Goal: Task Accomplishment & Management: Manage account settings

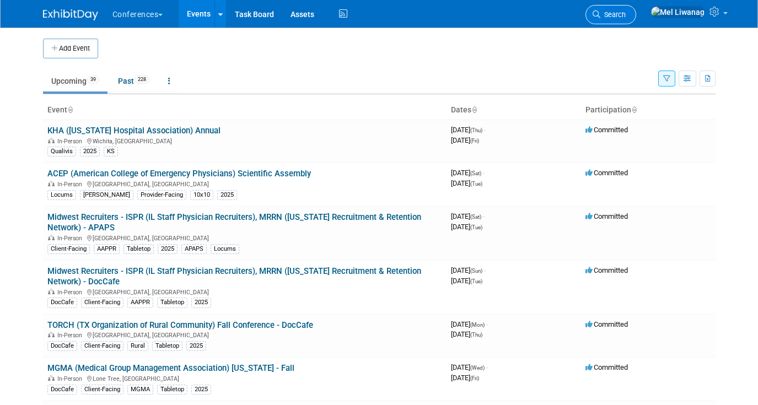
click at [626, 15] on span "Search" at bounding box center [612, 14] width 25 height 8
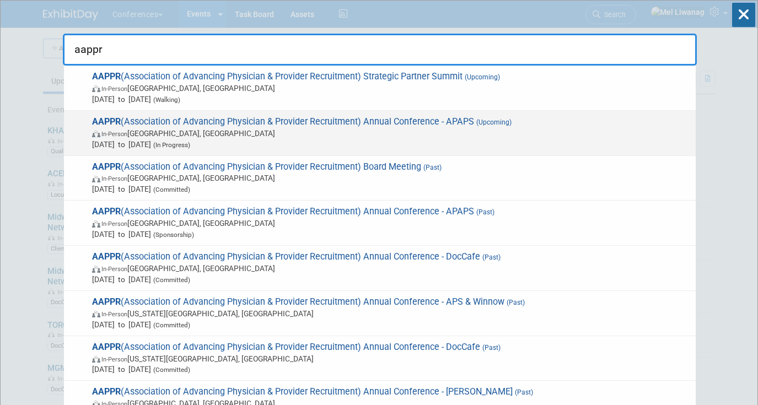
type input "aappr"
click at [251, 147] on span "Apr 12, 2026 to Apr 15, 2026 (In Progress)" at bounding box center [391, 144] width 598 height 11
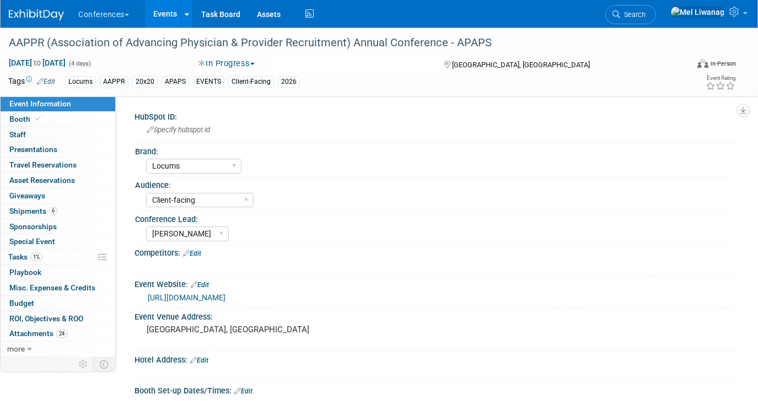
select select "Locums"
select select "Client-facing"
select select "[PERSON_NAME]"
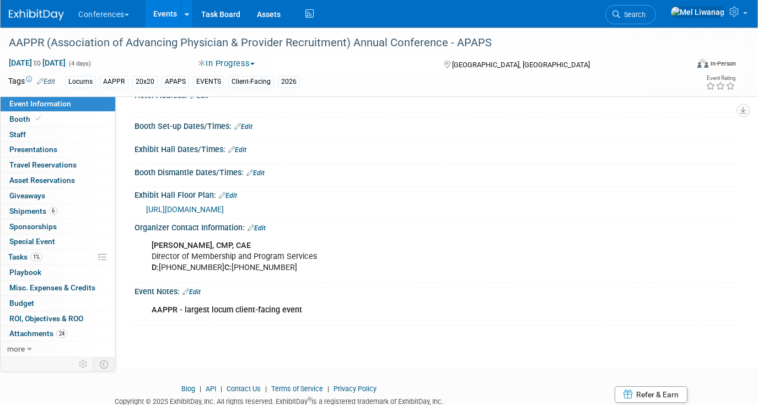
scroll to position [267, 0]
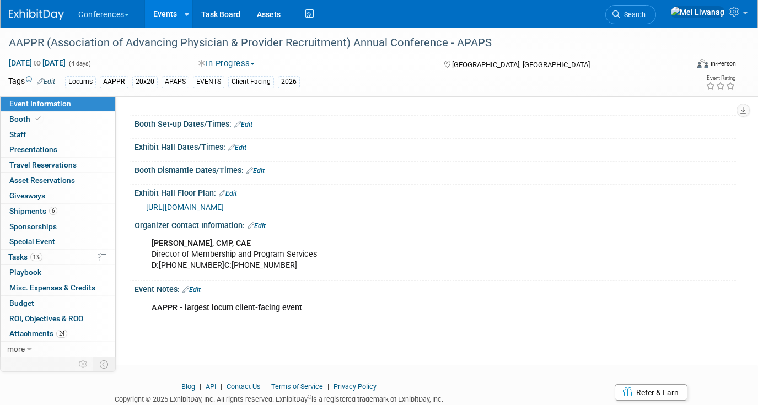
click at [265, 169] on link "Edit" at bounding box center [255, 171] width 18 height 8
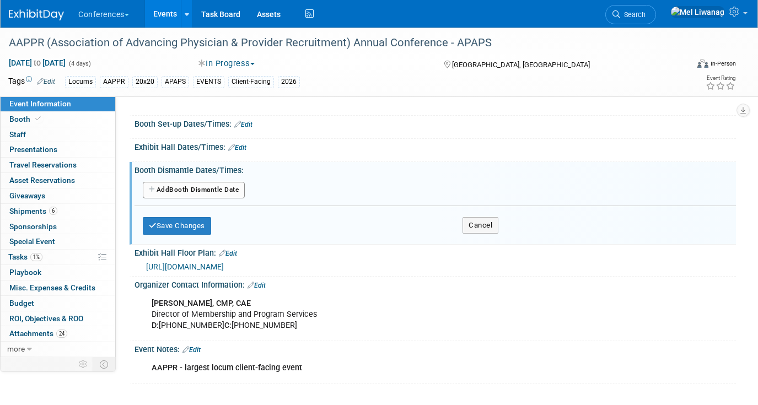
click at [224, 187] on button "Add Another Booth Dismantle Date" at bounding box center [194, 190] width 102 height 17
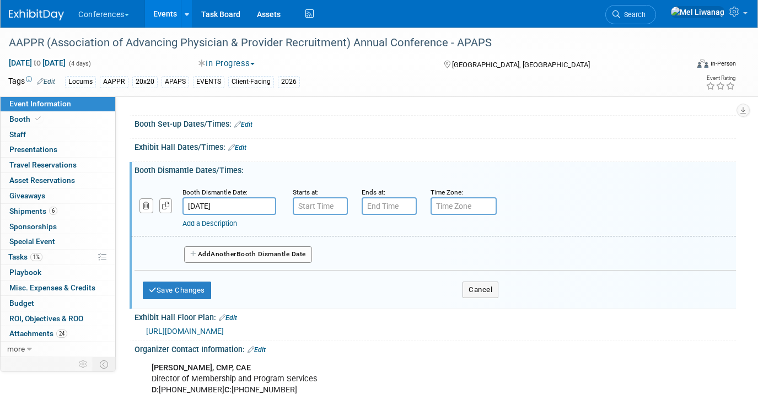
click at [203, 206] on input "Apr 15, 2026" at bounding box center [229, 206] width 94 height 18
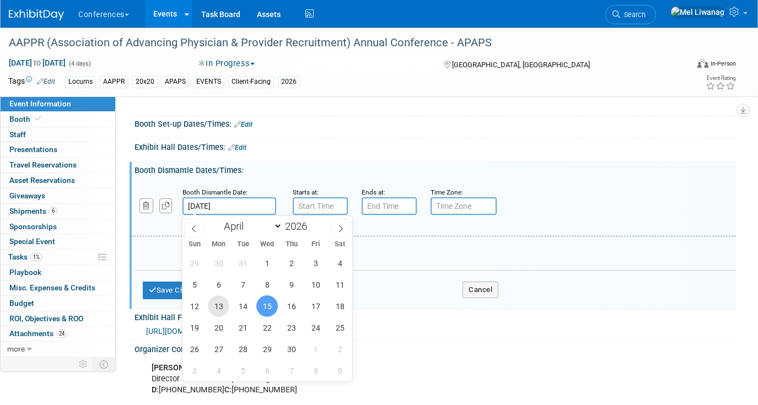
click at [220, 306] on span "13" at bounding box center [218, 305] width 21 height 21
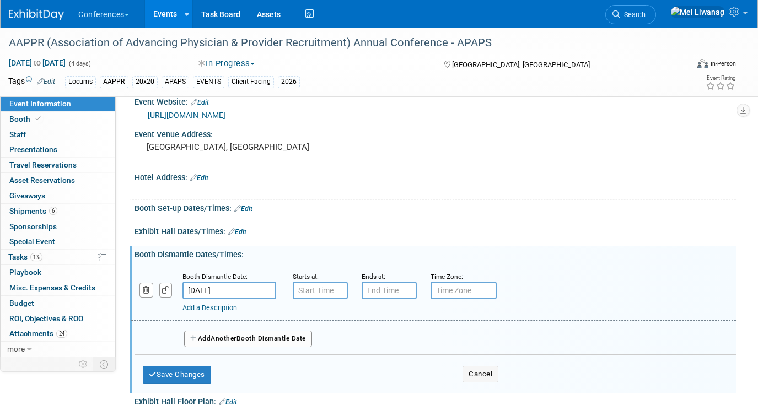
scroll to position [179, 0]
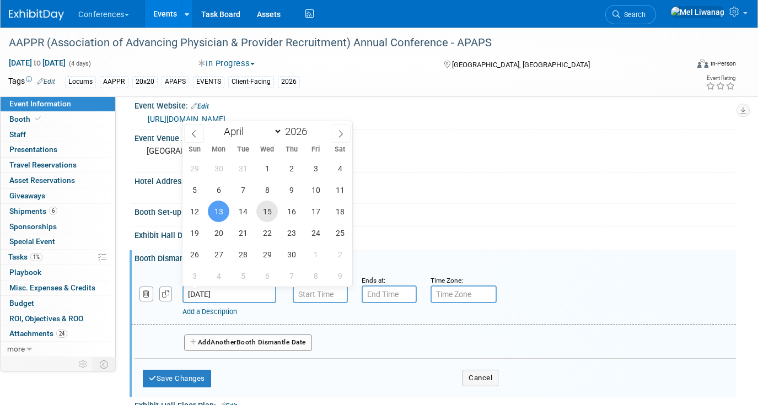
click at [273, 212] on span "15" at bounding box center [266, 211] width 21 height 21
type input "Apr 15, 2026"
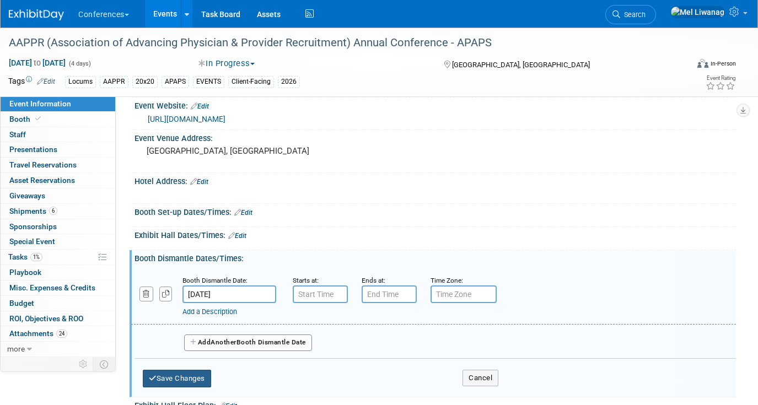
click at [185, 376] on button "Save Changes" at bounding box center [177, 379] width 68 height 18
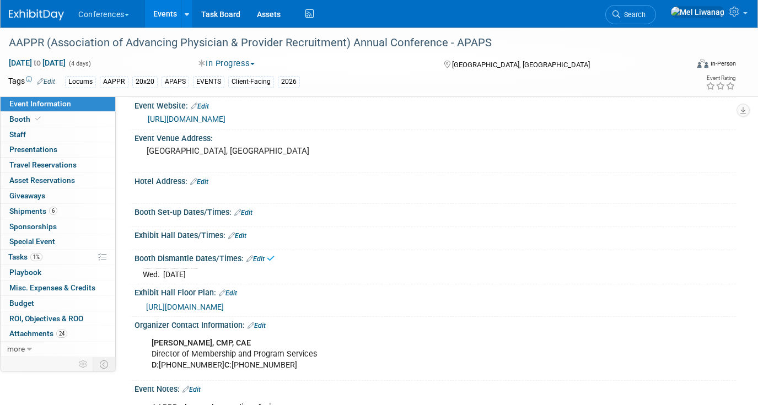
click at [239, 233] on link "Edit" at bounding box center [237, 236] width 18 height 8
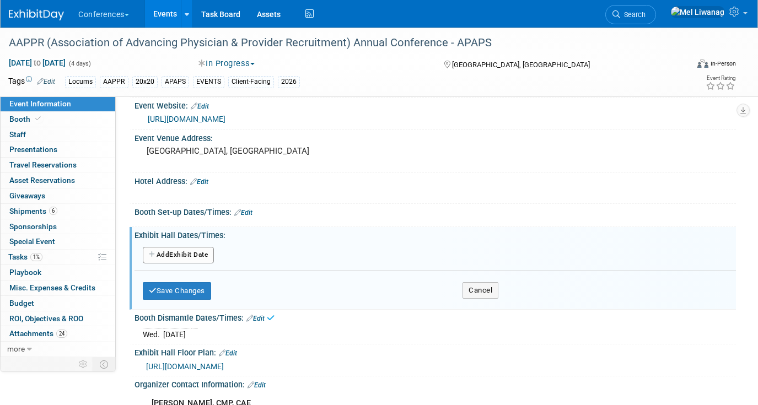
click at [198, 255] on button "Add Another Exhibit Date" at bounding box center [178, 255] width 71 height 17
select select "3"
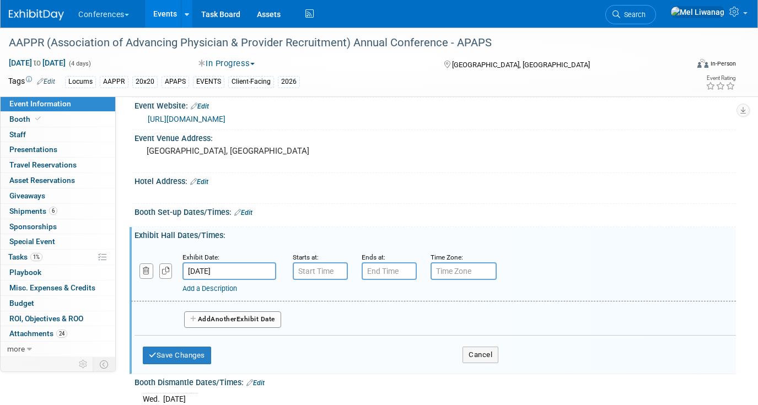
click at [209, 266] on input "Apr 12, 2026" at bounding box center [229, 271] width 94 height 18
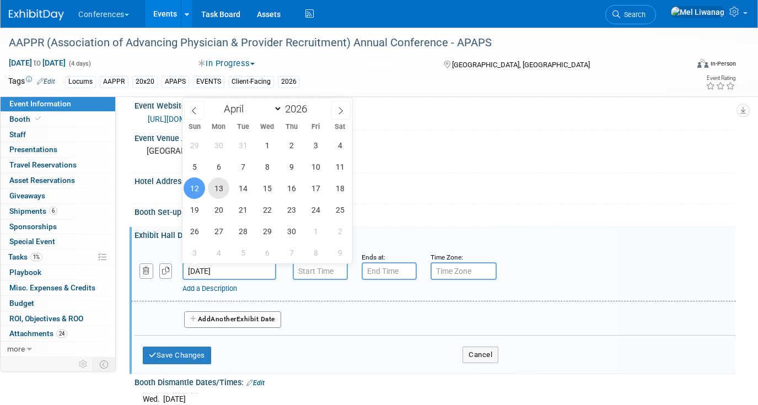
click at [222, 188] on span "13" at bounding box center [218, 187] width 21 height 21
type input "Apr 13, 2026"
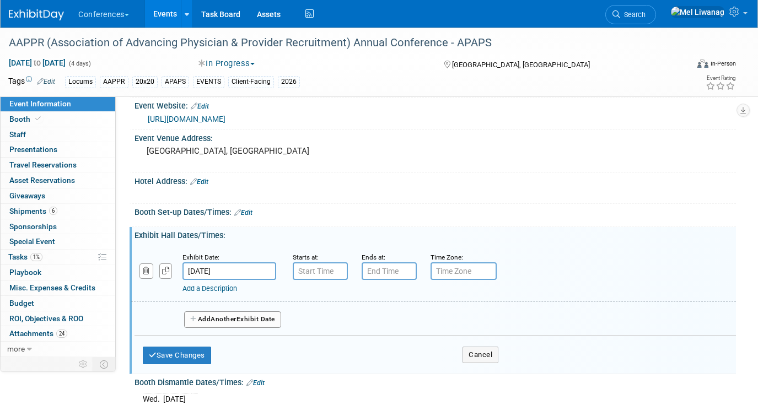
click at [230, 319] on span "Another" at bounding box center [224, 319] width 26 height 8
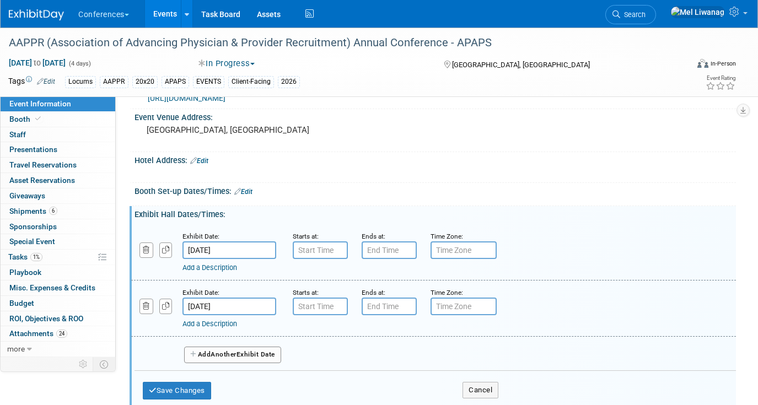
scroll to position [370, 0]
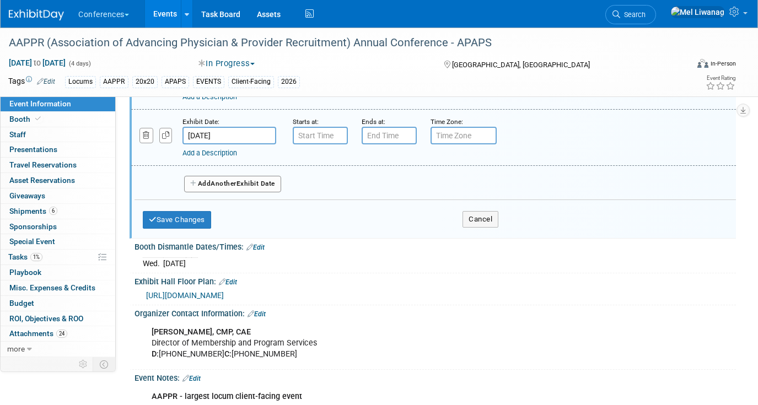
click at [262, 191] on button "Add Another Exhibit Date" at bounding box center [232, 184] width 97 height 17
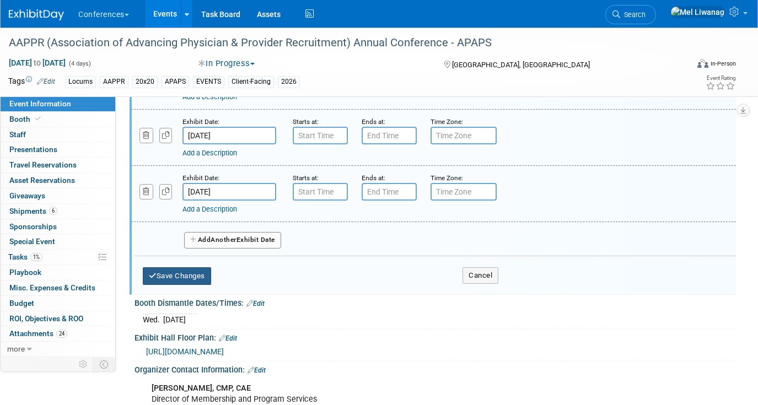
click at [168, 276] on button "Save Changes" at bounding box center [177, 276] width 68 height 18
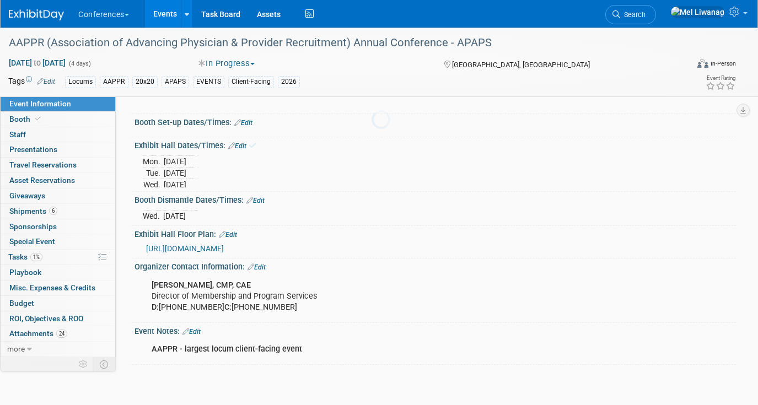
scroll to position [209, 0]
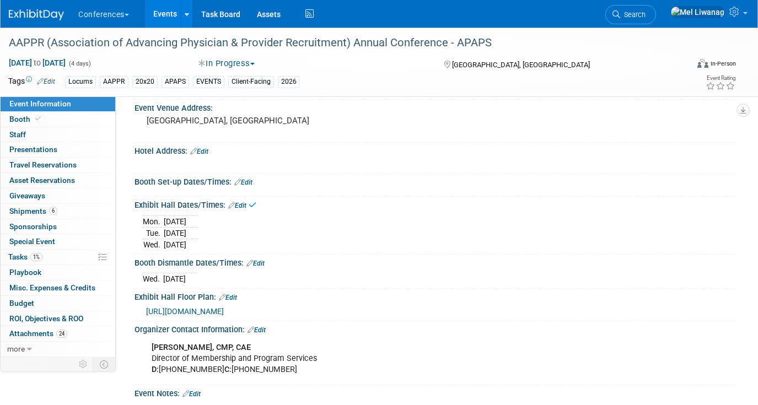
click at [255, 182] on div "Booth Set-up Dates/Times: Edit" at bounding box center [434, 181] width 601 height 14
click at [249, 180] on link "Edit" at bounding box center [243, 183] width 18 height 8
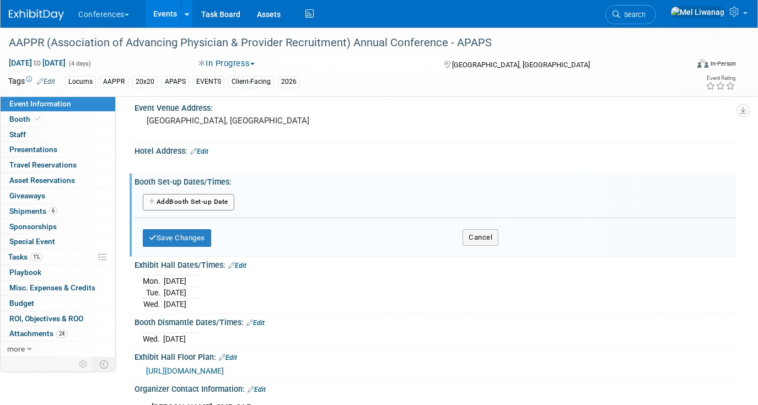
click at [204, 192] on div "Add Another Booth Set-up Date" at bounding box center [434, 202] width 601 height 21
click at [206, 200] on button "Add Another Booth Set-up Date" at bounding box center [188, 202] width 91 height 17
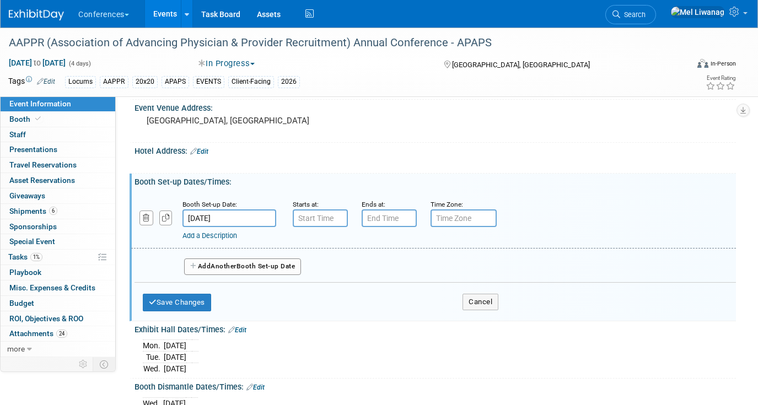
click at [227, 264] on span "Another" at bounding box center [224, 266] width 26 height 8
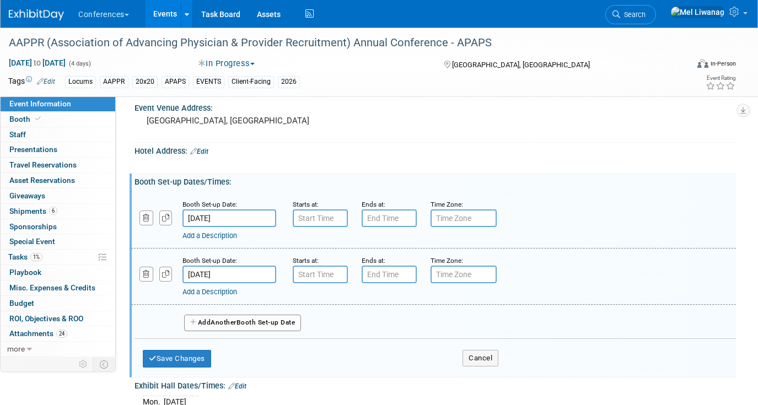
click at [174, 217] on div "Booth Set-up Date: Apr 12, 2026" at bounding box center [229, 212] width 110 height 29
click at [166, 218] on icon "button" at bounding box center [166, 217] width 8 height 7
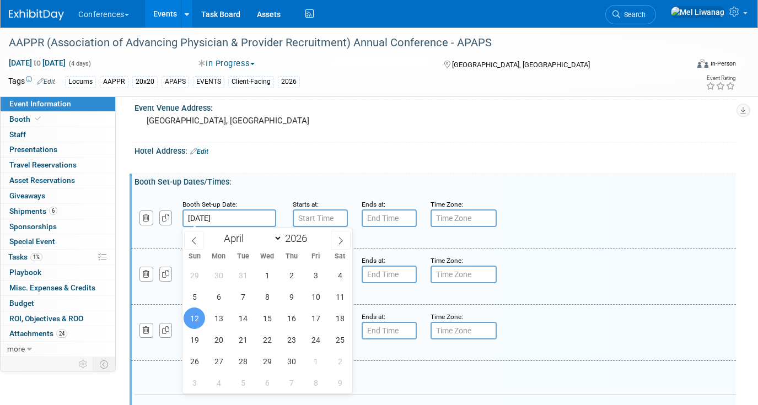
click at [249, 212] on input "Apr 12, 2026" at bounding box center [229, 218] width 94 height 18
click at [327, 298] on div "29 30 31 1 2 3 4 5 6 7 8 9 10 11 12 13 14 15 16 17 18 19 20 21 22 23 24 25 26 2…" at bounding box center [267, 329] width 170 height 129
click at [333, 295] on span "11" at bounding box center [339, 296] width 21 height 21
type input "Apr 11, 2026"
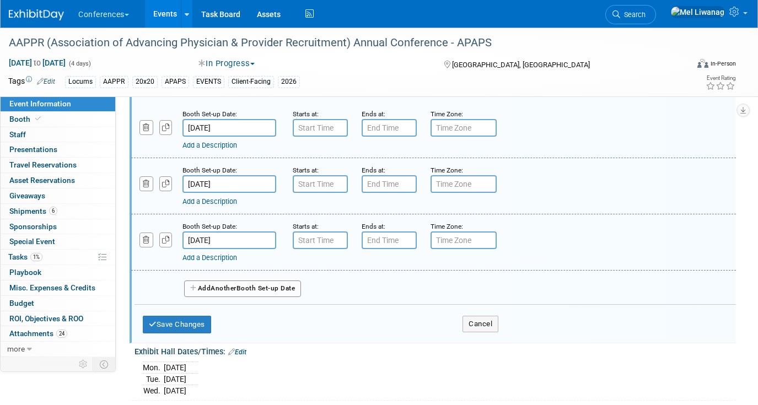
scroll to position [301, 0]
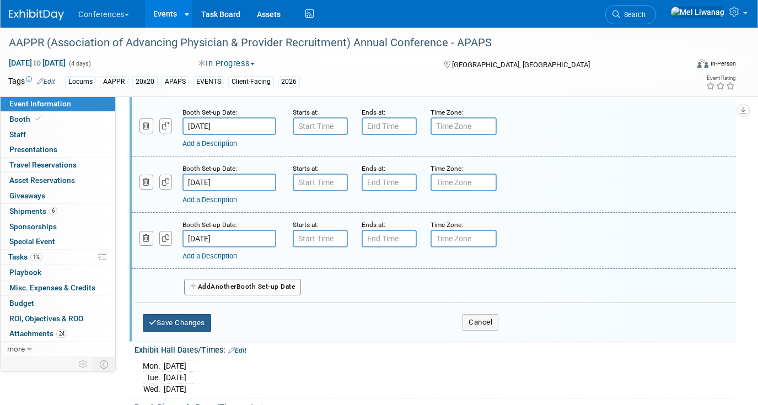
click at [187, 324] on button "Save Changes" at bounding box center [177, 323] width 68 height 18
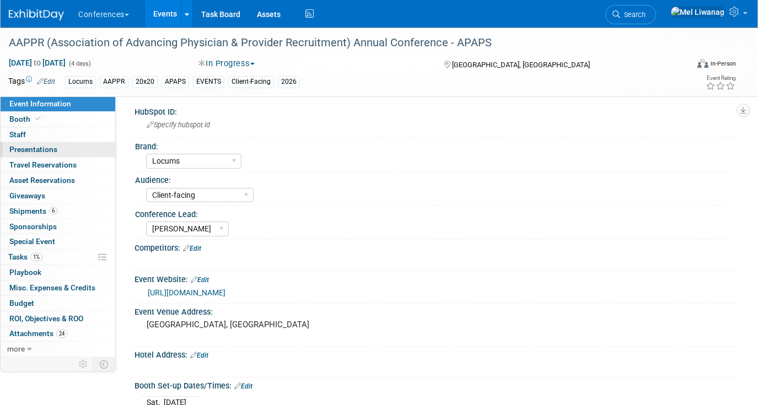
scroll to position [0, 0]
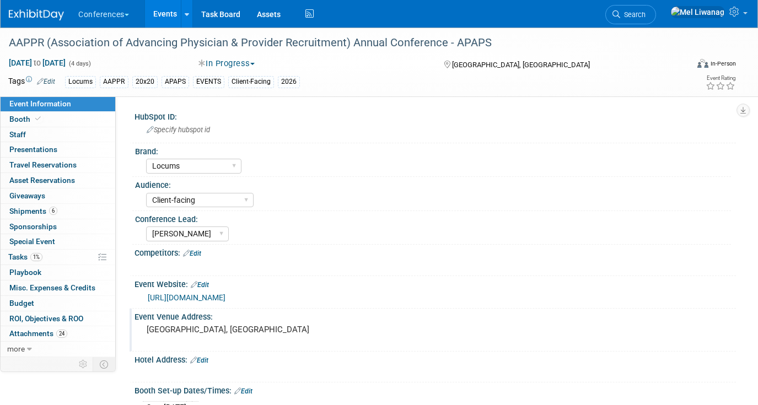
click at [195, 324] on div "[GEOGRAPHIC_DATA], [GEOGRAPHIC_DATA]" at bounding box center [260, 334] width 234 height 25
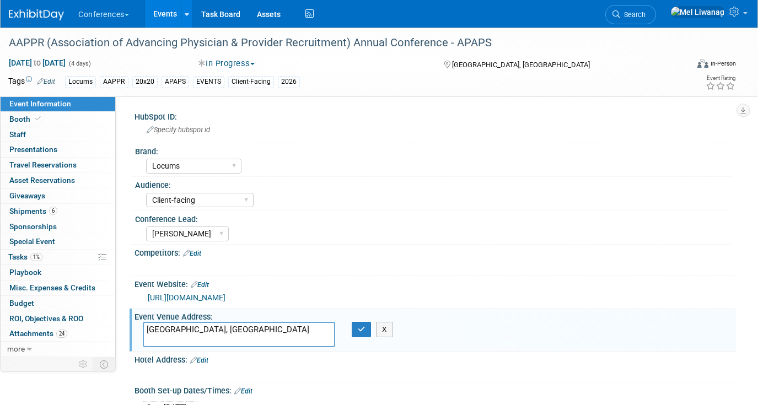
drag, startPoint x: 196, startPoint y: 328, endPoint x: 137, endPoint y: 327, distance: 59.0
click at [137, 327] on div "[GEOGRAPHIC_DATA], [GEOGRAPHIC_DATA]" at bounding box center [238, 334] width 209 height 25
type textarea "Walt Disney World Swan & Dolphon - Atlantic Halls"
click at [362, 326] on icon "button" at bounding box center [362, 329] width 8 height 7
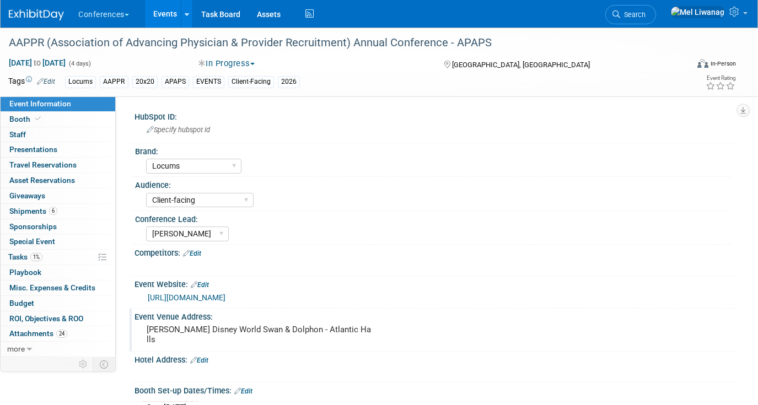
click at [328, 328] on pre "Walt Disney World Swan & Dolphon - Atlantic Halls" at bounding box center [260, 335] width 227 height 20
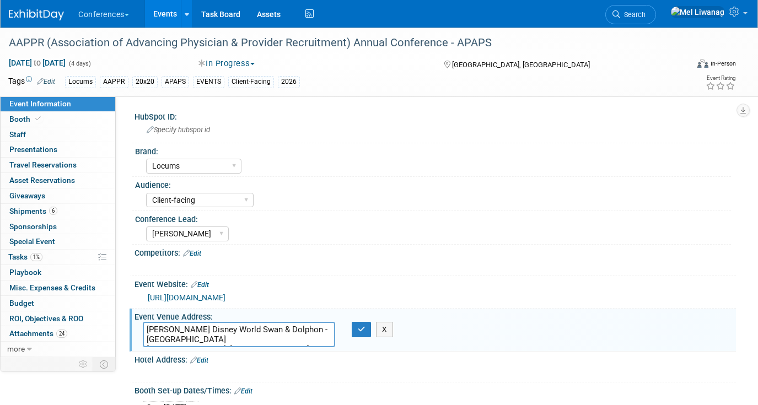
click at [273, 330] on textarea "Walt Disney World Swan & Dolphon - Atlantic Halls Orlando, FL" at bounding box center [239, 334] width 192 height 25
type textarea "Walt Disney World Swan & Dolphin - Atlantic Halls Orlando, FL"
click at [358, 327] on icon "button" at bounding box center [362, 329] width 8 height 7
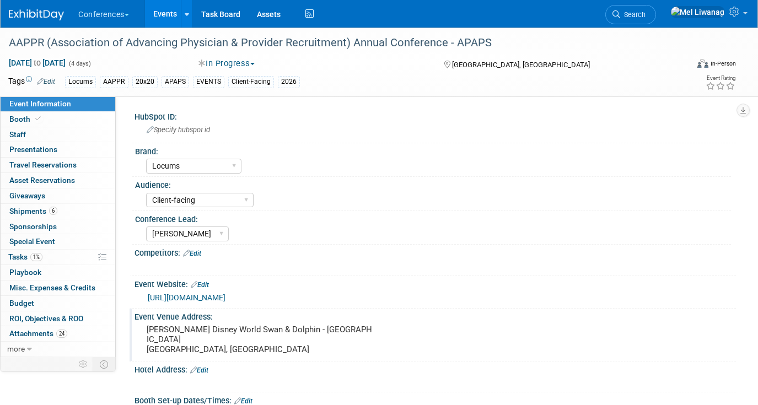
click at [40, 13] on img at bounding box center [36, 14] width 55 height 11
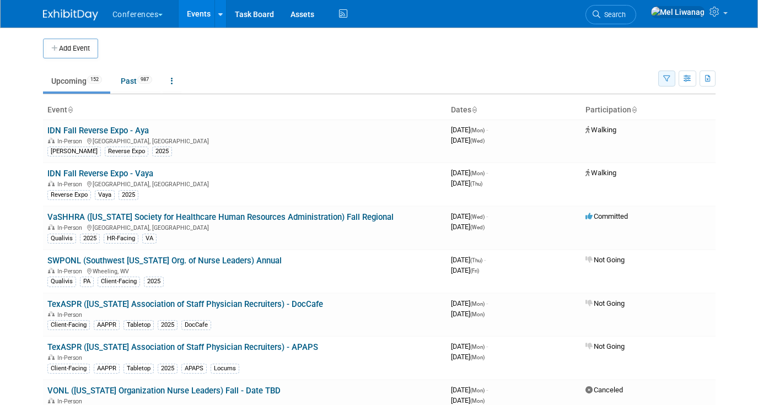
click at [668, 74] on button "button" at bounding box center [666, 79] width 17 height 16
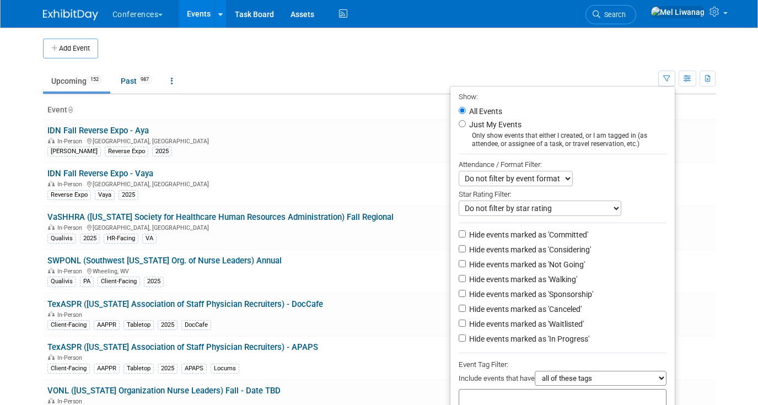
click at [505, 124] on label "Just My Events" at bounding box center [494, 124] width 55 height 11
click at [466, 124] on input "Just My Events" at bounding box center [462, 123] width 7 height 7
radio input "true"
click at [548, 266] on label "Hide events marked as 'Not Going'" at bounding box center [526, 264] width 118 height 11
click at [466, 266] on input "Hide events marked as 'Not Going'" at bounding box center [462, 263] width 7 height 7
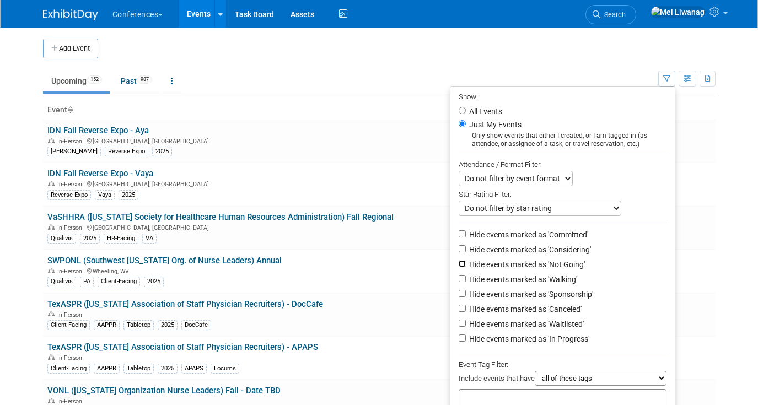
checkbox input "true"
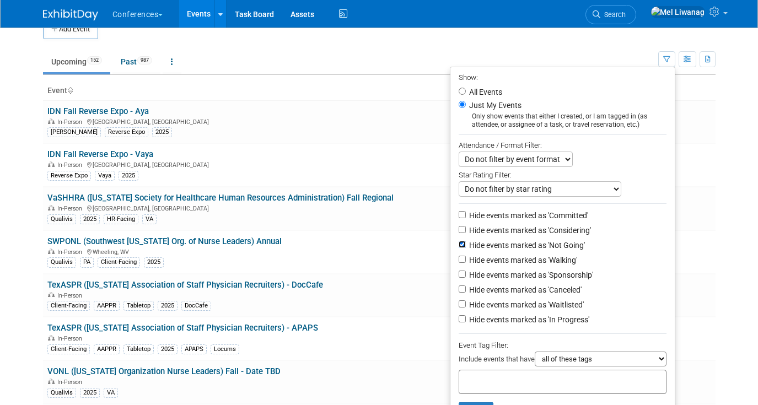
scroll to position [21, 0]
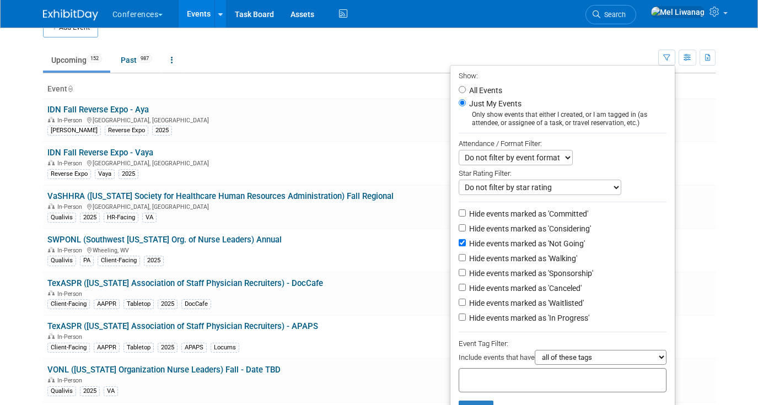
click at [547, 293] on label "Hide events marked as 'Canceled'" at bounding box center [524, 288] width 115 height 11
click at [466, 291] on input "Hide events marked as 'Canceled'" at bounding box center [462, 287] width 7 height 7
checkbox input "true"
click at [547, 296] on li "Hide events marked as 'Canceled'" at bounding box center [562, 289] width 224 height 15
click at [543, 304] on label "Hide events marked as 'Waitlisted'" at bounding box center [525, 303] width 117 height 11
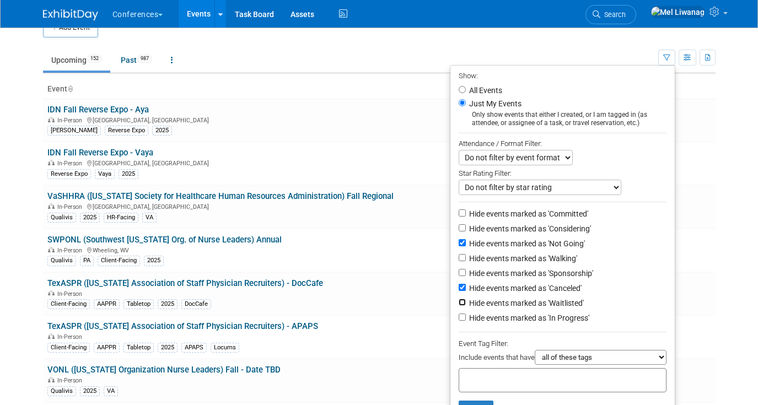
click at [466, 304] on input "Hide events marked as 'Waitlisted'" at bounding box center [462, 302] width 7 height 7
checkbox input "true"
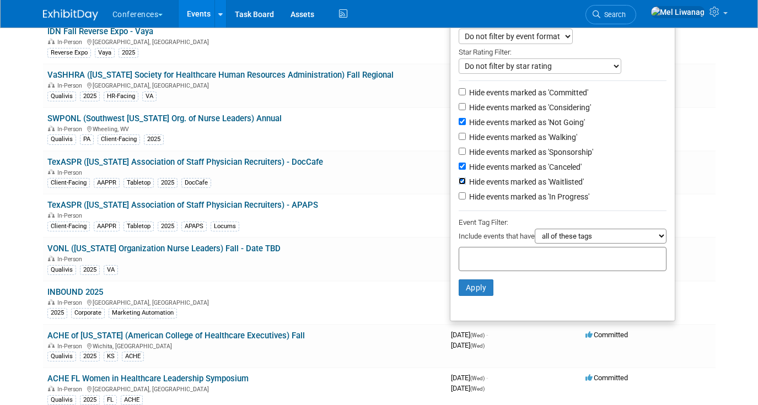
scroll to position [161, 0]
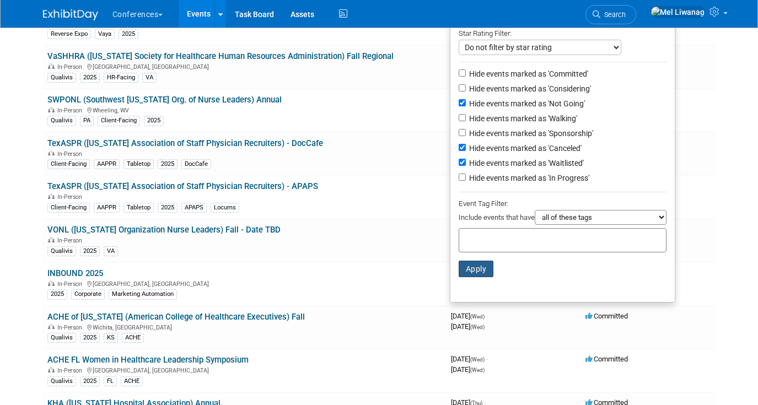
click at [483, 267] on button "Apply" at bounding box center [476, 269] width 35 height 17
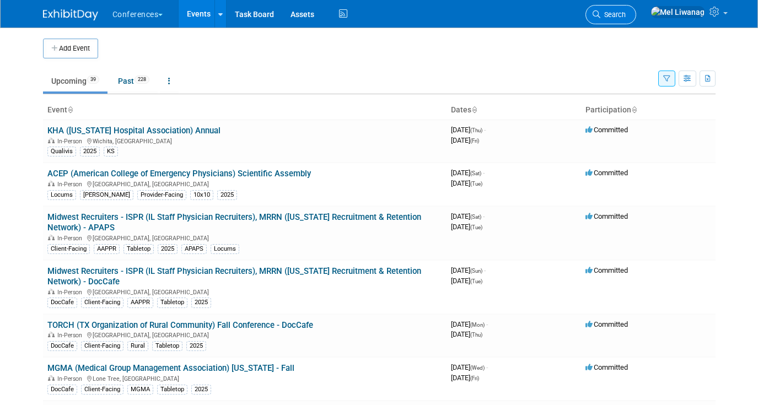
click at [626, 10] on span "Search" at bounding box center [612, 14] width 25 height 8
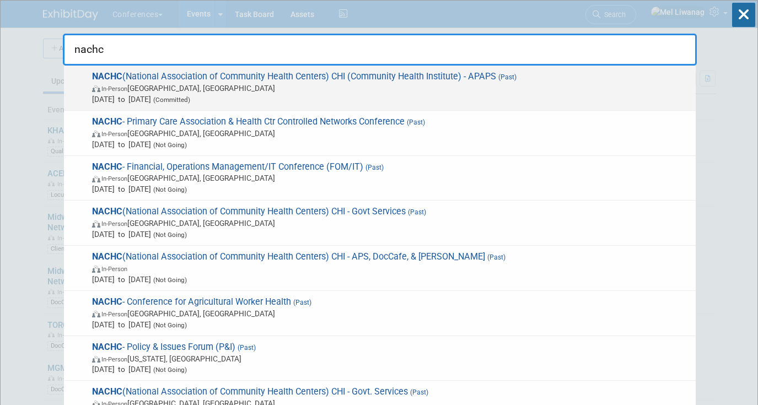
type input "nachc"
click at [483, 101] on span "Aug 17, 2025 to Aug 19, 2025 (Committed)" at bounding box center [391, 99] width 598 height 11
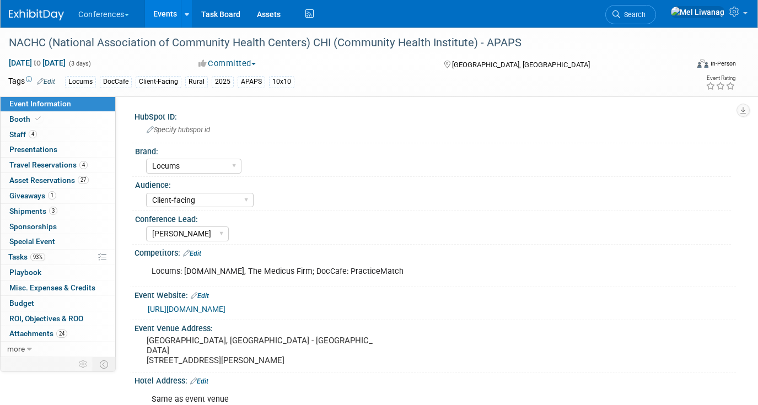
select select "Locums"
select select "Client-facing"
select select "[PERSON_NAME]"
click at [58, 212] on link "3 Shipments 3" at bounding box center [58, 211] width 115 height 15
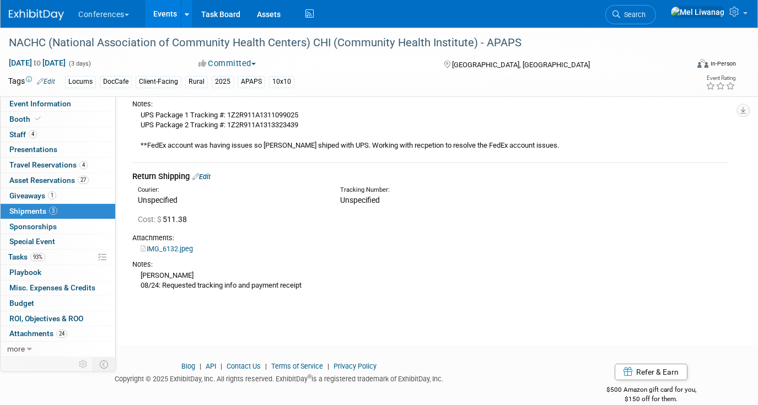
scroll to position [344, 0]
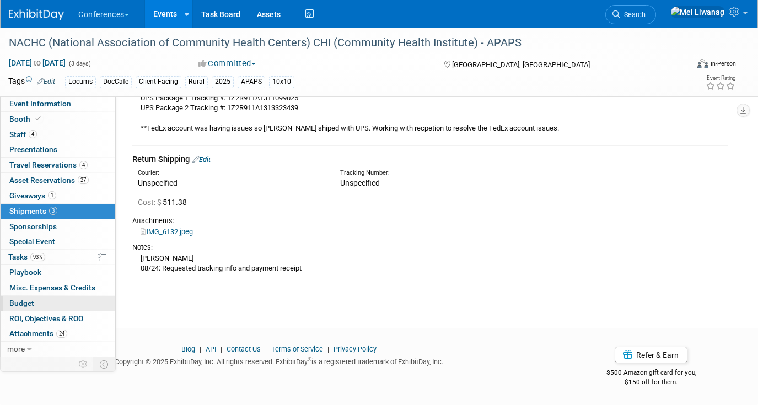
click at [55, 299] on link "Budget" at bounding box center [58, 303] width 115 height 15
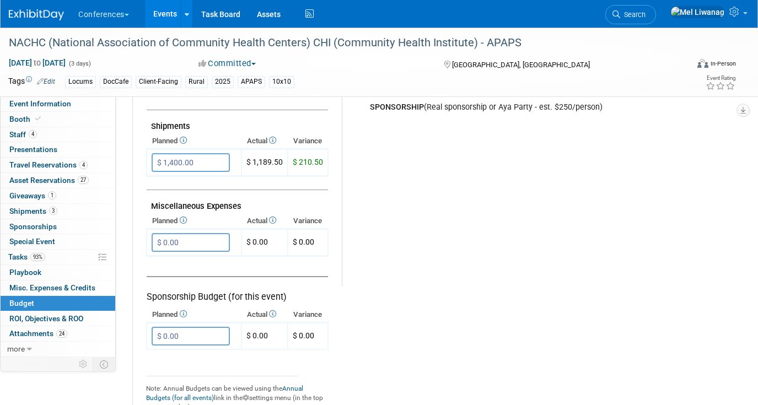
scroll to position [597, 0]
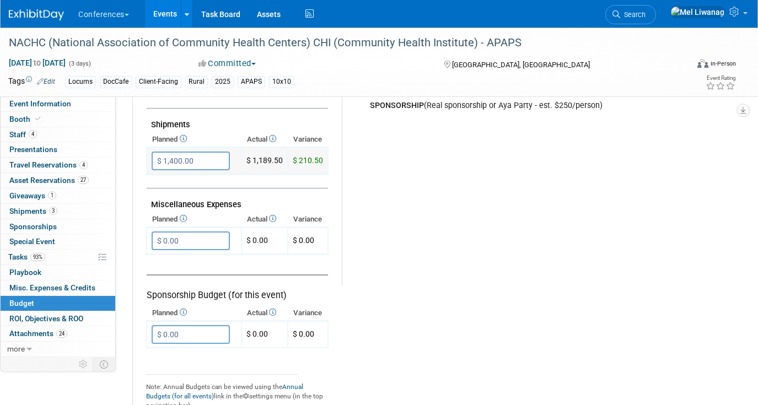
click at [211, 161] on input "$ 1,400.00" at bounding box center [191, 161] width 78 height 19
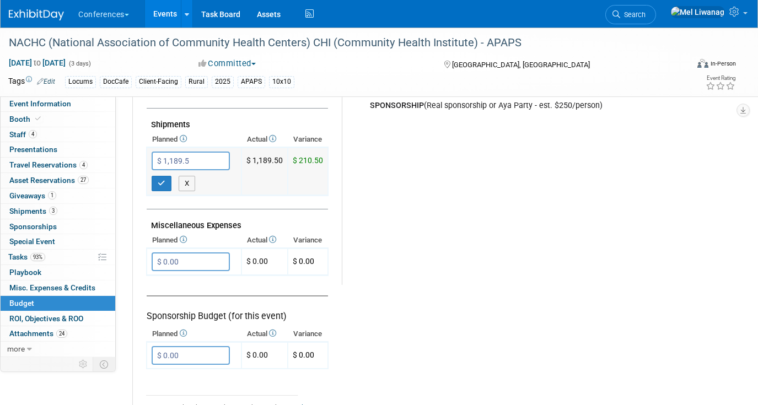
type input "$ 1,189.50"
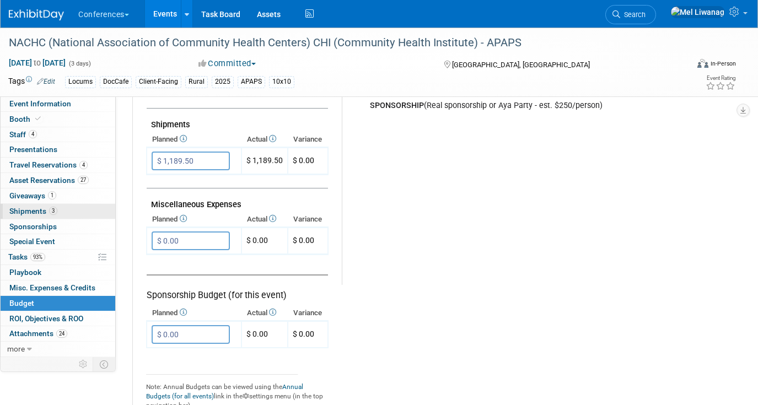
click at [53, 213] on span "3" at bounding box center [53, 211] width 8 height 8
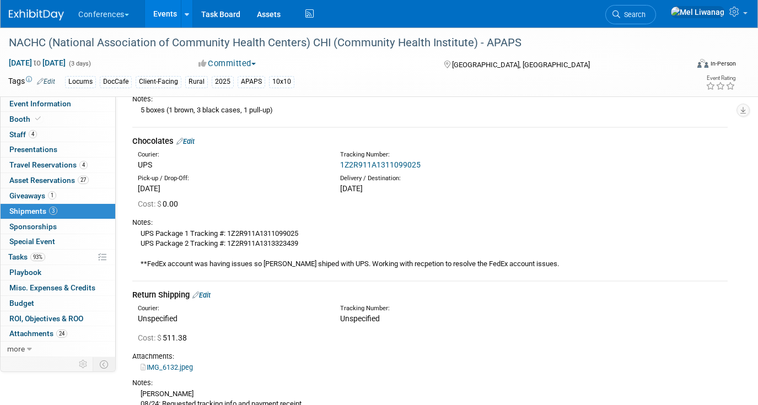
scroll to position [211, 0]
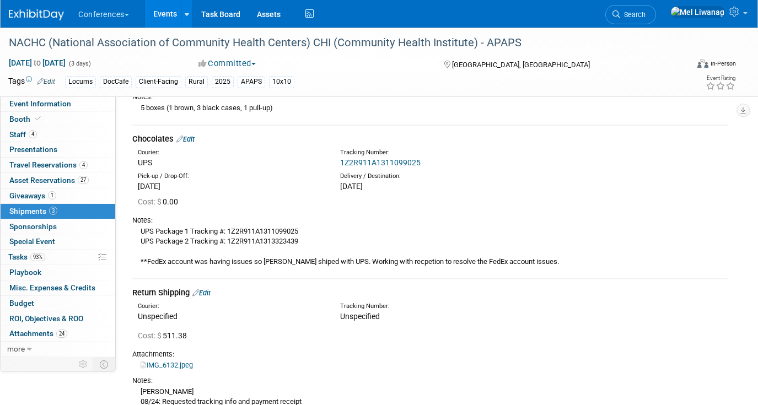
click at [29, 15] on img at bounding box center [36, 14] width 55 height 11
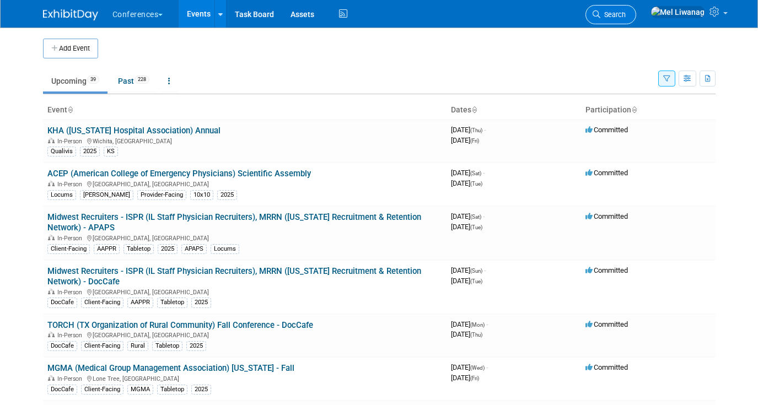
click at [636, 19] on link "Search" at bounding box center [610, 14] width 51 height 19
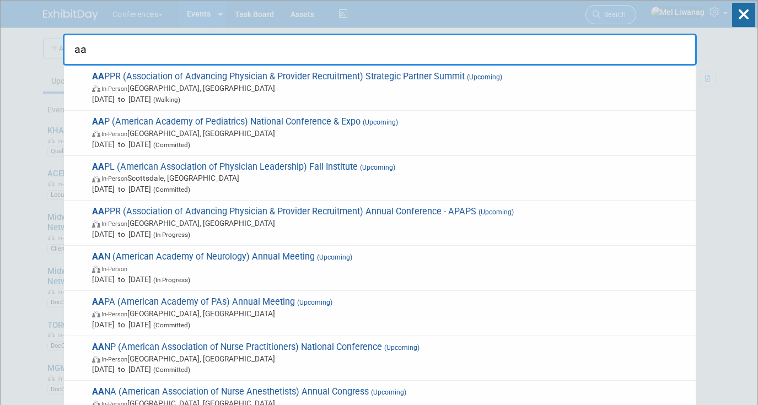
type input "a"
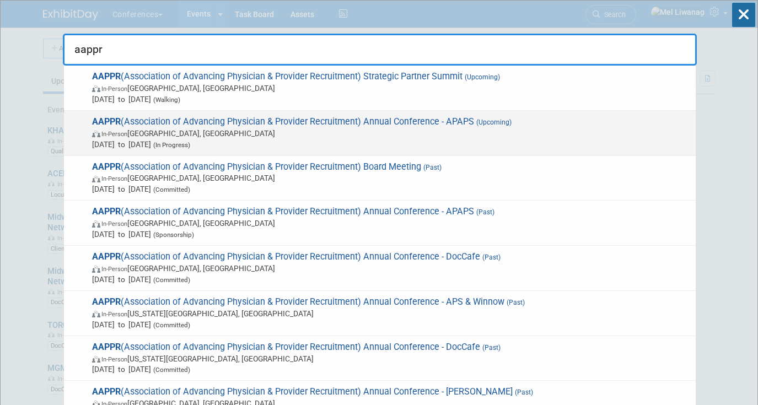
type input "aappr"
click at [568, 119] on span "AAPPR (Association of Advancing Physician & Provider Recruitment) Annual Confer…" at bounding box center [389, 133] width 601 height 34
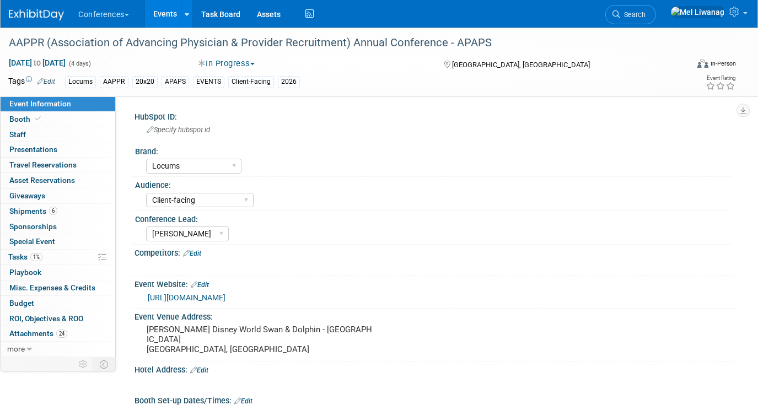
select select "Locums"
select select "Client-facing"
select select "[PERSON_NAME]"
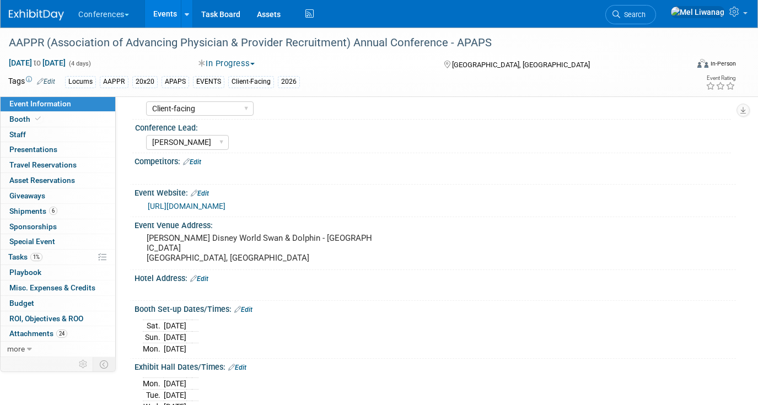
scroll to position [90, 0]
click at [71, 118] on link "Booth" at bounding box center [58, 119] width 115 height 15
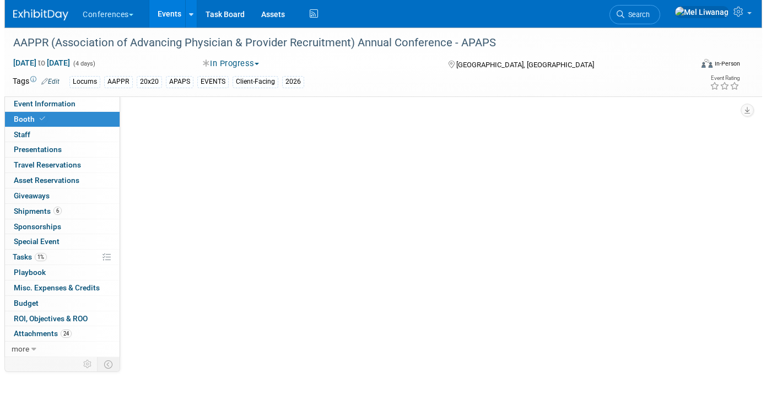
scroll to position [0, 0]
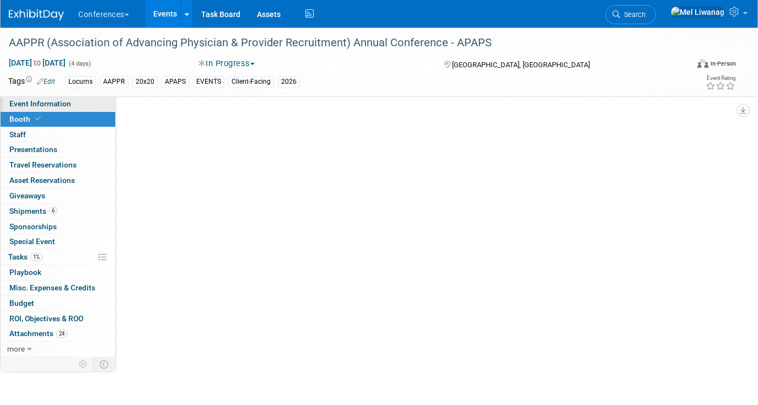
select select "20'x20'"
select select "Yes"
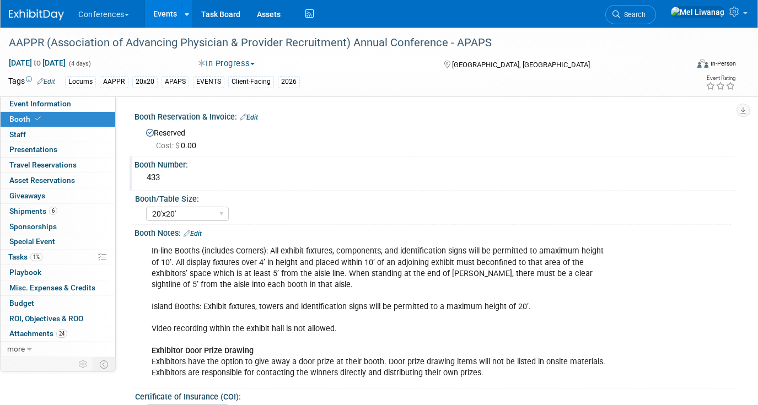
click at [169, 173] on div "433" at bounding box center [435, 177] width 585 height 17
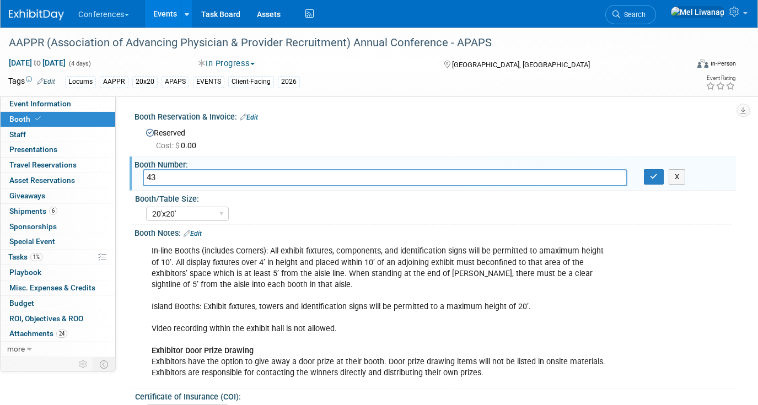
type input "4"
type input "313 (& 406 - DocCafe)"
click at [656, 182] on button "button" at bounding box center [654, 176] width 20 height 15
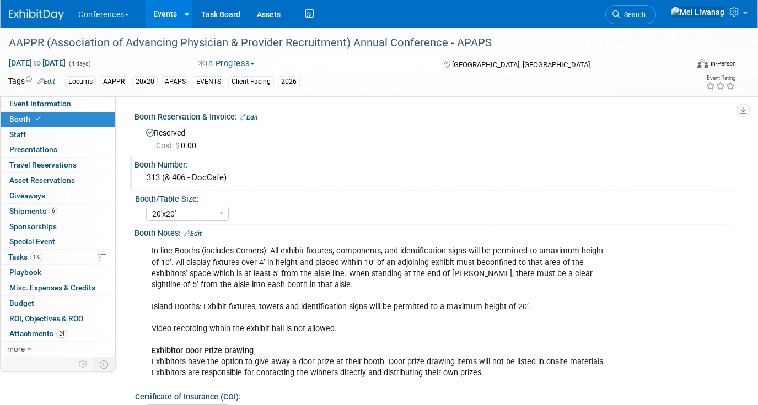
click at [327, 292] on div "In-line Booths (includes Corners): All exhibit fixtures, components, and identi…" at bounding box center [381, 312] width 475 height 144
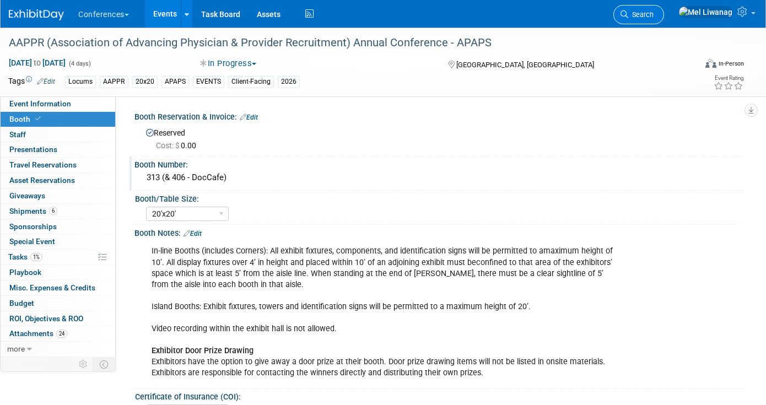
click at [664, 9] on link "Search" at bounding box center [638, 14] width 51 height 19
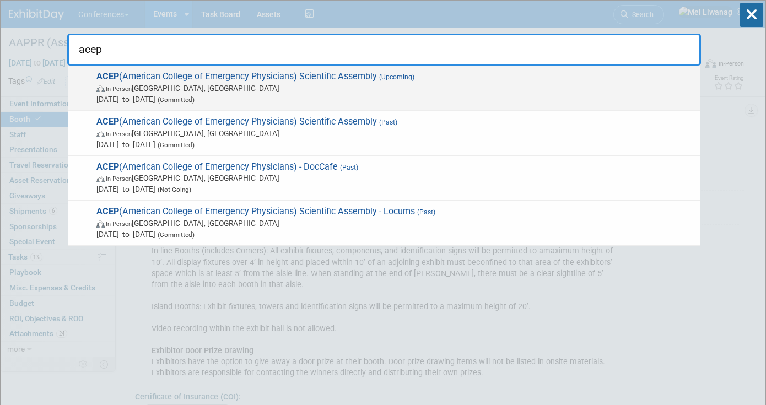
type input "acep"
click at [369, 96] on span "Sep 6, 2025 to Sep 9, 2025 (Committed)" at bounding box center [395, 99] width 598 height 11
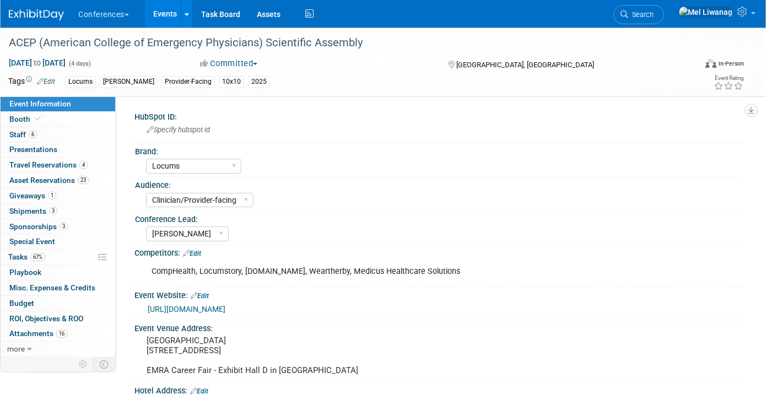
select select "Locums"
select select "Clinician/Provider-facing"
select select "[PERSON_NAME]"
click at [48, 261] on link "67% Tasks 67%" at bounding box center [58, 257] width 115 height 15
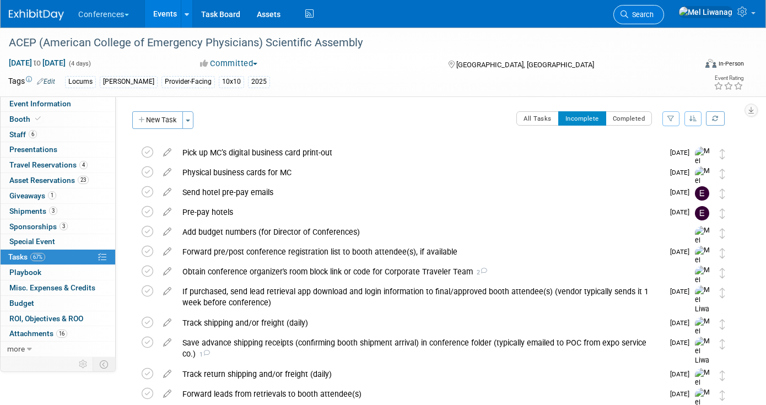
click at [628, 17] on icon at bounding box center [625, 14] width 8 height 8
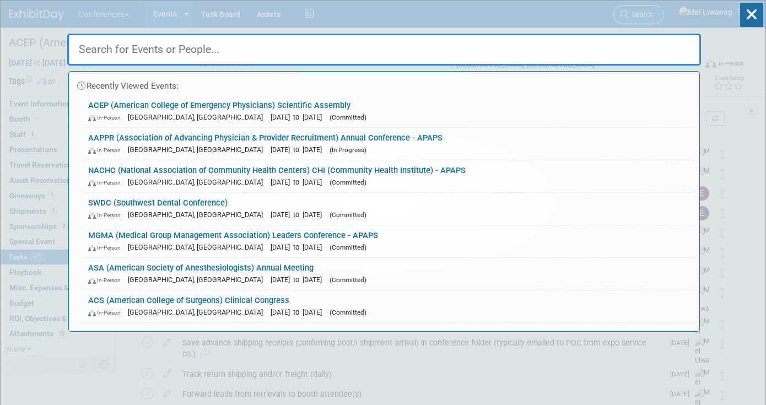
type input "a"
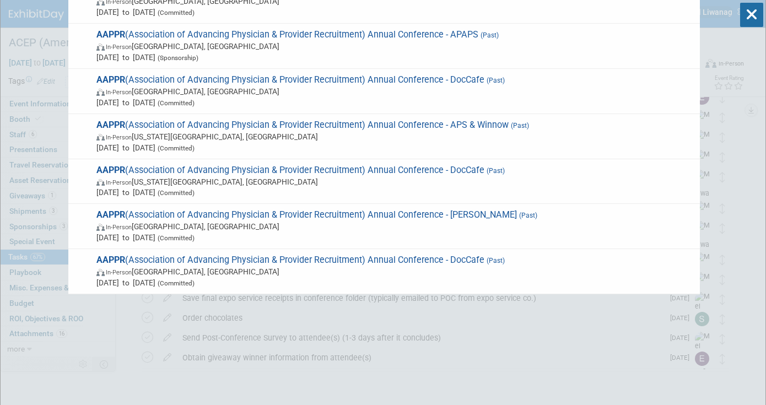
scroll to position [112, 0]
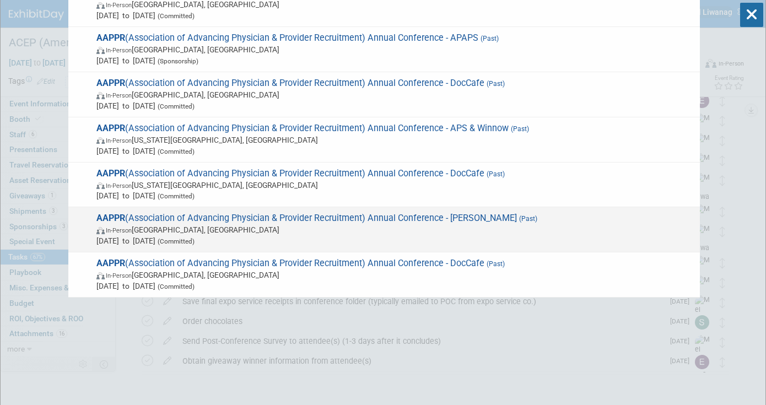
type input "aappr"
click at [426, 227] on span "In-Person Austin, TX" at bounding box center [395, 229] width 598 height 11
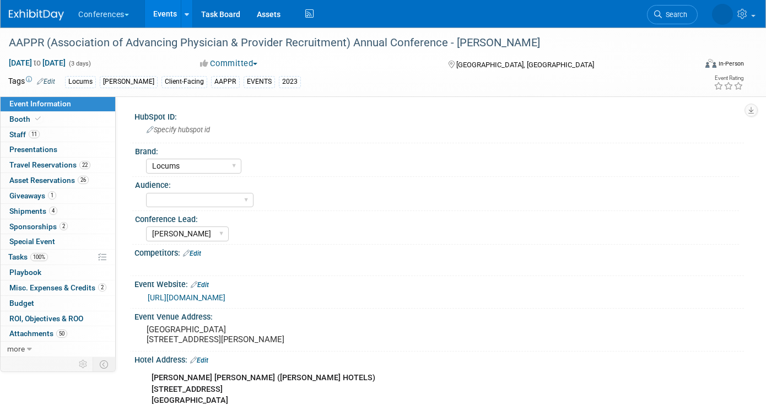
select select "Locums"
select select "[PERSON_NAME]"
click at [54, 304] on link "Budget" at bounding box center [58, 303] width 115 height 15
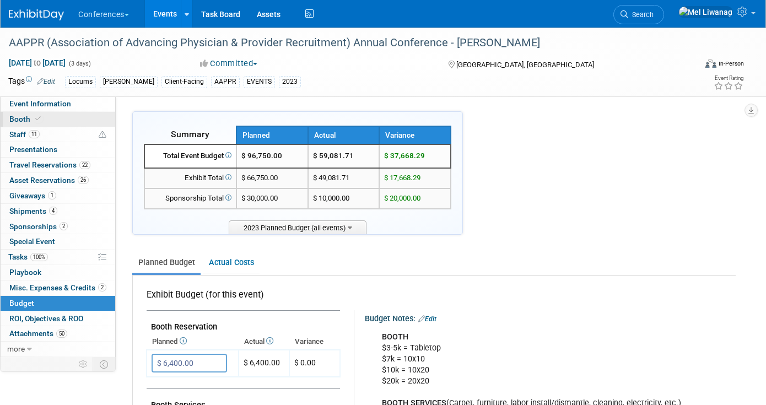
click at [88, 120] on link "Booth" at bounding box center [58, 119] width 115 height 15
select select "10'x20'"
select select "Yes"
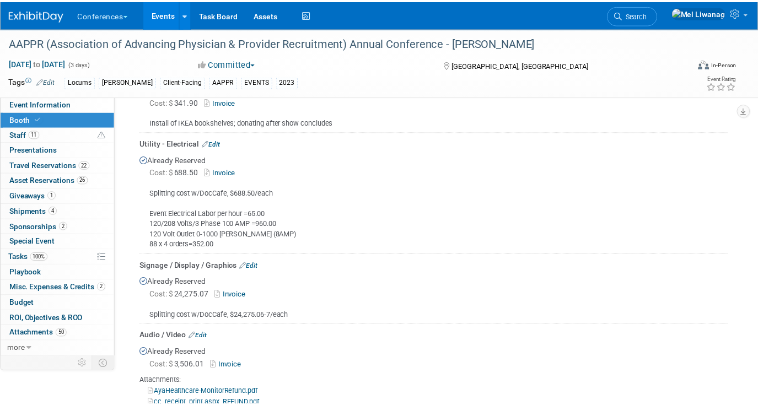
scroll to position [677, 0]
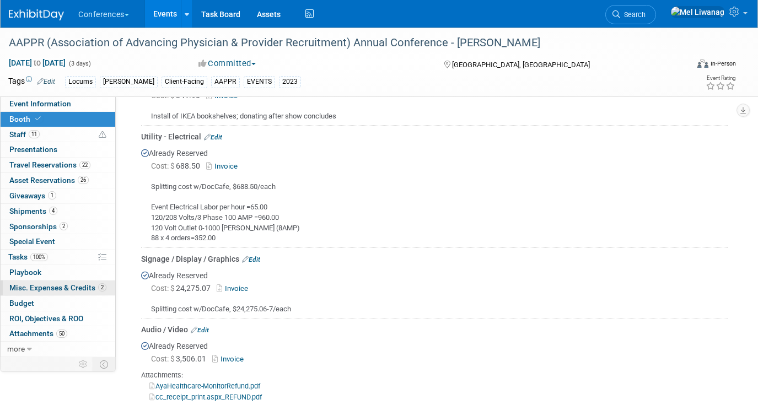
click at [50, 286] on span "Misc. Expenses & Credits 2" at bounding box center [57, 287] width 97 height 9
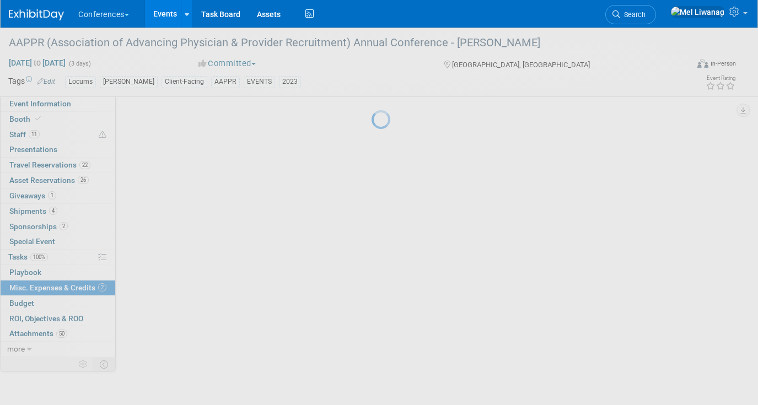
scroll to position [0, 0]
click at [371, 293] on div at bounding box center [378, 202] width 15 height 405
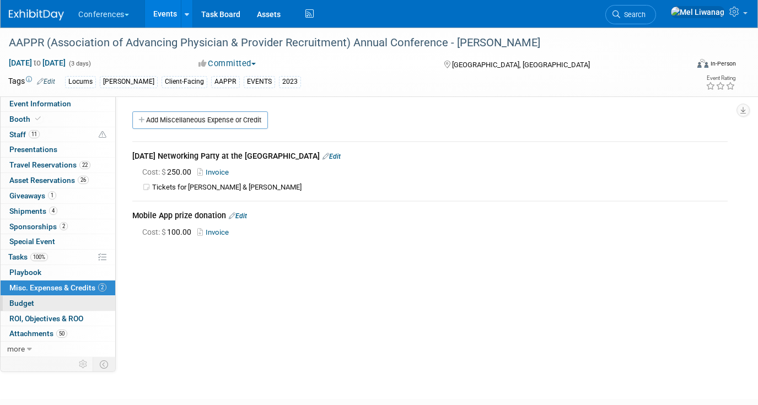
click at [48, 307] on link "Budget" at bounding box center [58, 303] width 115 height 15
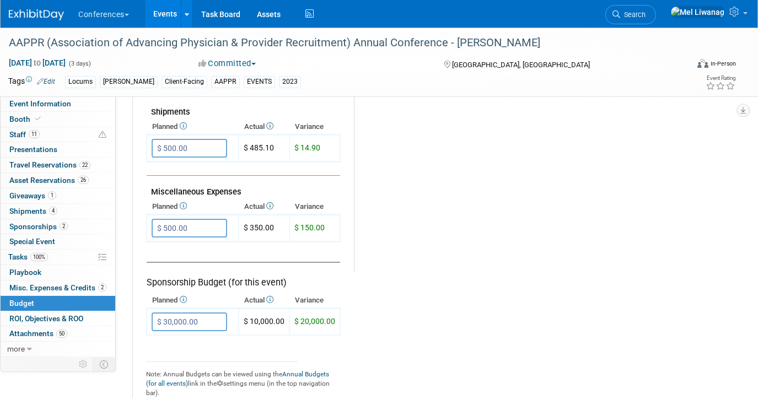
scroll to position [611, 0]
click at [57, 234] on link "2 Sponsorships 2" at bounding box center [58, 226] width 115 height 15
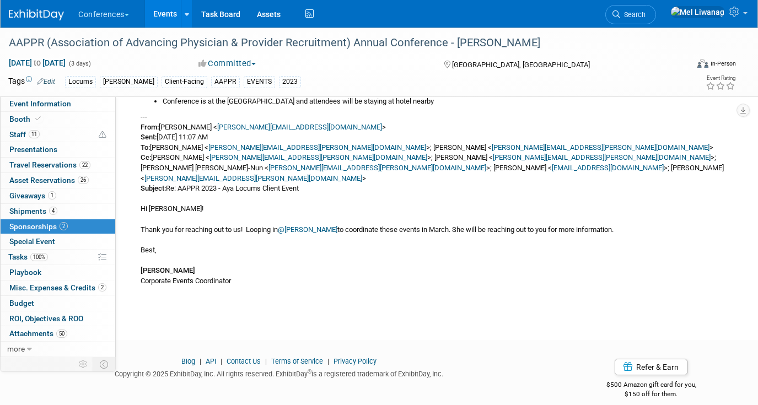
scroll to position [269, 0]
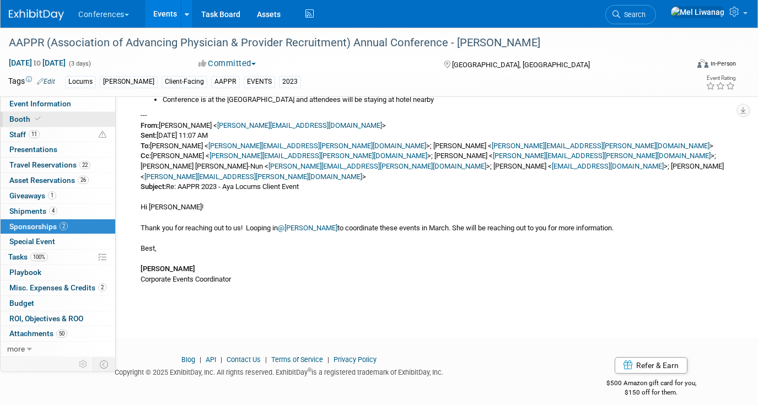
click at [65, 114] on link "Booth" at bounding box center [58, 119] width 115 height 15
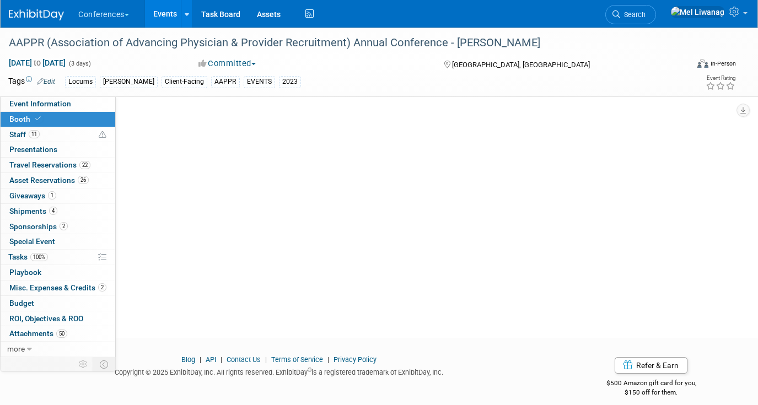
scroll to position [0, 0]
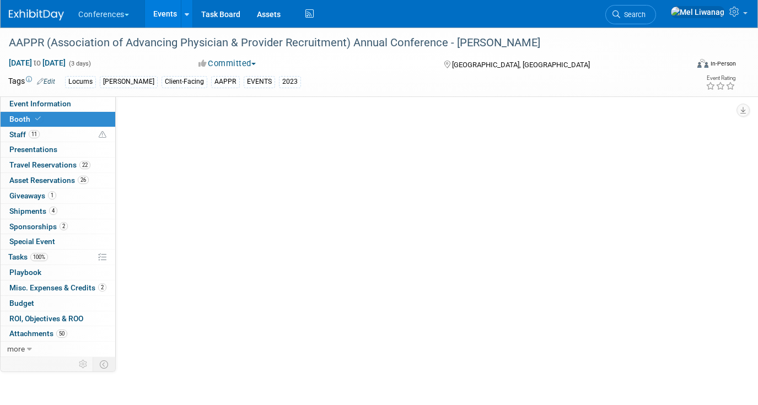
select select "10'x20'"
select select "Yes"
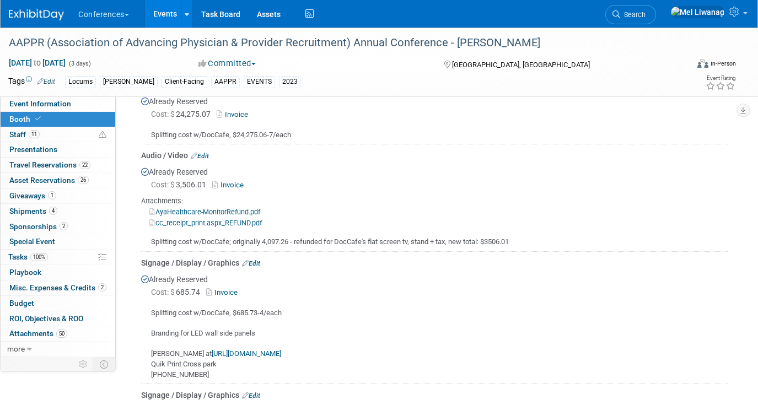
scroll to position [853, 0]
click at [651, 6] on link "Search" at bounding box center [630, 14] width 51 height 19
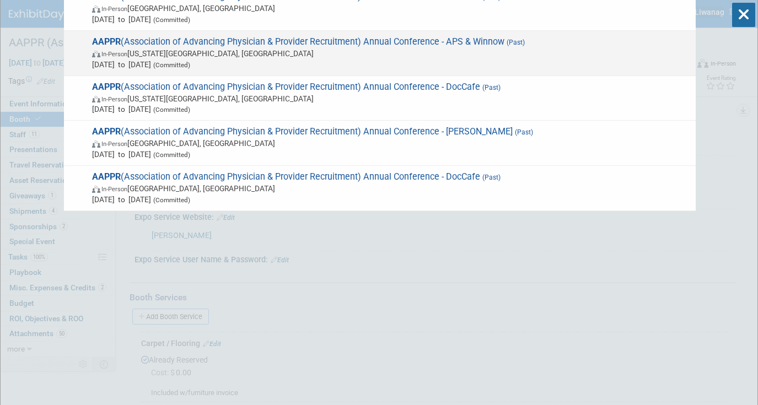
scroll to position [196, 0]
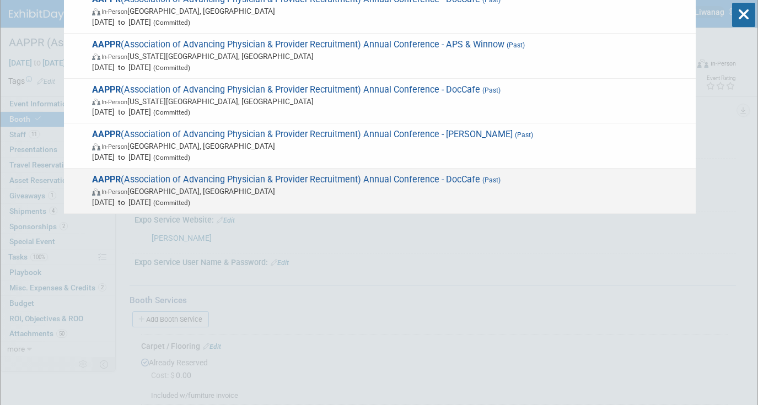
type input "aappr"
click at [517, 179] on span "AAPPR (Association of Advancing Physician & Provider Recruitment) Annual Confer…" at bounding box center [389, 191] width 601 height 34
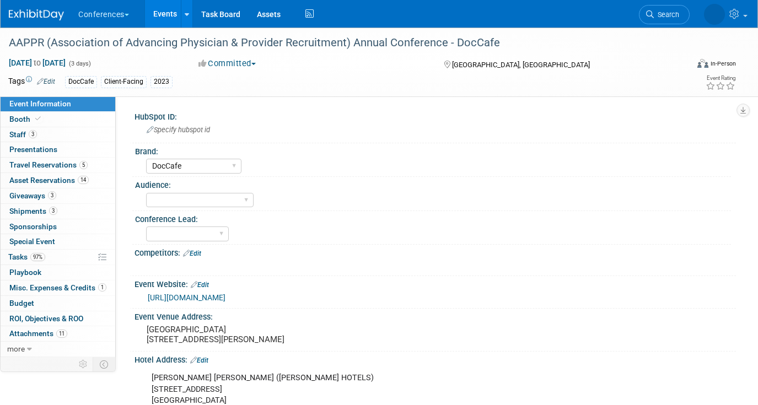
select select "DocCafe"
click at [56, 300] on link "Budget" at bounding box center [58, 303] width 115 height 15
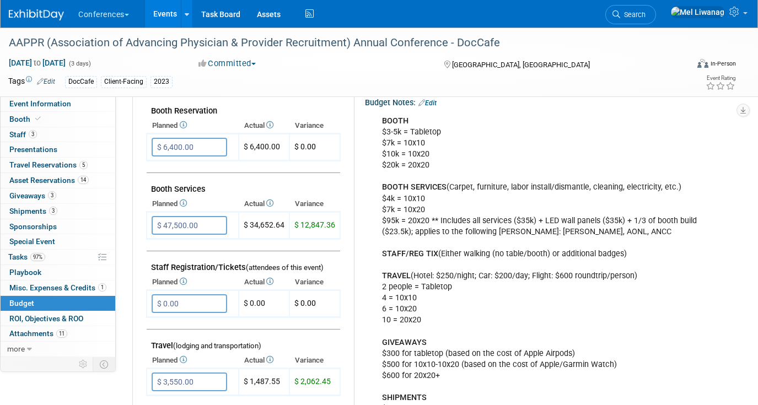
scroll to position [215, 0]
click at [209, 229] on input "$ 47,500.00" at bounding box center [190, 226] width 76 height 19
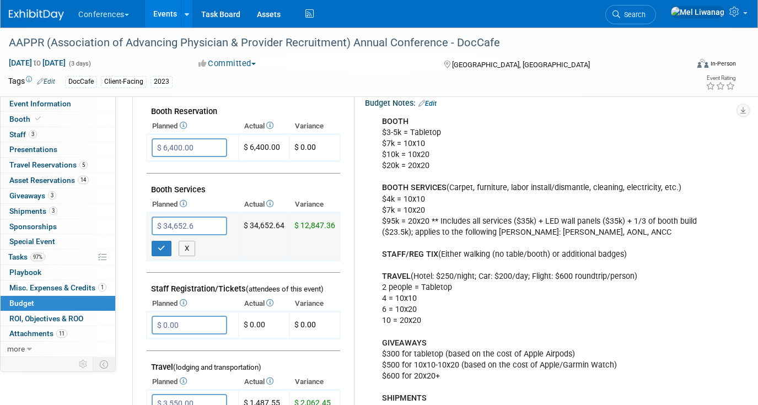
type input "$ 34,652.64"
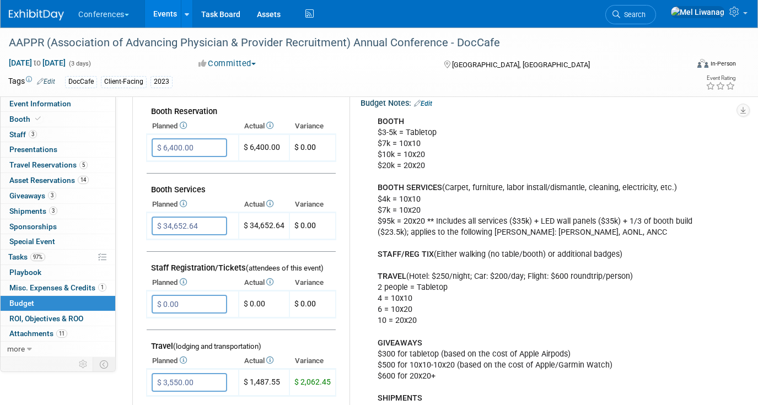
click at [664, 15] on ul "Search" at bounding box center [634, 13] width 59 height 27
click at [645, 15] on span "Search" at bounding box center [632, 14] width 25 height 8
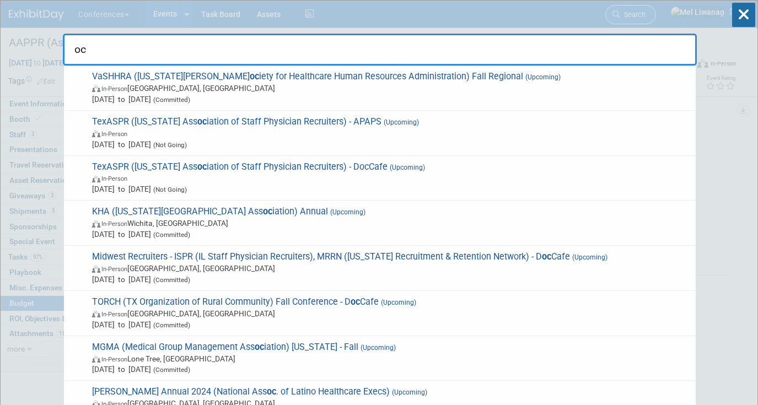
type input "o"
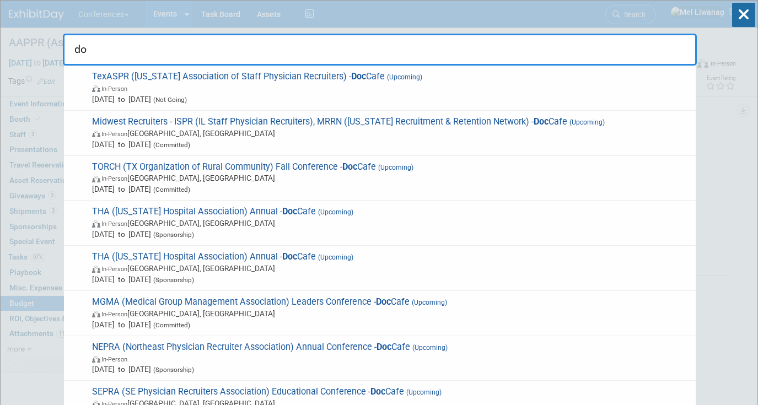
type input "d"
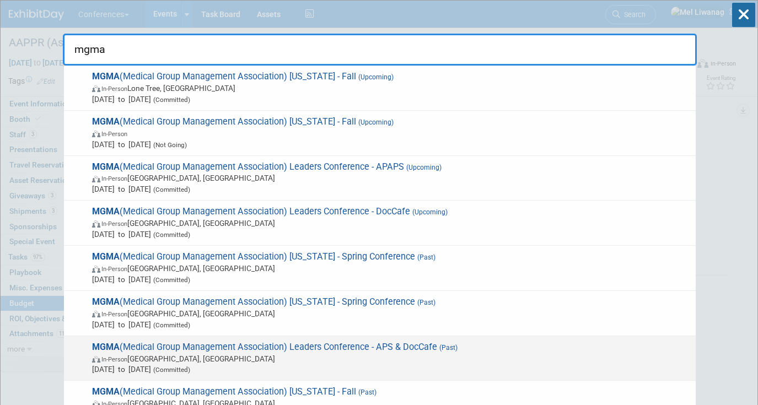
type input "mgma"
click at [310, 358] on span "In-Person Denver, CO" at bounding box center [391, 358] width 598 height 11
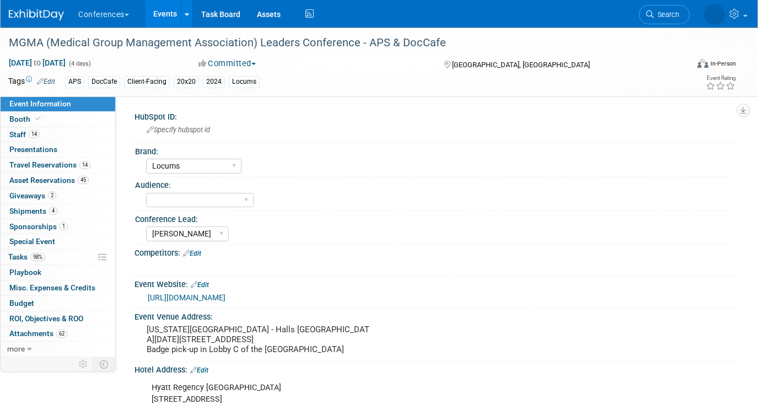
select select "Locums"
select select "[PERSON_NAME]"
click at [670, 18] on span "Search" at bounding box center [666, 14] width 25 height 8
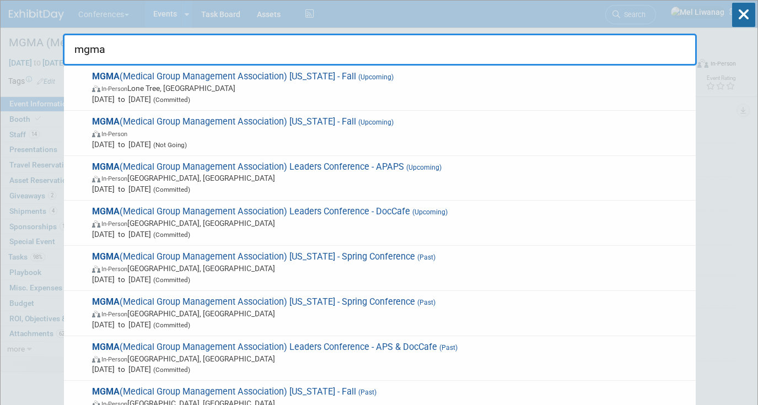
type input "mgma"
click at [742, 14] on icon at bounding box center [743, 15] width 23 height 24
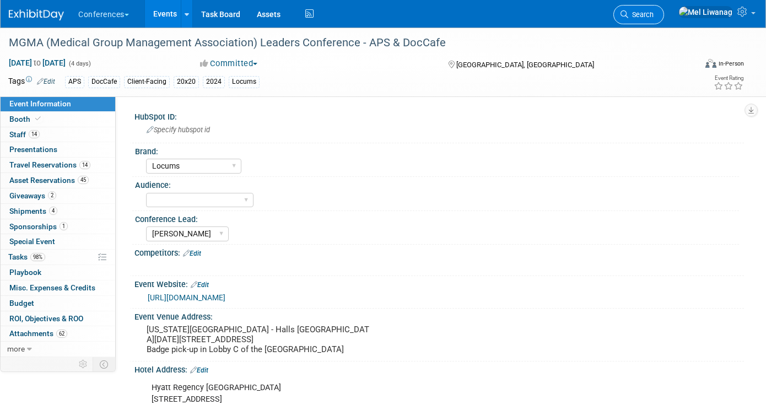
click at [654, 12] on span "Search" at bounding box center [640, 14] width 25 height 8
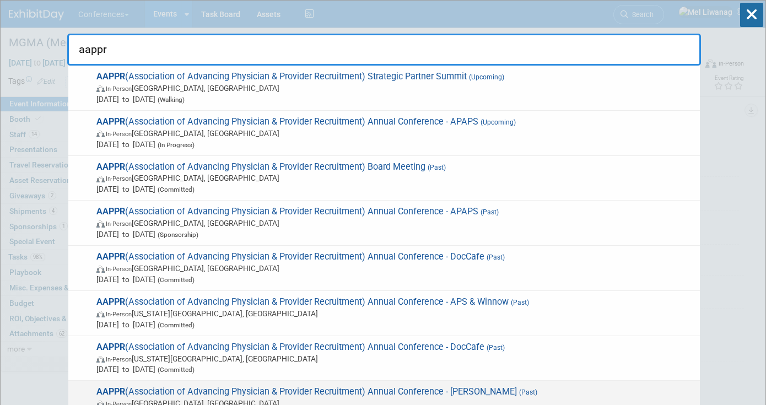
type input "aappr"
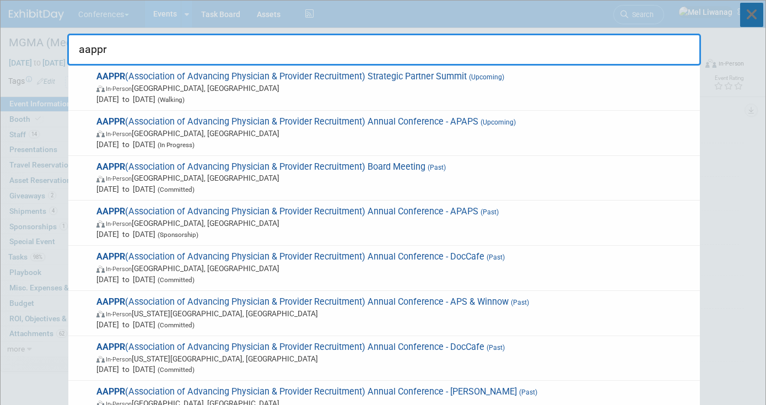
click at [746, 19] on icon at bounding box center [751, 15] width 23 height 24
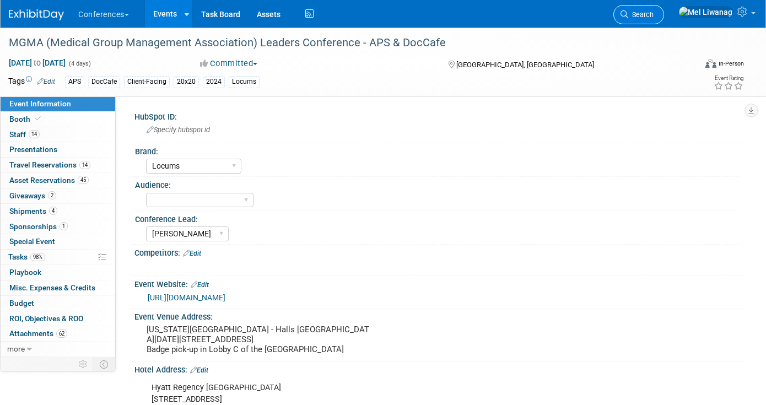
click at [654, 13] on span "Search" at bounding box center [640, 14] width 25 height 8
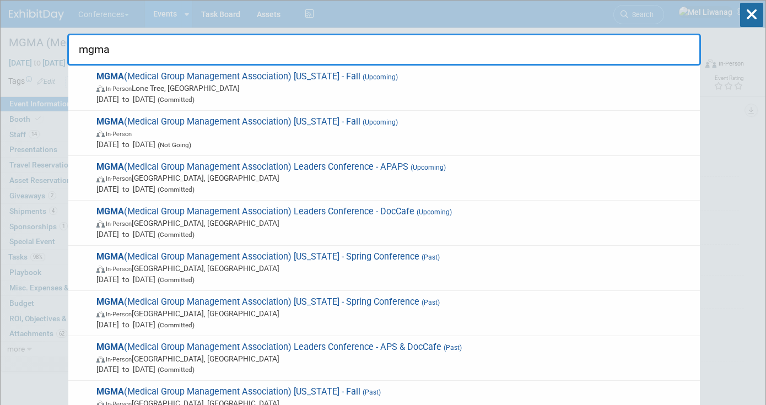
type input "mgma"
click at [753, 17] on icon at bounding box center [751, 15] width 23 height 24
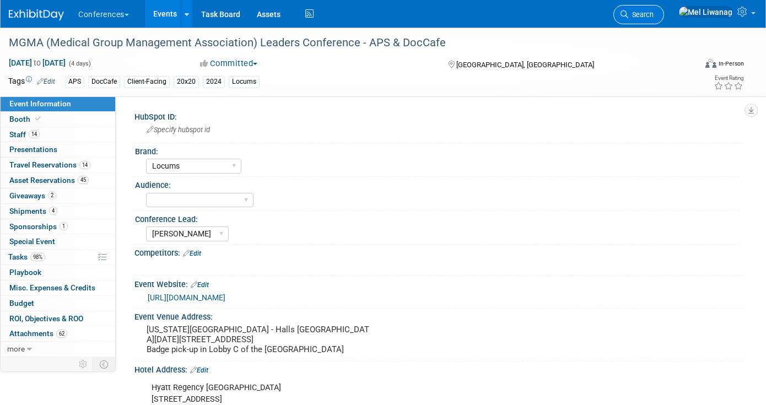
click at [664, 9] on link "Search" at bounding box center [638, 14] width 51 height 19
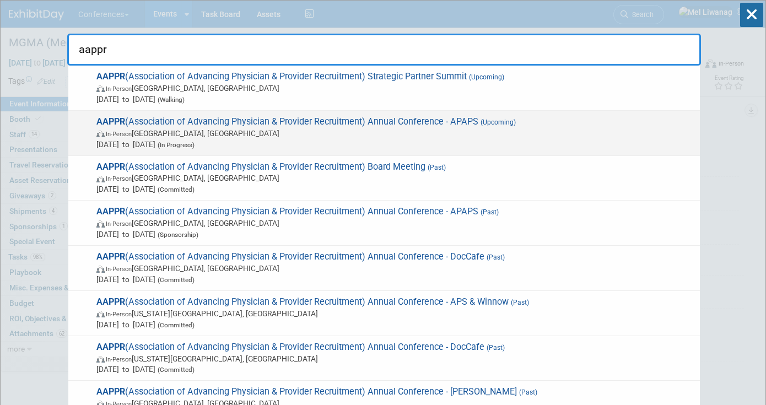
type input "aappr"
click at [469, 145] on span "Apr 12, 2026 to Apr 15, 2026 (In Progress)" at bounding box center [395, 144] width 598 height 11
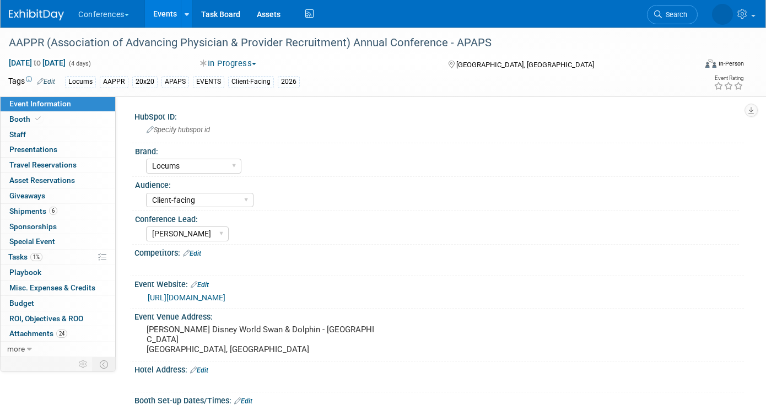
select select "Locums"
select select "Client-facing"
select select "[PERSON_NAME]"
click at [44, 129] on link "0 Staff 0" at bounding box center [58, 134] width 115 height 15
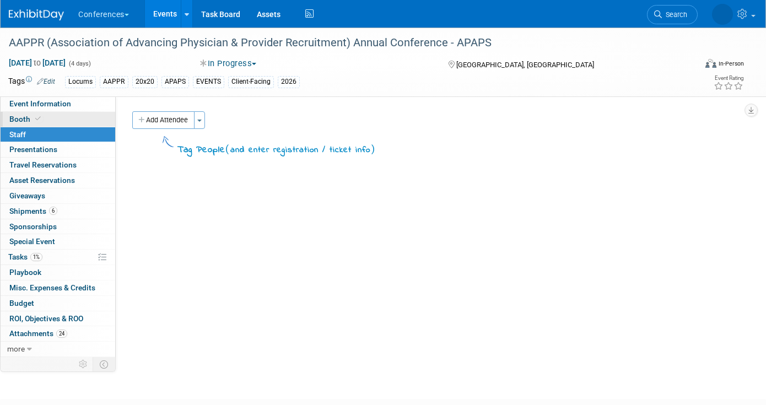
click at [70, 120] on link "Booth" at bounding box center [58, 119] width 115 height 15
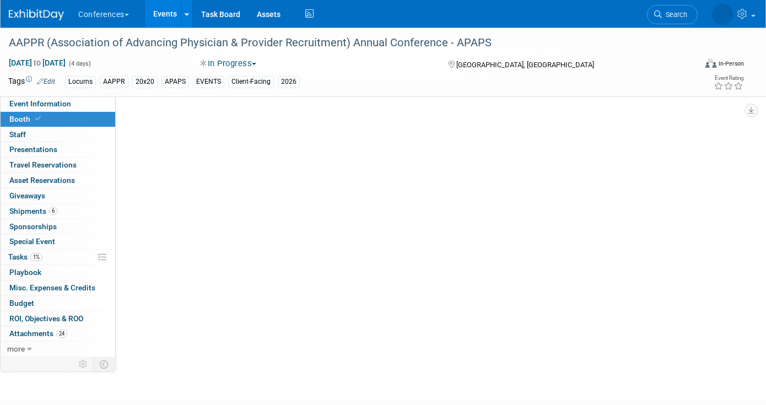
select select "20'x20'"
select select "Yes"
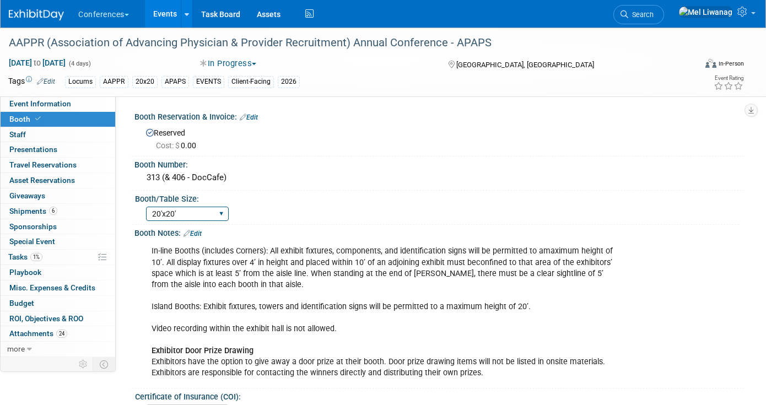
click at [205, 218] on select "30" bar table 36" bar table 6' tabletop 8' tabletop 8'x8' 8'x10' 8'x20' 10'x10'…" at bounding box center [187, 214] width 83 height 15
select select "20'x30'"
click at [146, 207] on select "30" bar table 36" bar table 6' tabletop 8' tabletop 8'x8' 8'x10' 8'x20' 10'x10'…" at bounding box center [187, 214] width 83 height 15
click at [308, 192] on div "Booth/Table Size:" at bounding box center [437, 198] width 604 height 14
click at [188, 177] on div "313 (& 406 - DocCafe)" at bounding box center [439, 177] width 593 height 17
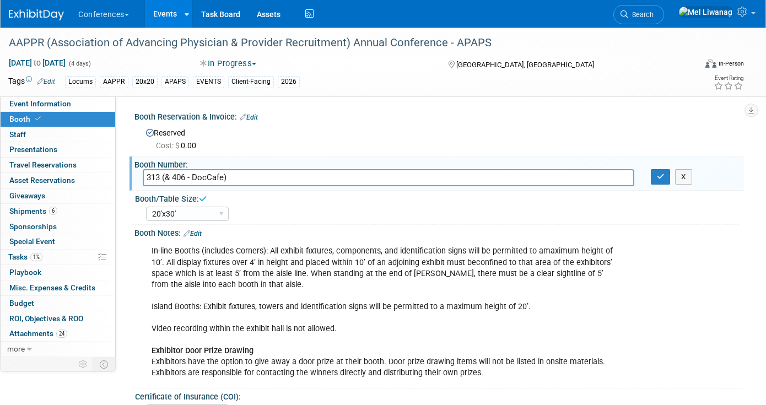
drag, startPoint x: 163, startPoint y: 179, endPoint x: 432, endPoint y: 184, distance: 268.4
click at [432, 184] on input "313 (& 406 - DocCafe)" at bounding box center [389, 177] width 492 height 17
type input "313"
click at [658, 175] on icon "button" at bounding box center [661, 176] width 8 height 7
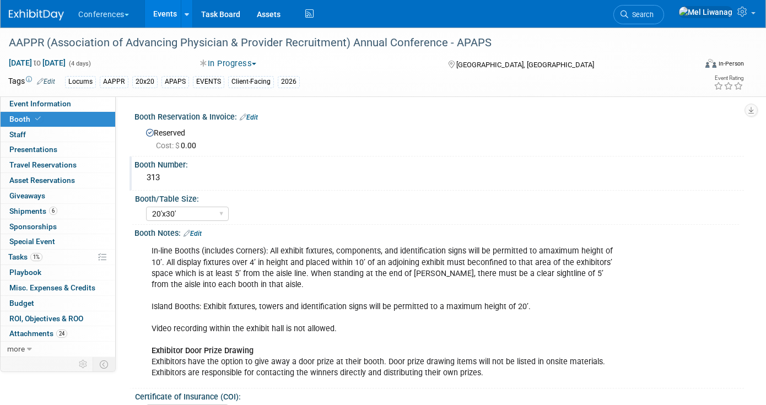
click at [59, 13] on img at bounding box center [36, 14] width 55 height 11
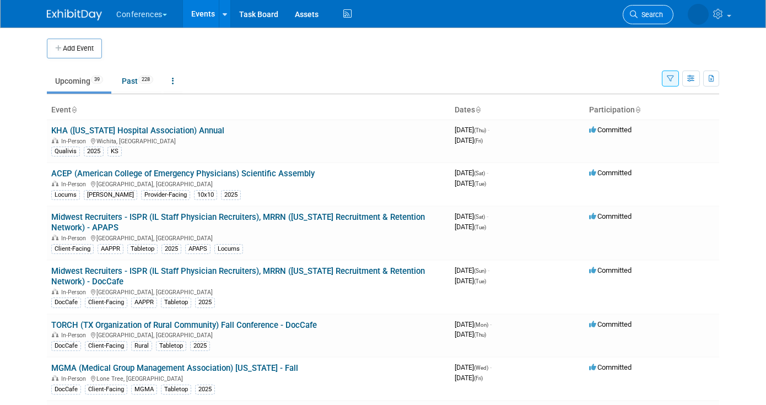
click at [643, 17] on span "Search" at bounding box center [650, 14] width 25 height 8
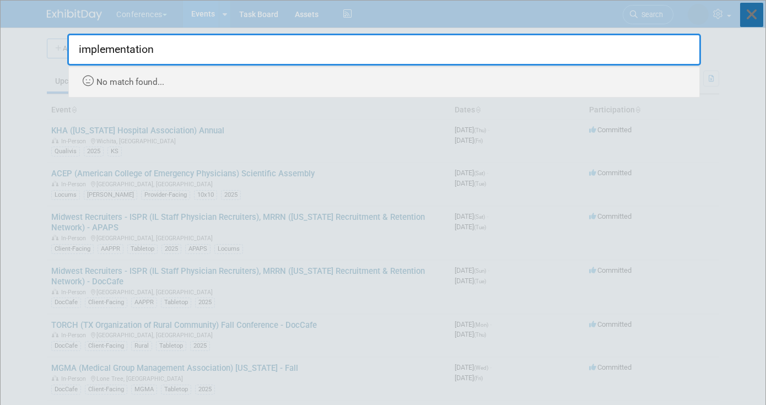
type input "implementation"
click at [757, 23] on icon at bounding box center [751, 15] width 23 height 24
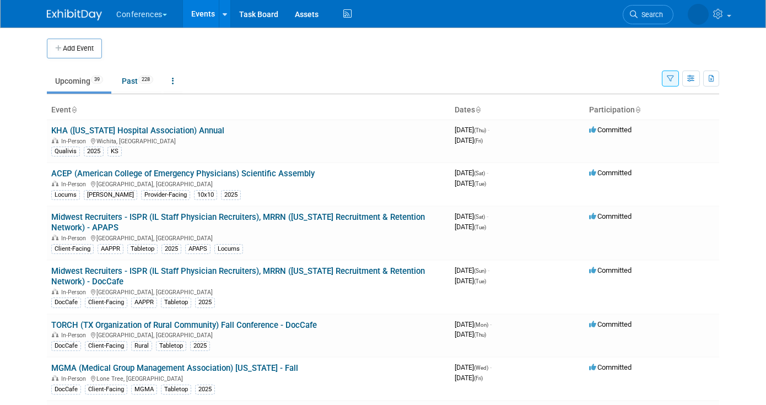
click at [669, 73] on button "button" at bounding box center [670, 79] width 17 height 16
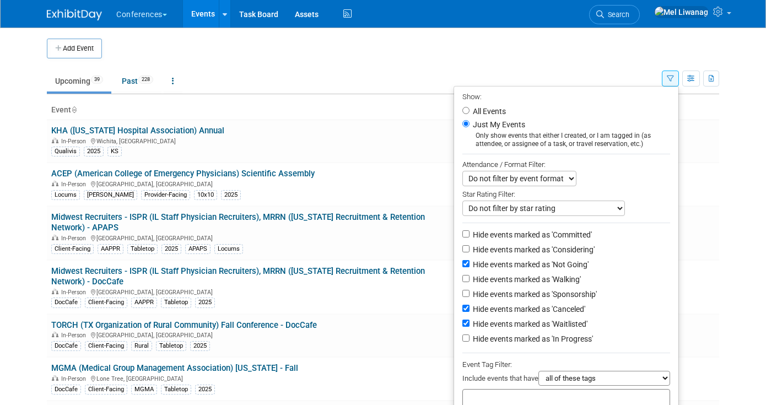
click at [570, 42] on td at bounding box center [394, 49] width 585 height 20
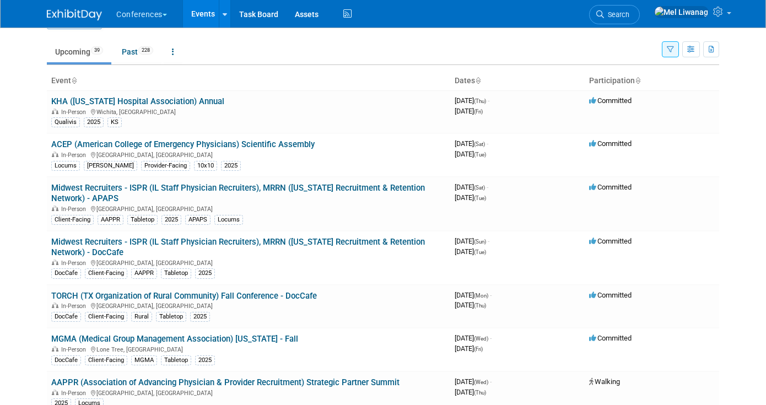
scroll to position [30, 0]
click at [350, 14] on icon at bounding box center [348, 14] width 14 height 17
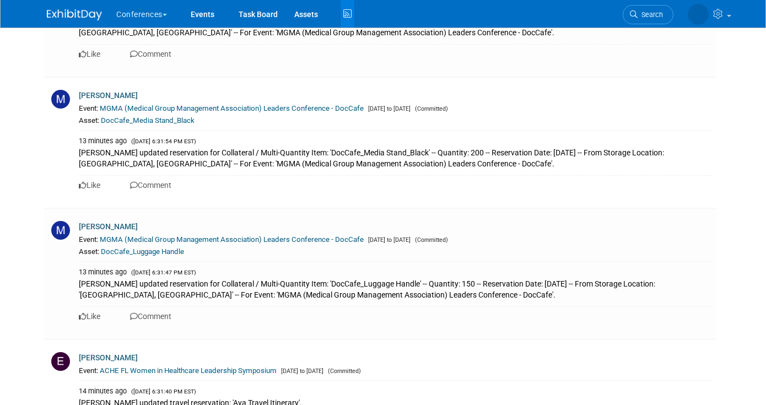
scroll to position [1278, 0]
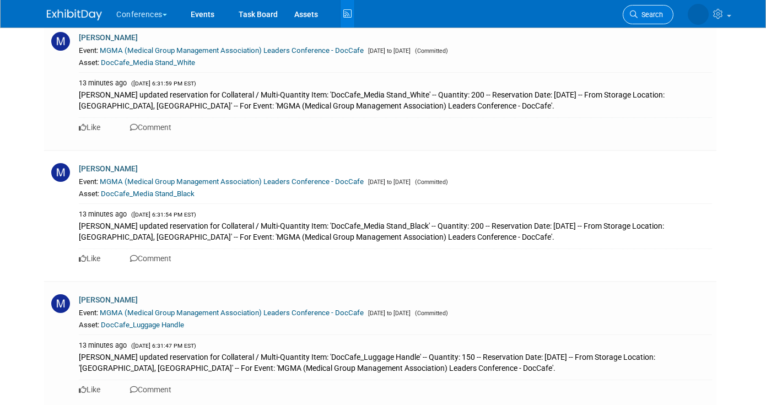
click at [648, 13] on span "Search" at bounding box center [650, 14] width 25 height 8
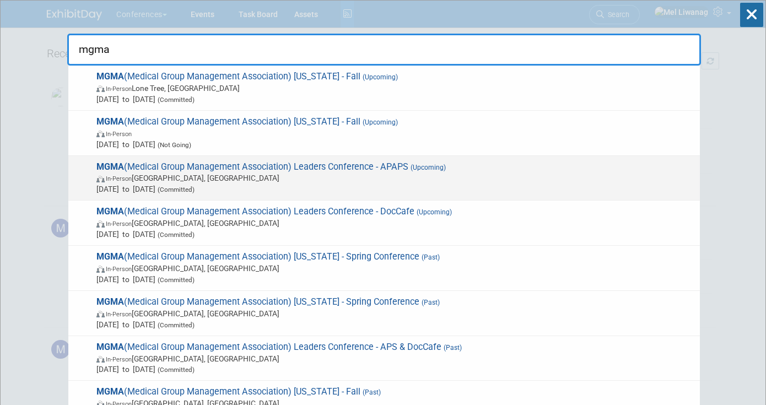
type input "mgma"
click at [439, 171] on span "(Upcoming)" at bounding box center [426, 168] width 37 height 8
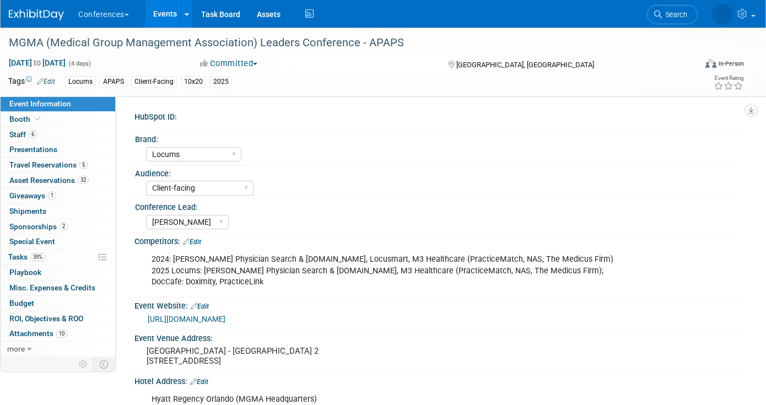
select select "Locums"
select select "Client-facing"
select select "[PERSON_NAME]"
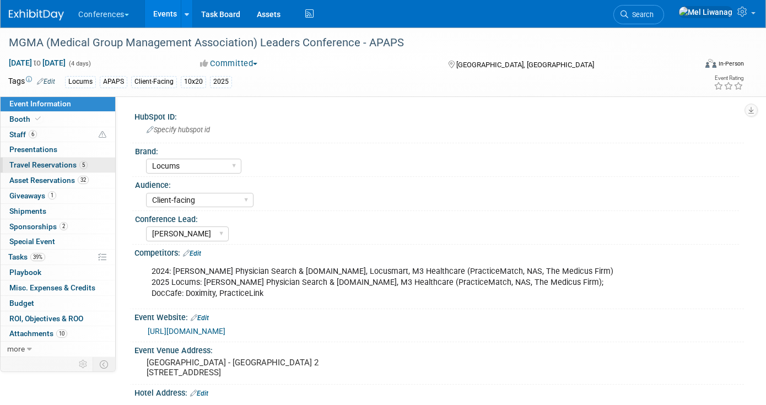
click at [64, 163] on span "Travel Reservations 5" at bounding box center [48, 164] width 78 height 9
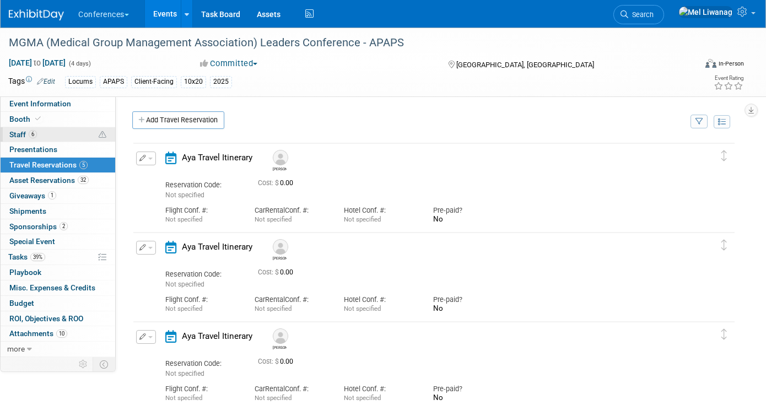
click at [56, 138] on link "6 Staff 6" at bounding box center [58, 134] width 115 height 15
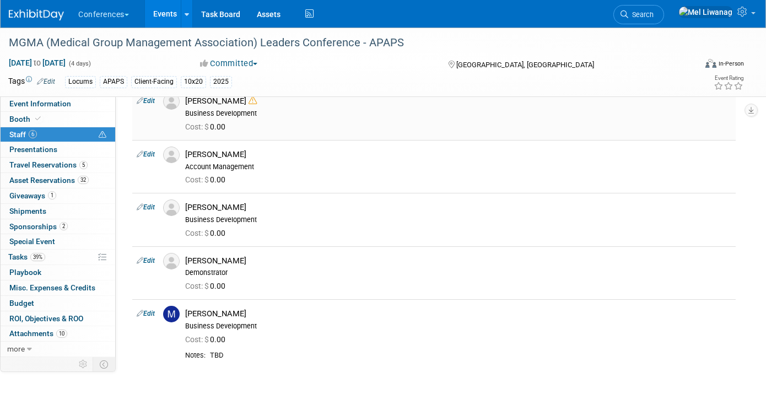
scroll to position [106, 0]
click at [153, 312] on link "Edit" at bounding box center [146, 314] width 18 height 8
select select "1b2649cb-313e-4264-b46b-7ec0d05f8772"
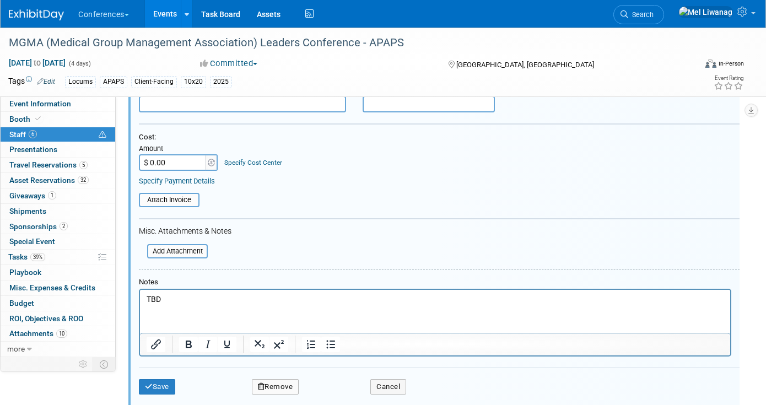
scroll to position [438, 0]
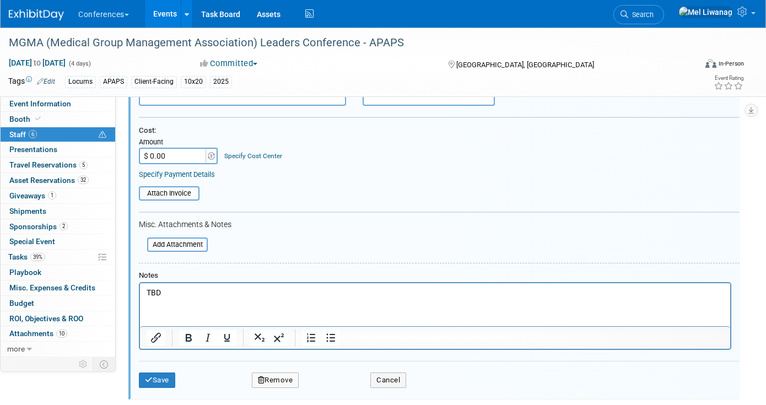
click at [233, 299] on html "TBD" at bounding box center [435, 290] width 590 height 15
click at [147, 378] on icon "submit" at bounding box center [149, 379] width 8 height 7
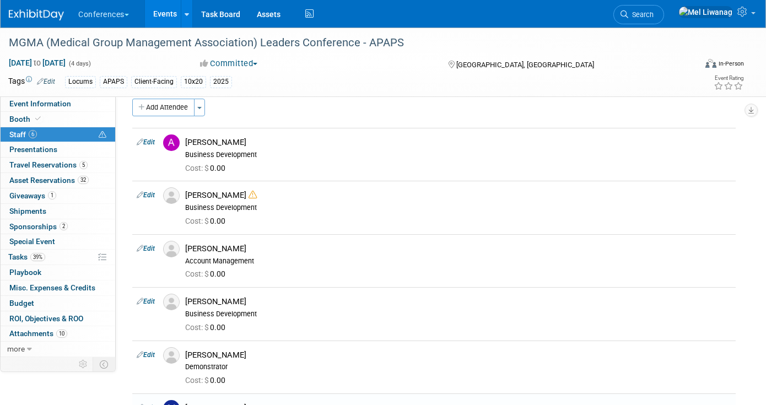
scroll to position [0, 0]
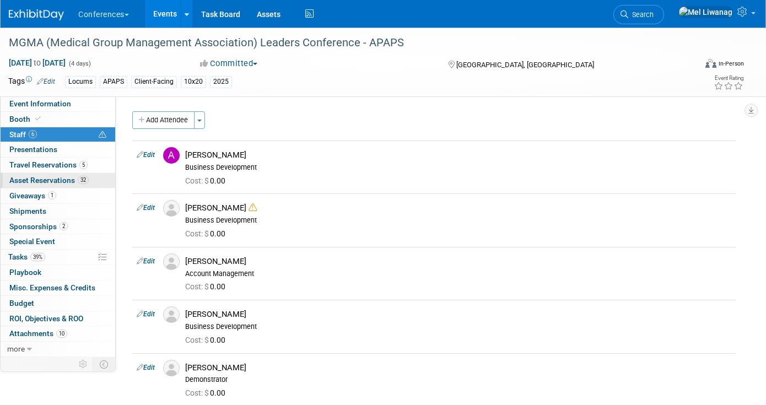
click at [74, 177] on span "Asset Reservations 32" at bounding box center [48, 180] width 79 height 9
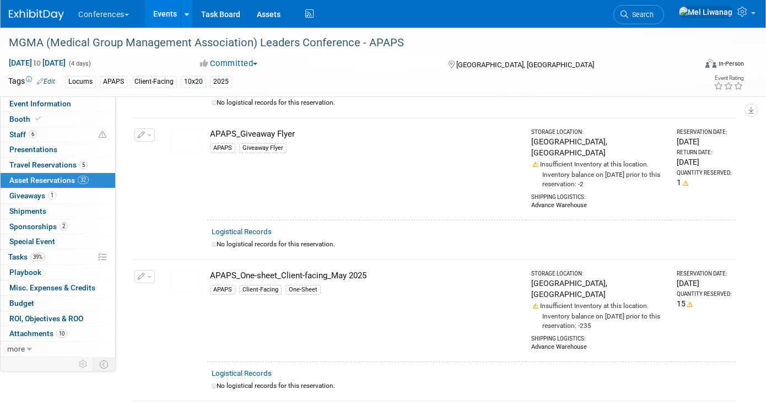
scroll to position [161, 0]
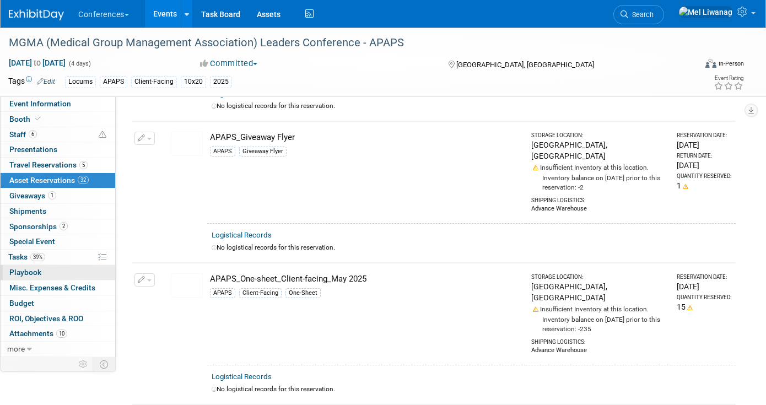
click at [49, 268] on link "0 Playbook 0" at bounding box center [58, 272] width 115 height 15
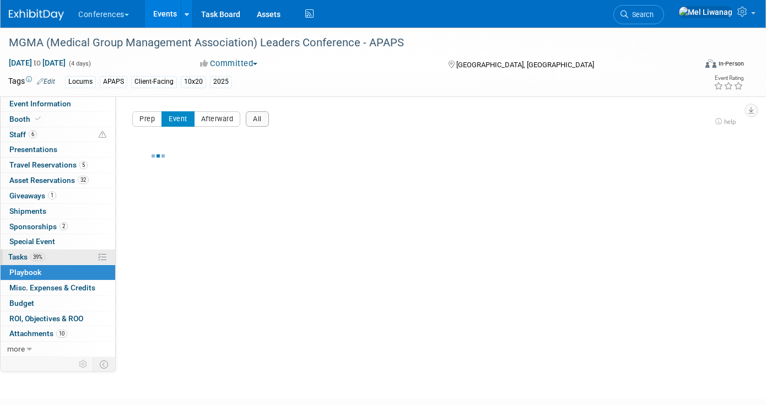
click at [51, 260] on link "39% Tasks 39%" at bounding box center [58, 257] width 115 height 15
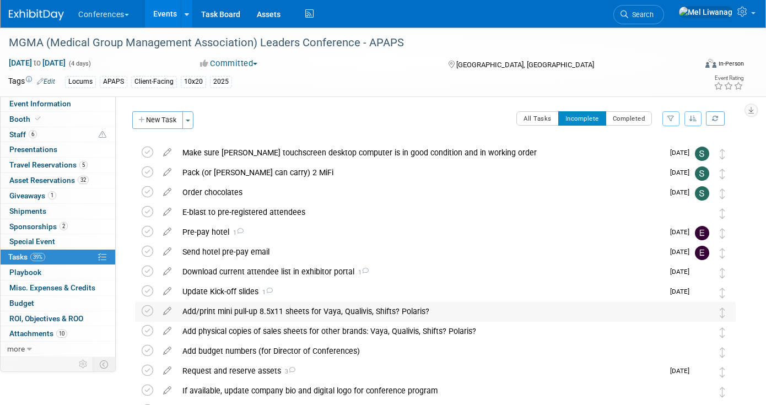
click at [337, 312] on div "Add/print mini pull-up 8.5x11 sheets for Vaya, Qualivis, Shifts? Polaris?" at bounding box center [425, 311] width 496 height 19
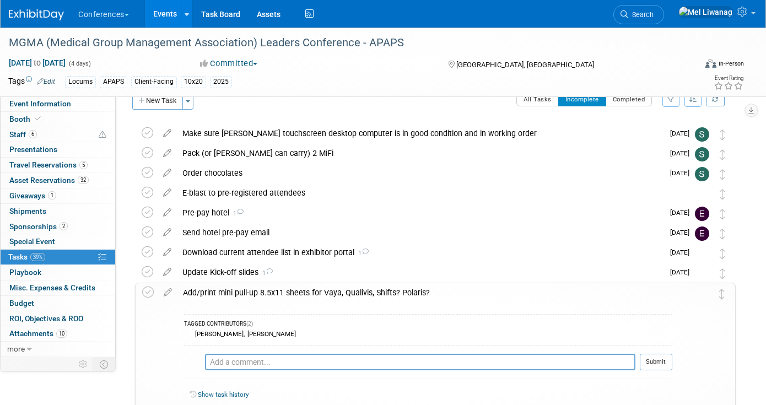
scroll to position [37, 0]
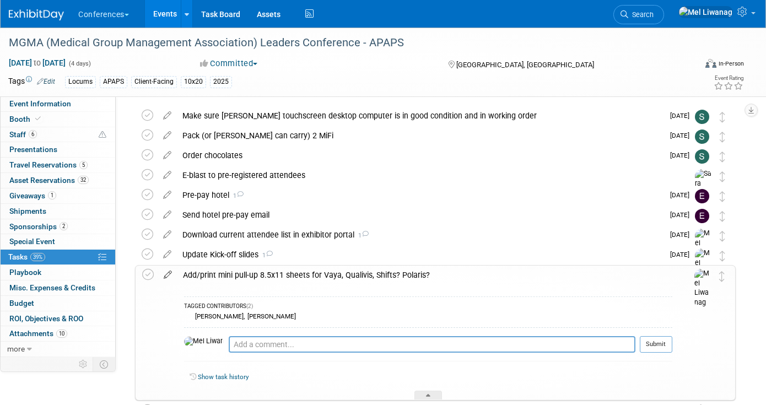
click at [168, 274] on icon at bounding box center [167, 273] width 19 height 14
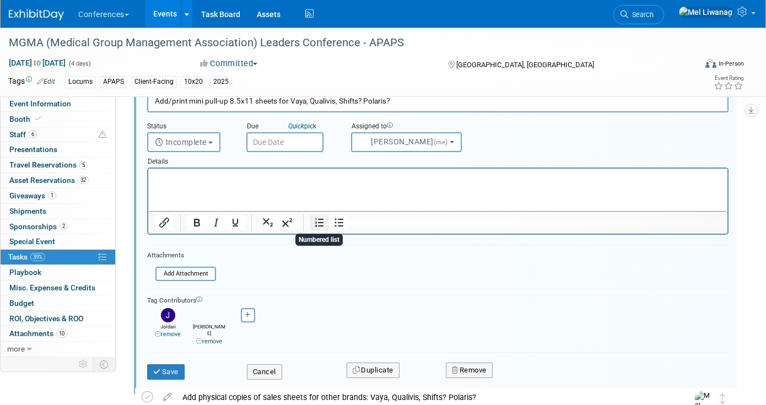
scroll to position [231, 0]
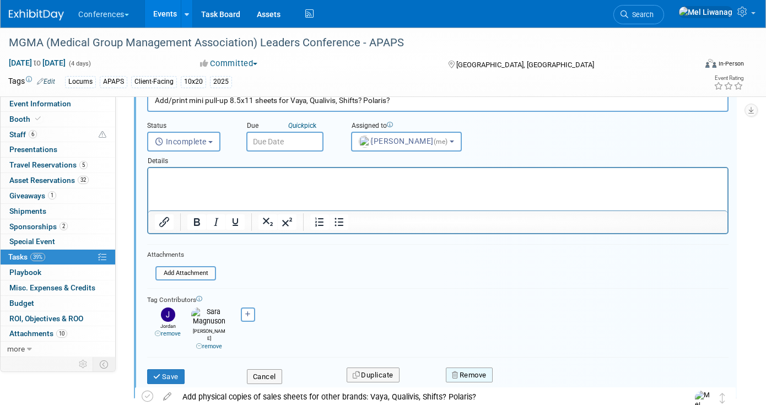
click at [455, 369] on button "Remove" at bounding box center [469, 375] width 47 height 15
click at [540, 381] on div "Yes No" at bounding box center [545, 384] width 87 height 28
click at [536, 375] on link "Yes" at bounding box center [531, 384] width 32 height 18
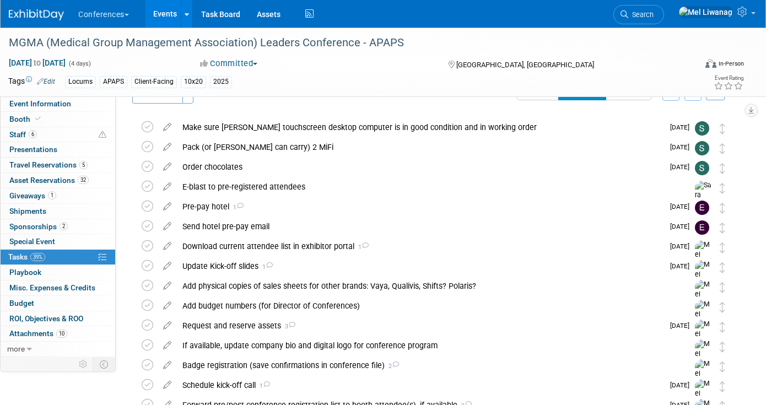
scroll to position [0, 0]
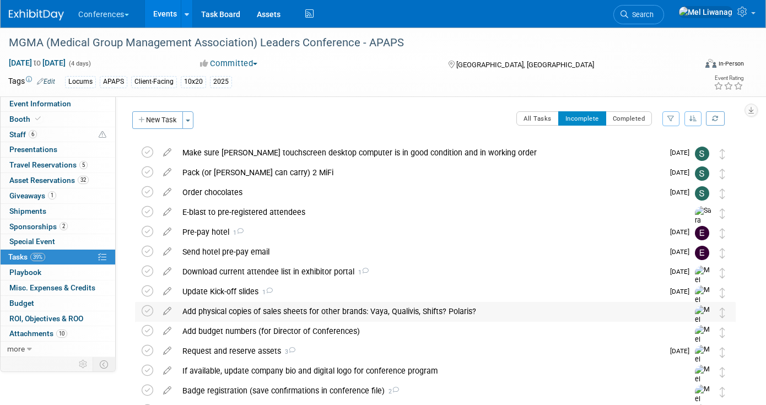
click at [490, 312] on div "Add physical copies of sales sheets for other brands: Vaya, Qualivis, Shifts? P…" at bounding box center [425, 311] width 496 height 19
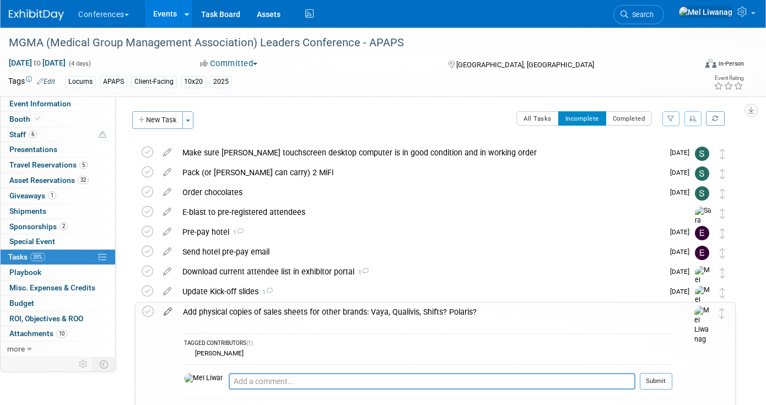
click at [171, 310] on icon at bounding box center [167, 310] width 19 height 14
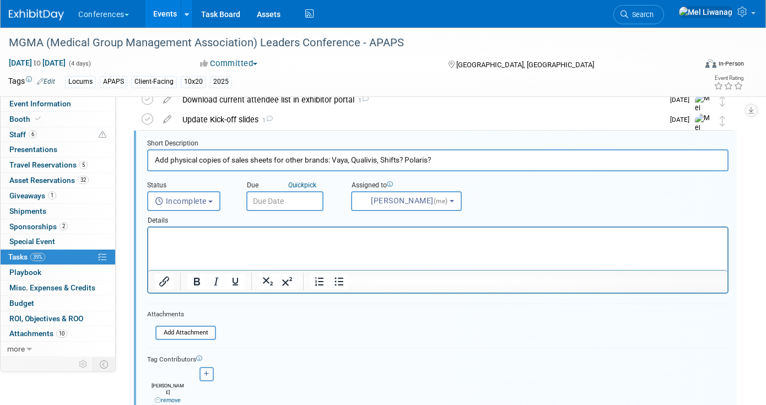
scroll to position [169, 0]
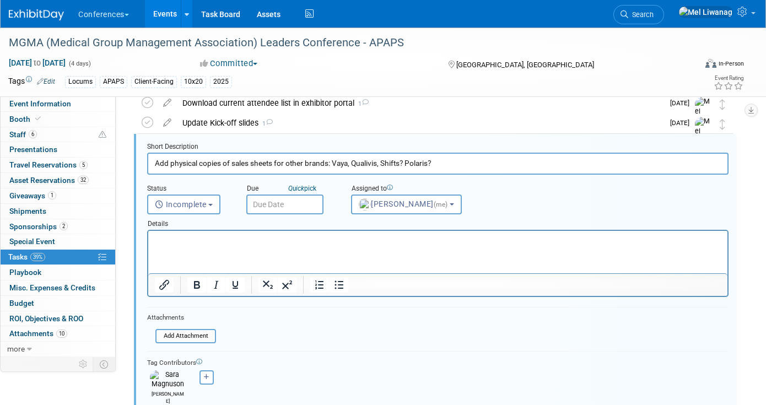
click at [198, 382] on div "<img src="https://www.exhibitday.com/Images/Unassigned-User-Icon.png" style="wi…" at bounding box center [206, 377] width 36 height 14
click at [200, 381] on button "button" at bounding box center [207, 377] width 14 height 14
select select
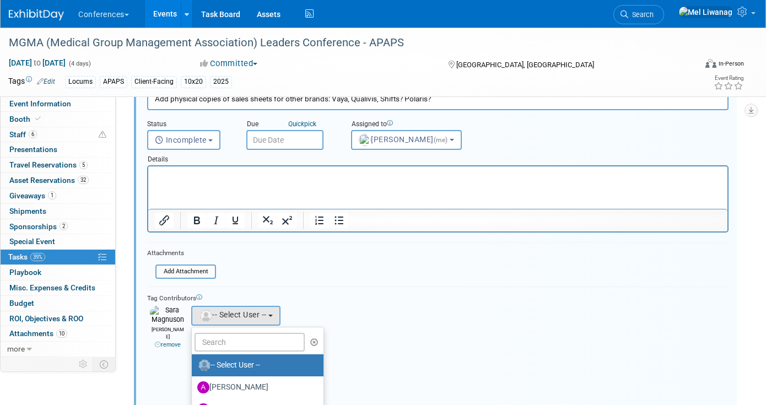
scroll to position [244, 0]
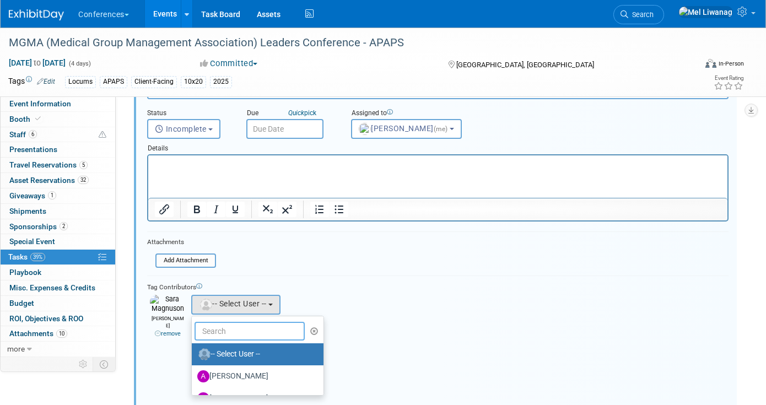
click at [260, 337] on input "text" at bounding box center [250, 331] width 110 height 19
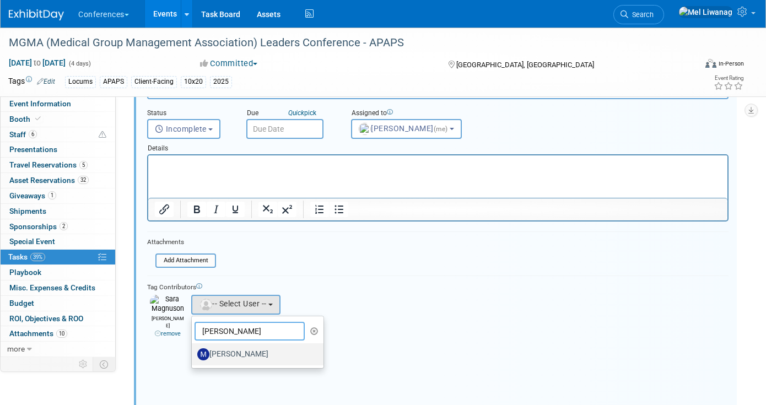
type input "mary"
click at [228, 352] on label "[PERSON_NAME]" at bounding box center [254, 355] width 115 height 18
click at [193, 352] on input "[PERSON_NAME]" at bounding box center [189, 352] width 7 height 7
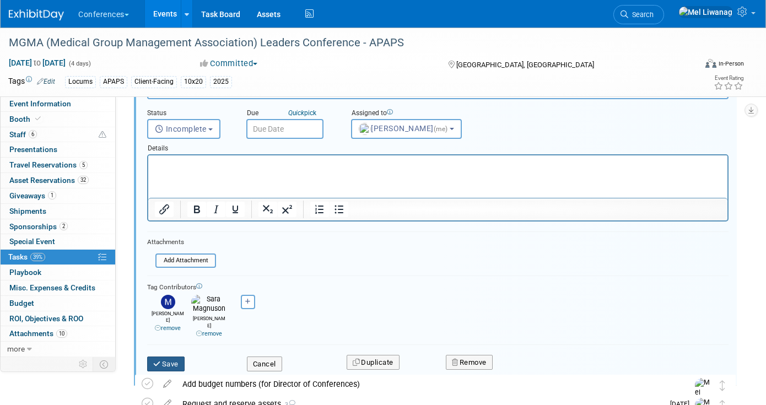
click at [182, 357] on button "Save" at bounding box center [165, 364] width 37 height 15
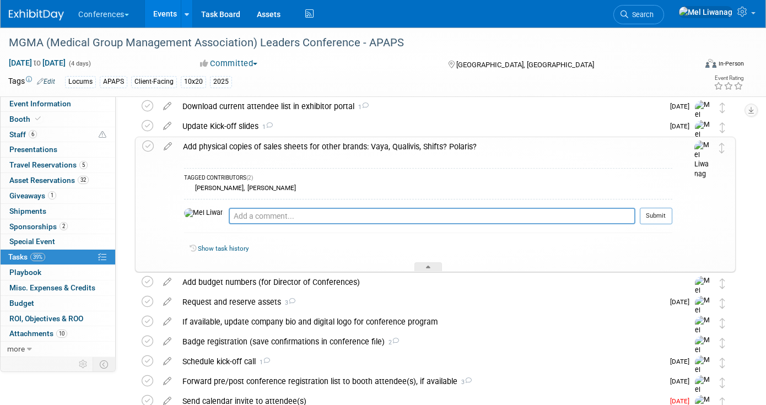
scroll to position [164, 0]
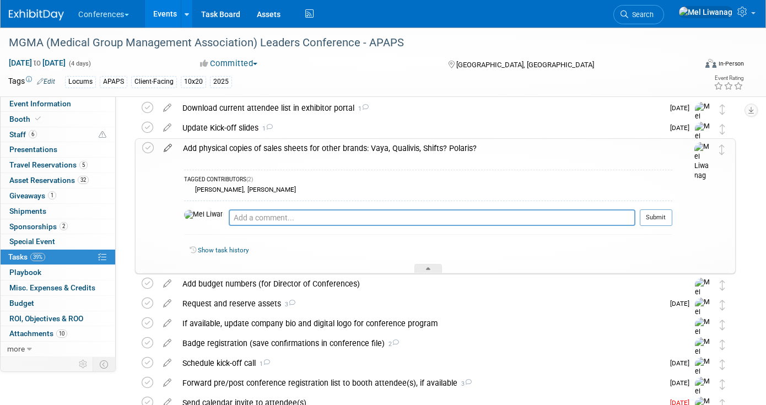
click at [166, 147] on icon at bounding box center [167, 146] width 19 height 14
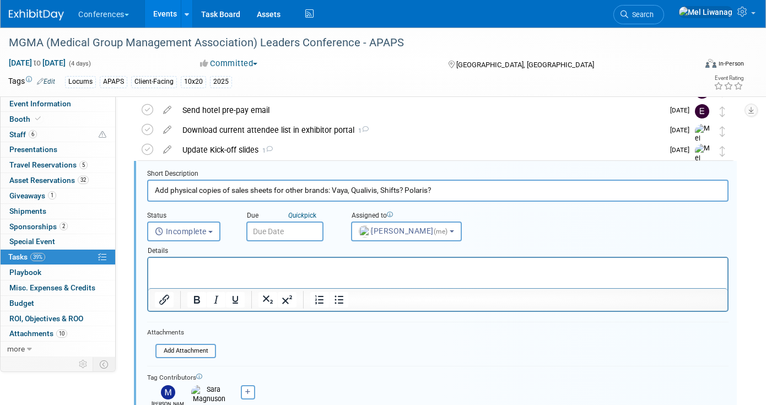
scroll to position [141, 0]
drag, startPoint x: 236, startPoint y: 191, endPoint x: 125, endPoint y: 188, distance: 110.8
click at [353, 190] on input "Sales sheets for other brands: Vaya, Qualivis, Shifts? Polaris?" at bounding box center [437, 190] width 581 height 21
click at [389, 189] on input "Sales sheets for other brands: Vaya, Qualivis, Shifts? Polaris?" at bounding box center [437, 190] width 581 height 21
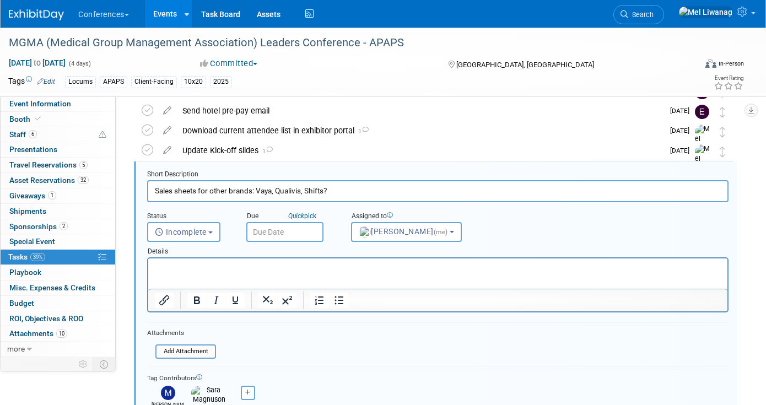
scroll to position [166, 0]
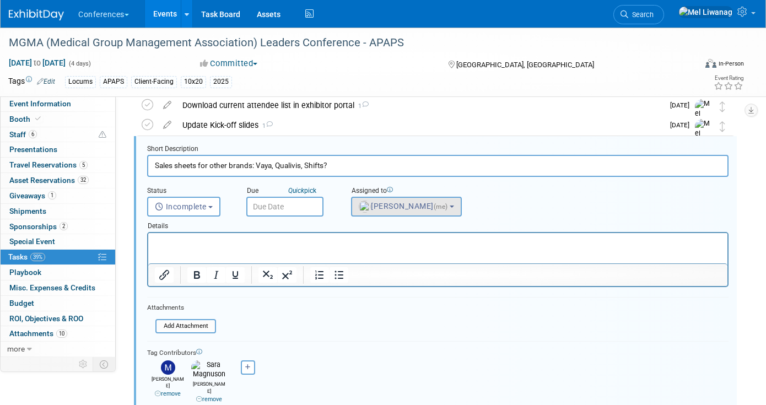
type input "Sales sheets for other brands: Vaya, Qualivis, Shifts?"
click at [386, 212] on button "Mel Liwanag (me)" at bounding box center [406, 207] width 111 height 20
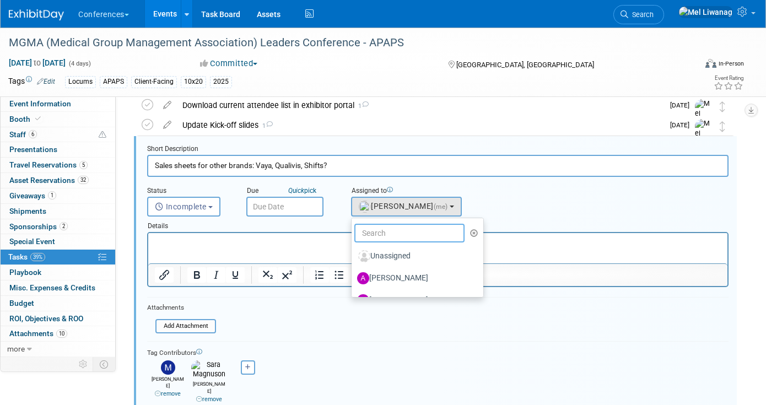
click at [381, 229] on input "text" at bounding box center [409, 233] width 110 height 19
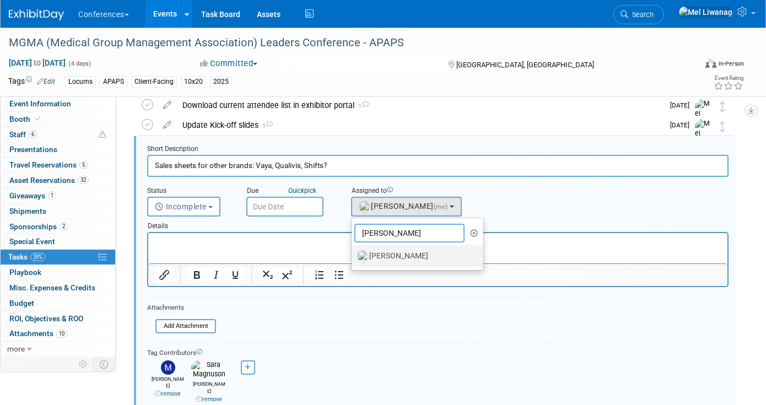
type input "sara"
click at [382, 248] on label "[PERSON_NAME]" at bounding box center [414, 256] width 115 height 18
click at [353, 251] on input "[PERSON_NAME]" at bounding box center [349, 254] width 7 height 7
select select "2e041d79-74fe-4326-a18a-cd901209ba60"
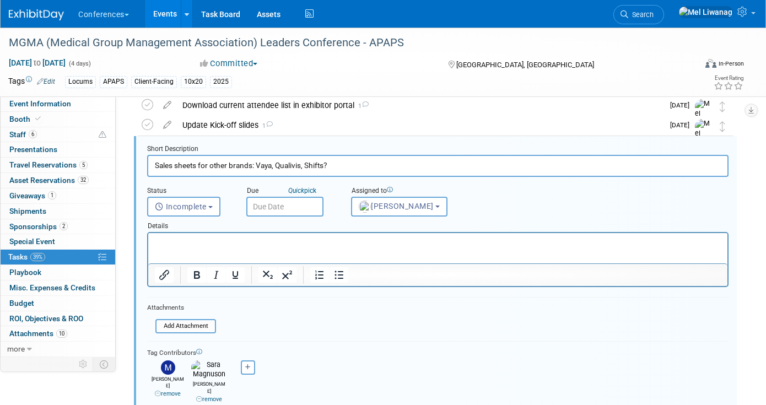
click at [217, 396] on link "remove" at bounding box center [209, 399] width 26 height 7
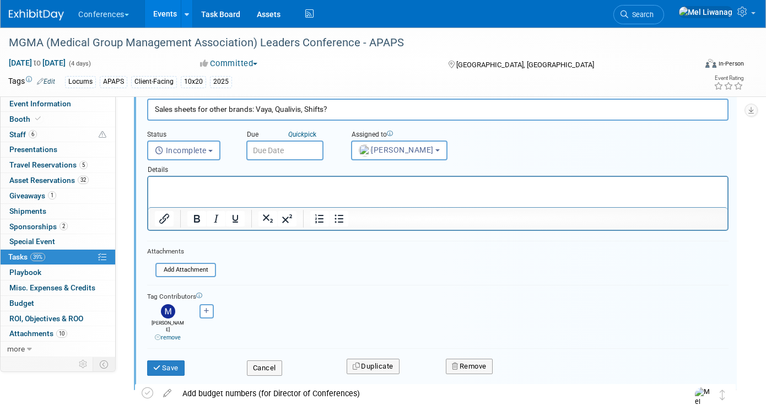
scroll to position [228, 0]
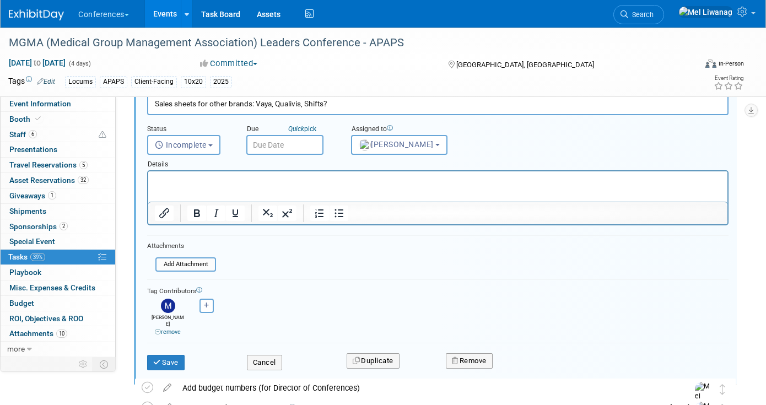
click at [344, 110] on input "Sales sheets for other brands: Vaya, Qualivis, Shifts?" at bounding box center [437, 103] width 581 height 21
click at [208, 303] on icon "button" at bounding box center [207, 306] width 6 height 6
select select
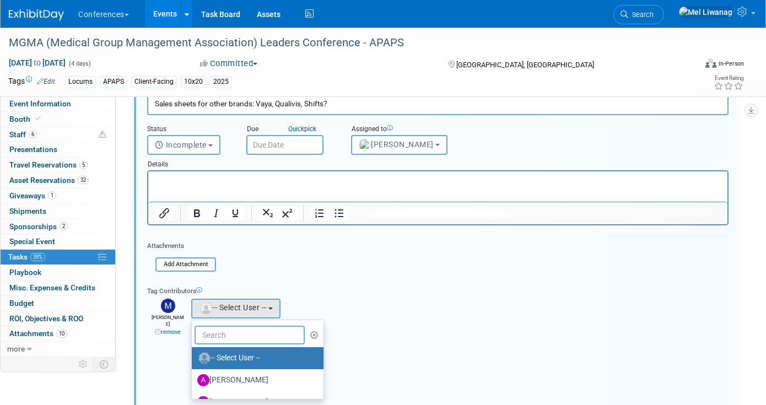
click at [230, 332] on input "text" at bounding box center [250, 335] width 110 height 19
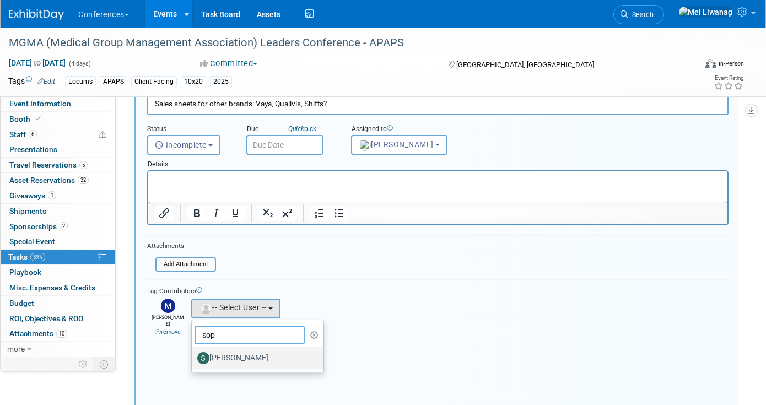
type input "sop"
drag, startPoint x: 266, startPoint y: 355, endPoint x: 228, endPoint y: 354, distance: 38.0
click at [258, 355] on label "[PERSON_NAME]" at bounding box center [254, 358] width 115 height 18
click at [193, 355] on input "[PERSON_NAME]" at bounding box center [189, 356] width 7 height 7
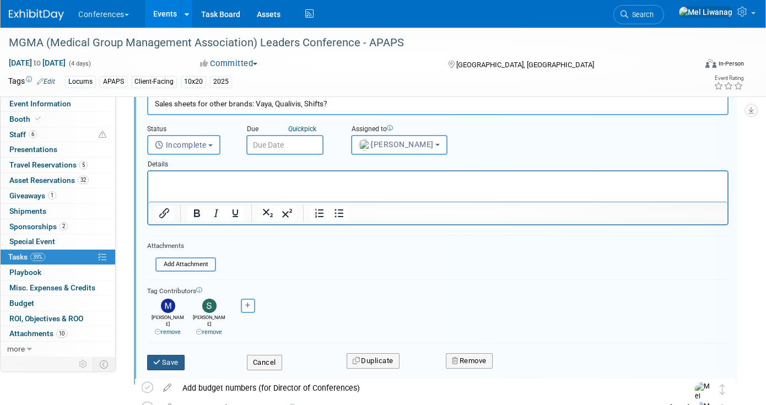
click at [175, 355] on button "Save" at bounding box center [165, 362] width 37 height 15
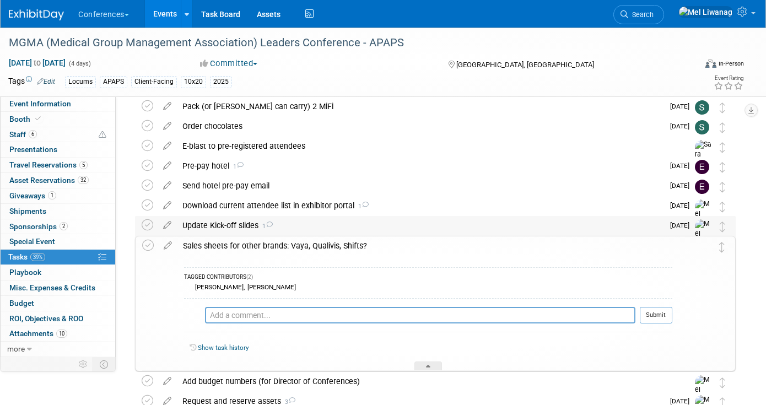
scroll to position [65, 0]
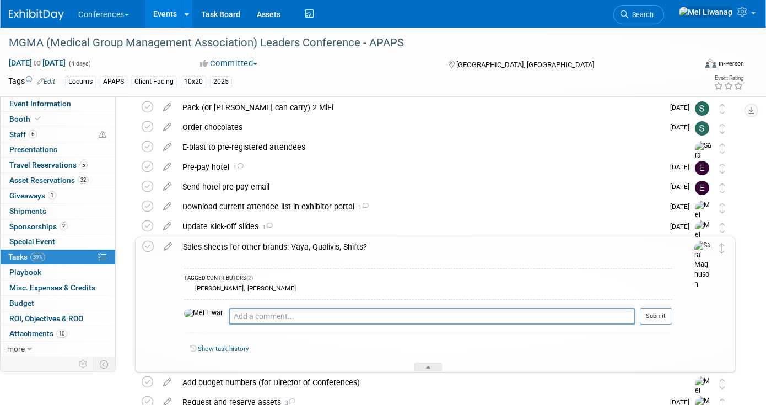
click at [324, 245] on div "Sales sheets for other brands: Vaya, Qualivis, Shifts?" at bounding box center [424, 247] width 495 height 19
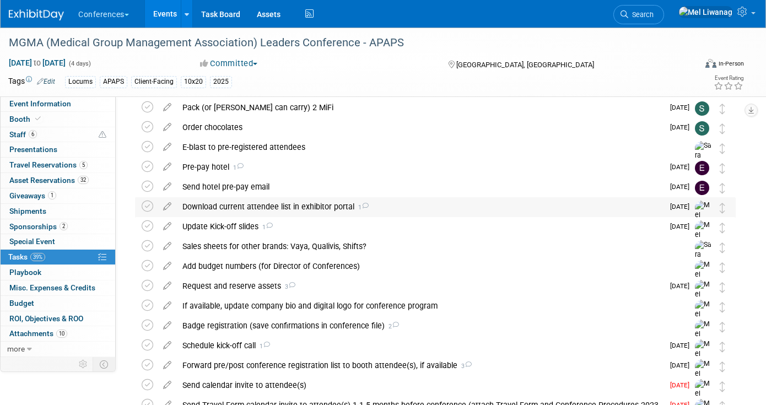
click at [336, 206] on div "Download current attendee list in exhibitor portal 1" at bounding box center [420, 206] width 487 height 19
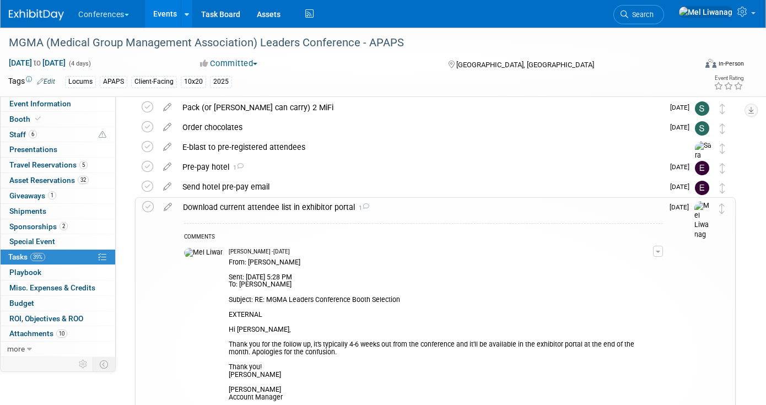
click at [336, 206] on div "Download current attendee list in exhibitor portal 1" at bounding box center [420, 207] width 486 height 19
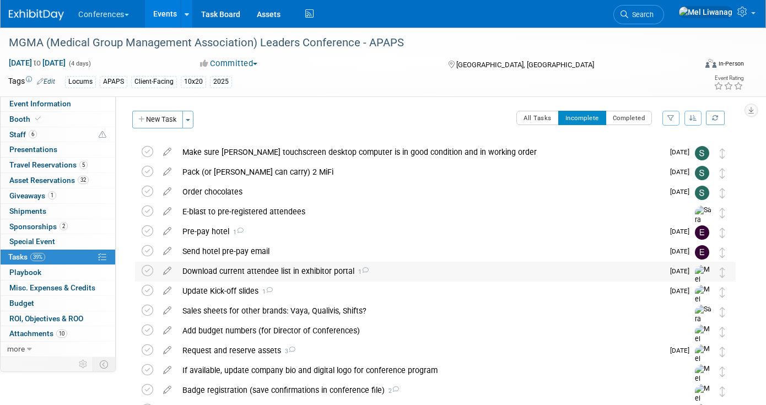
scroll to position [0, 0]
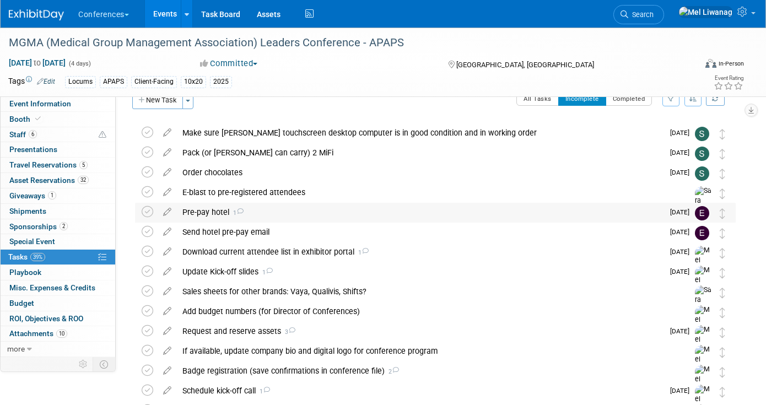
click at [336, 207] on div "Pre-pay hotel 1" at bounding box center [420, 212] width 487 height 19
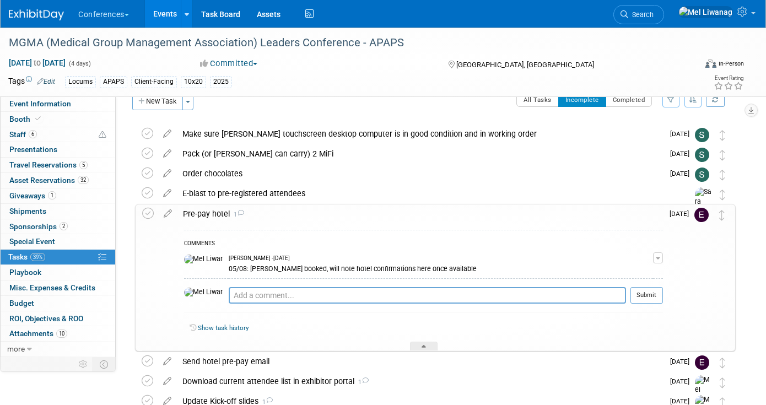
click at [336, 207] on div "Pre-pay hotel 1" at bounding box center [420, 213] width 486 height 19
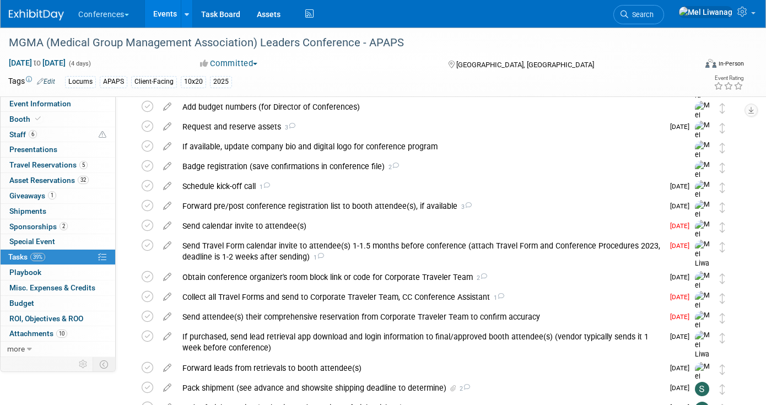
scroll to position [225, 0]
click at [322, 219] on div "Send calendar invite to attendee(s)" at bounding box center [420, 225] width 487 height 19
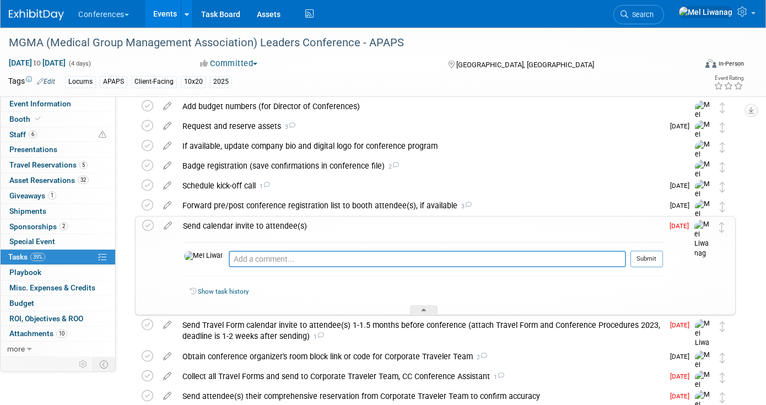
click at [322, 219] on div "Send calendar invite to attendee(s)" at bounding box center [420, 226] width 486 height 19
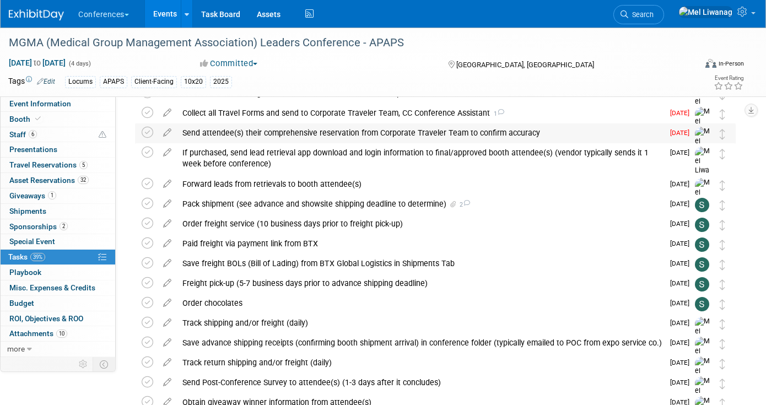
scroll to position [407, 0]
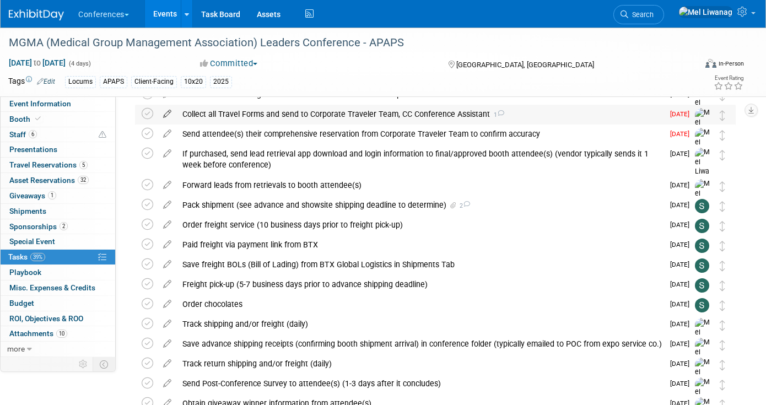
click at [170, 115] on icon at bounding box center [167, 112] width 19 height 14
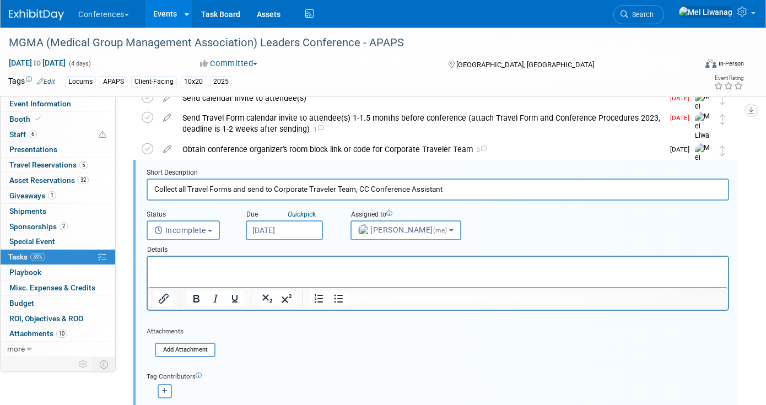
scroll to position [351, 0]
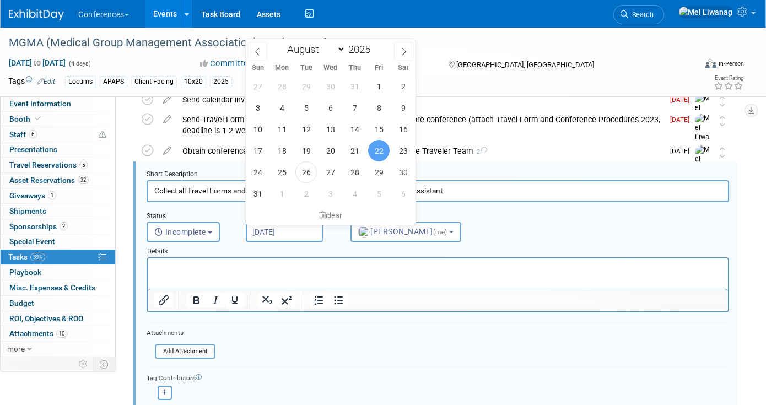
click at [289, 227] on input "Aug 22, 2025" at bounding box center [284, 232] width 77 height 20
click at [303, 190] on span "2" at bounding box center [305, 193] width 21 height 21
type input "Sep 2, 2025"
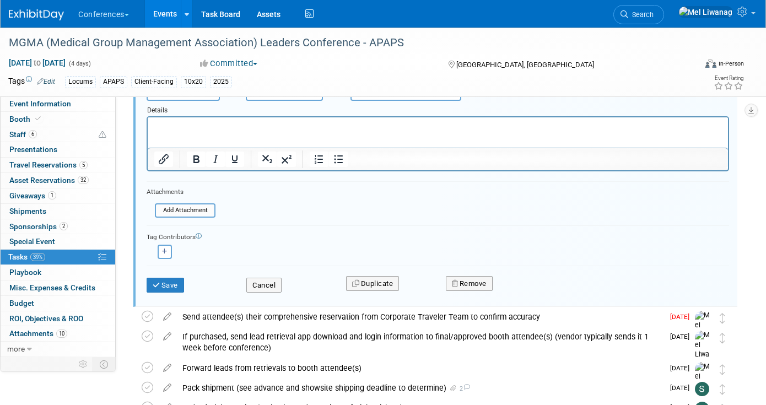
scroll to position [511, 0]
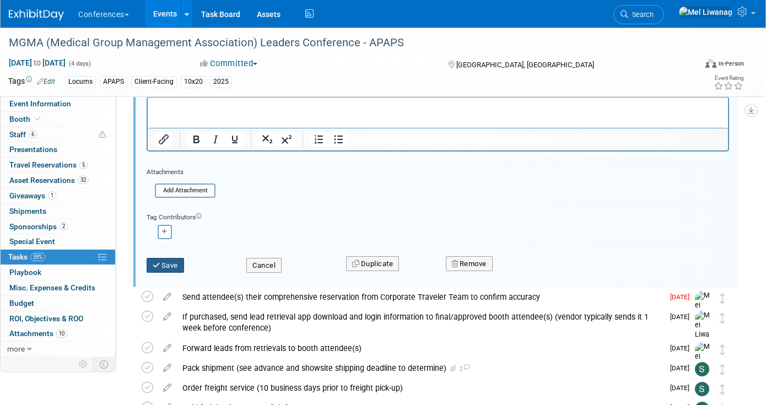
click at [180, 265] on button "Save" at bounding box center [165, 265] width 37 height 15
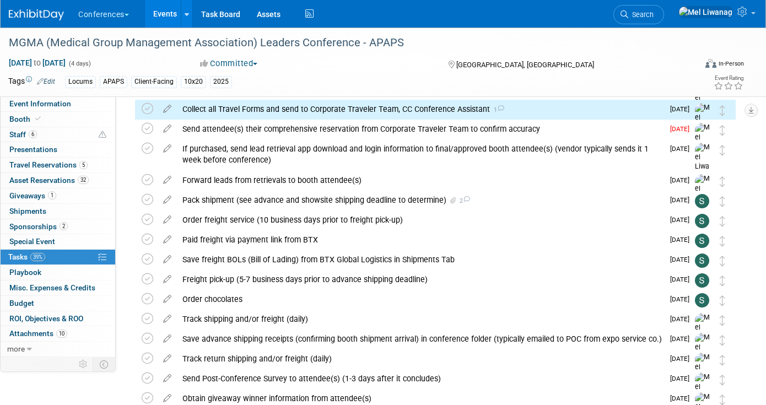
scroll to position [399, 0]
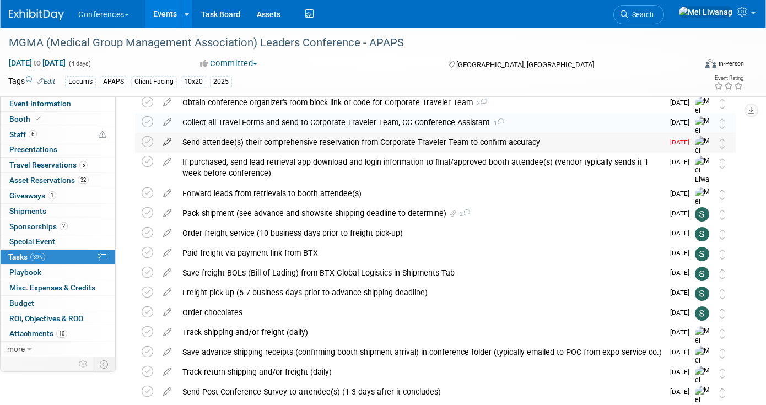
click at [168, 138] on icon at bounding box center [167, 140] width 19 height 14
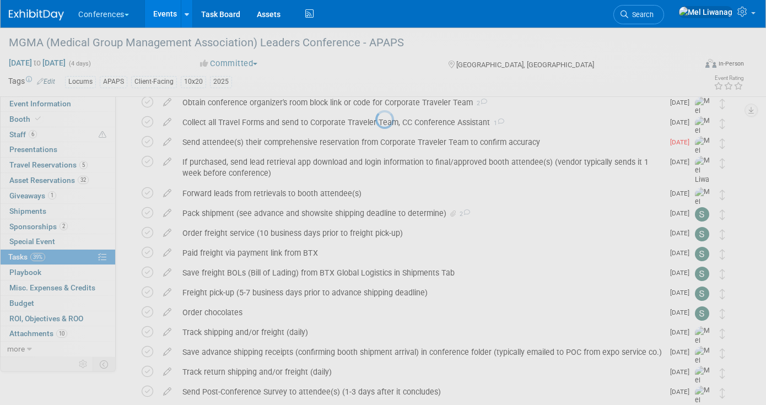
select select "7"
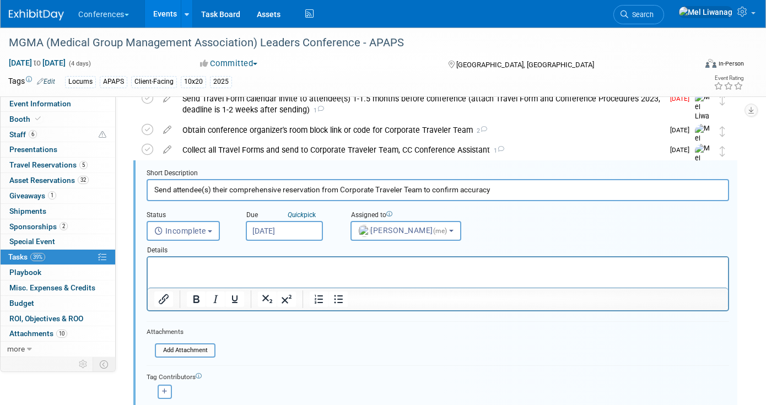
scroll to position [370, 0]
click at [291, 233] on input "Aug 25, 2025" at bounding box center [284, 232] width 77 height 20
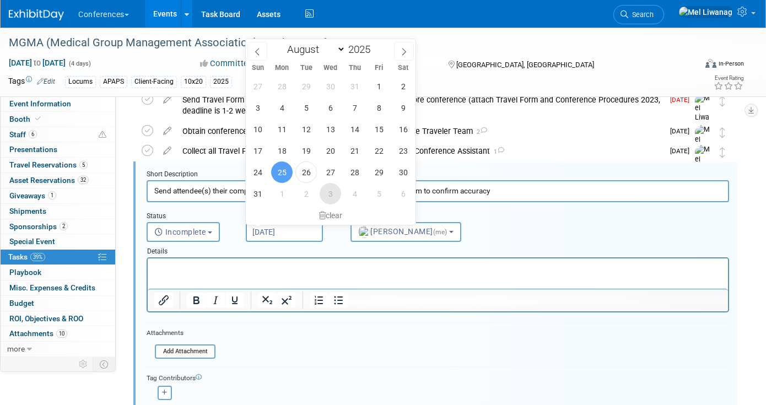
click at [337, 186] on span "3" at bounding box center [330, 193] width 21 height 21
type input "Sep 3, 2025"
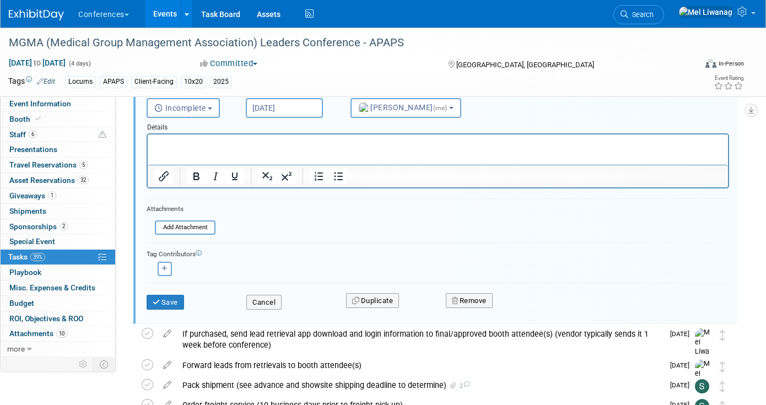
scroll to position [495, 0]
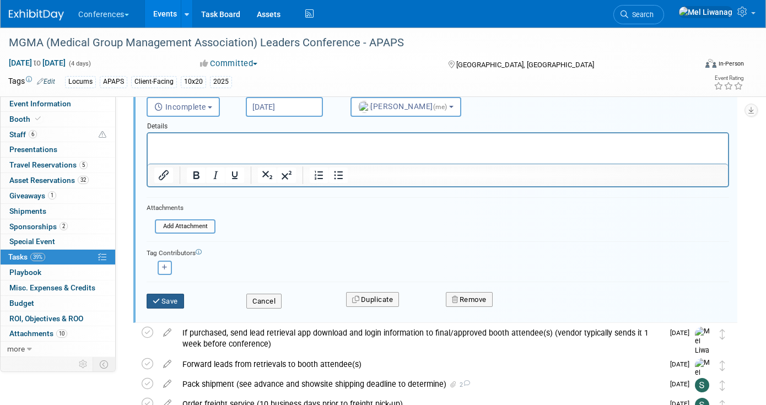
click at [182, 300] on button "Save" at bounding box center [165, 301] width 37 height 15
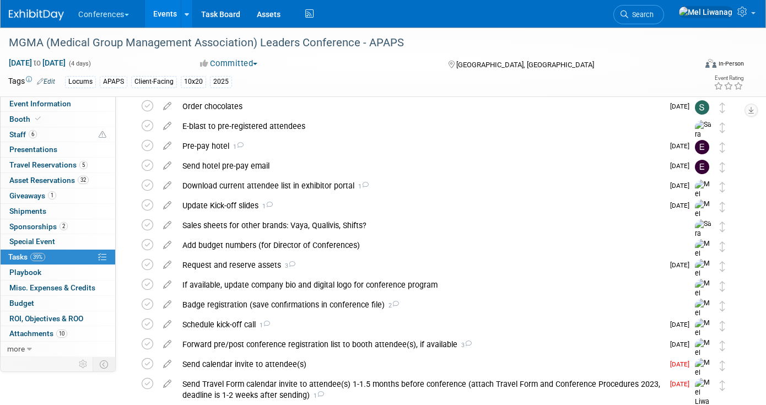
scroll to position [111, 0]
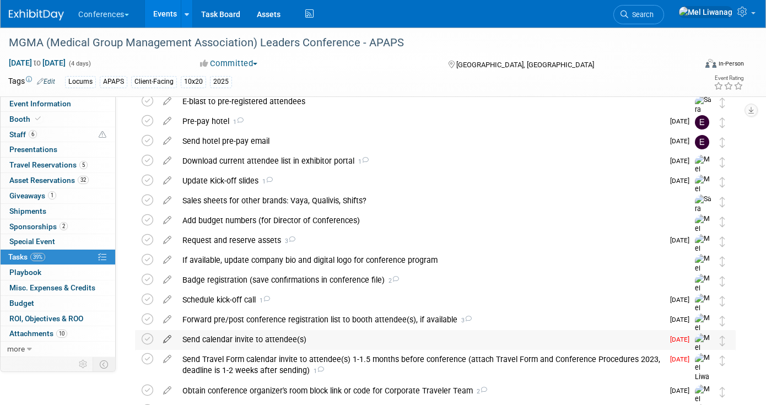
click at [165, 339] on icon at bounding box center [167, 337] width 19 height 14
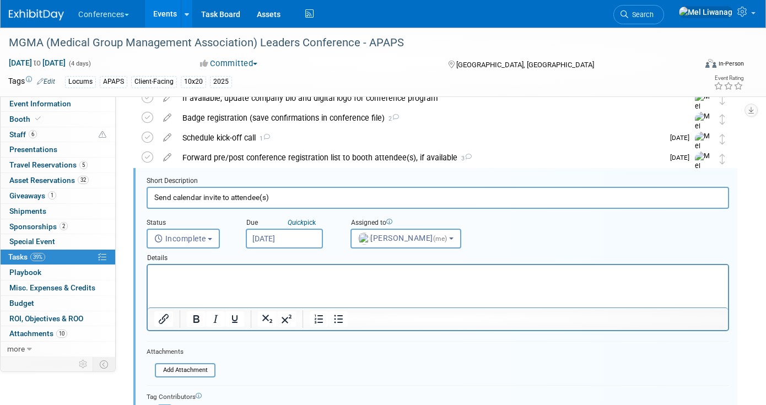
scroll to position [279, 0]
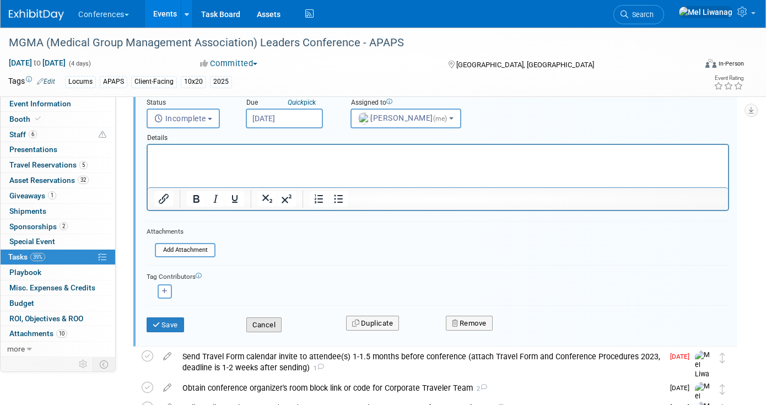
click at [269, 330] on button "Cancel" at bounding box center [263, 324] width 35 height 15
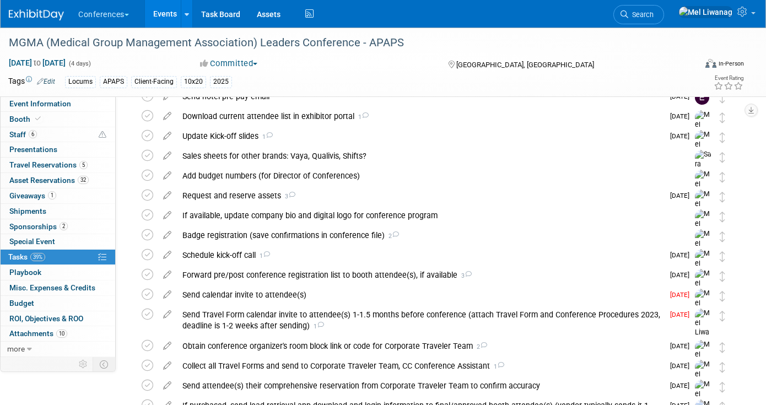
scroll to position [0, 0]
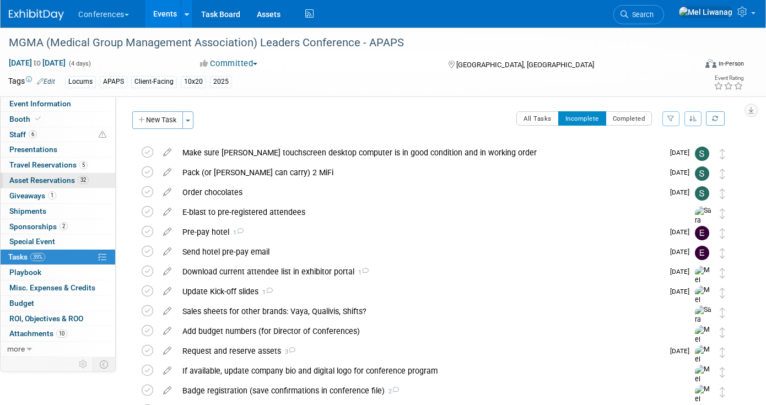
click at [98, 184] on link "32 Asset Reservations 32" at bounding box center [58, 180] width 115 height 15
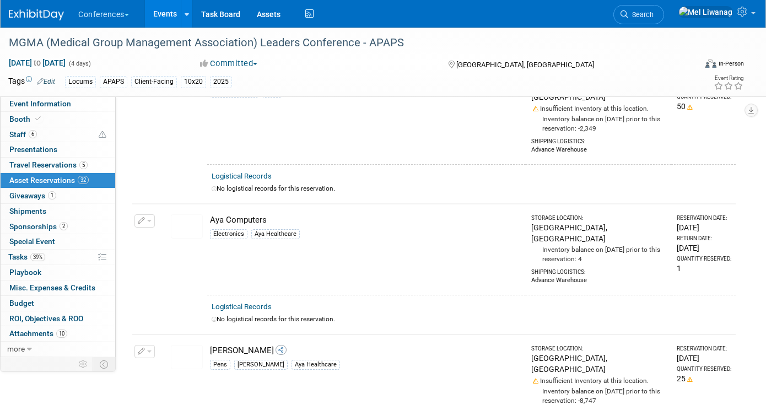
scroll to position [504, 0]
click at [145, 214] on button "button" at bounding box center [144, 220] width 20 height 13
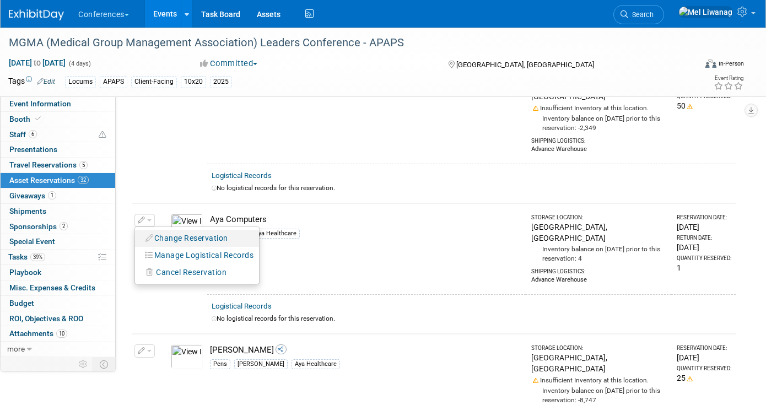
click at [191, 231] on button "Change Reservation" at bounding box center [187, 238] width 93 height 15
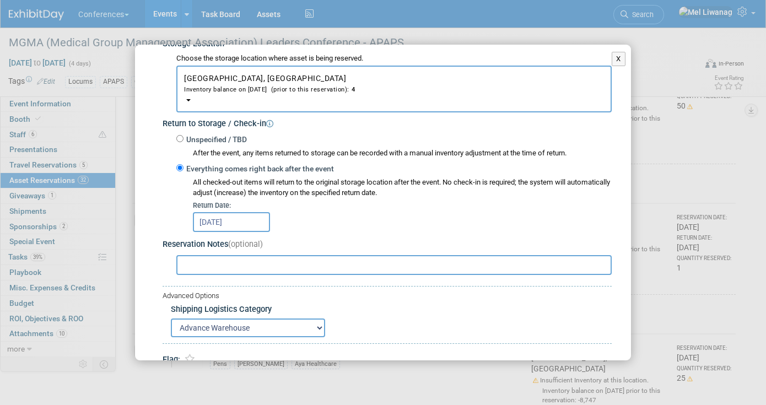
scroll to position [196, 0]
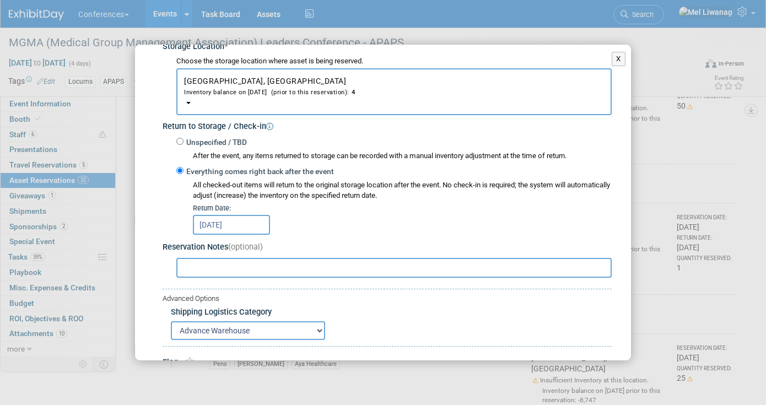
click at [280, 269] on input "text" at bounding box center [393, 268] width 435 height 20
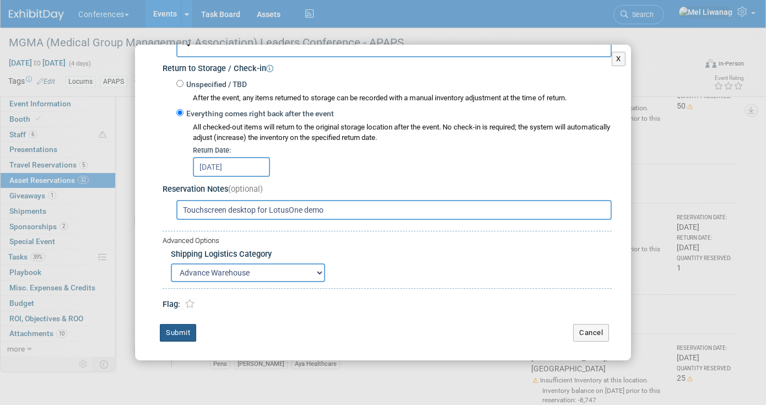
type input "Touchscreen desktop for LotusOne demo"
click at [182, 327] on button "Submit" at bounding box center [178, 333] width 36 height 18
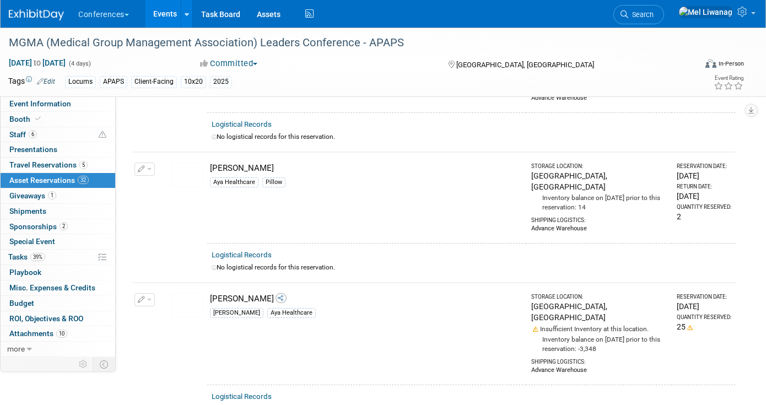
scroll to position [856, 0]
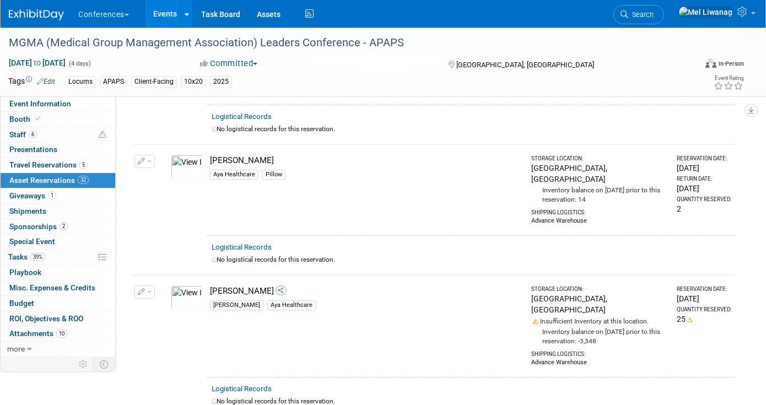
click at [135, 285] on button "button" at bounding box center [144, 291] width 20 height 13
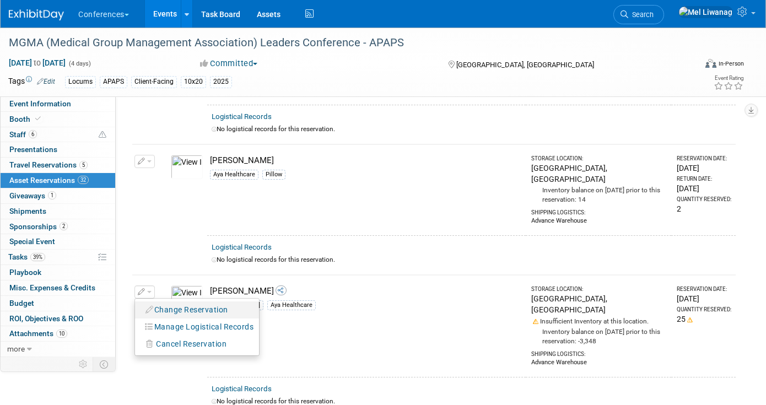
click at [161, 303] on button "Change Reservation" at bounding box center [187, 310] width 93 height 15
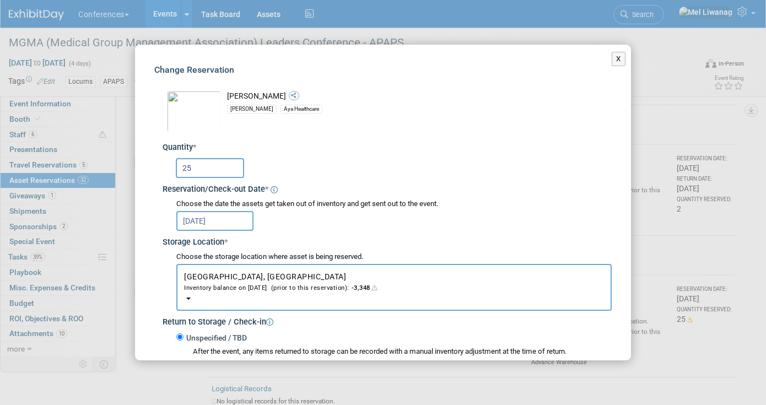
drag, startPoint x: 205, startPoint y: 171, endPoint x: 154, endPoint y: 169, distance: 51.3
click at [154, 169] on div "Change Reservation Aya Tumbler Aya Swag * * 25" at bounding box center [383, 313] width 496 height 536
drag, startPoint x: 206, startPoint y: 173, endPoint x: 172, endPoint y: 173, distance: 34.2
click at [172, 173] on div "50" at bounding box center [388, 167] width 445 height 21
type input "2"
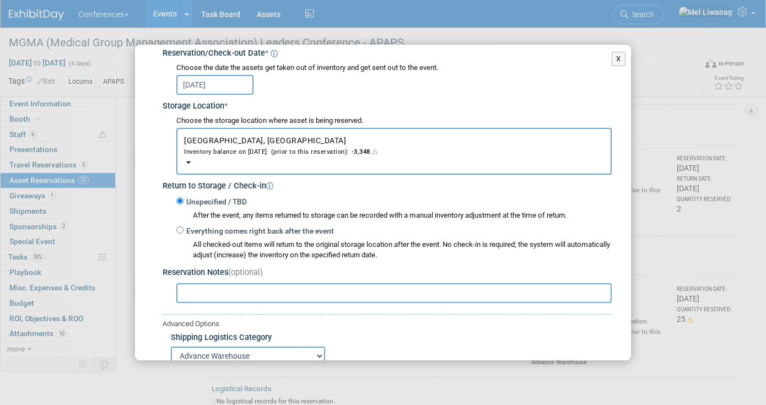
scroll to position [219, 0]
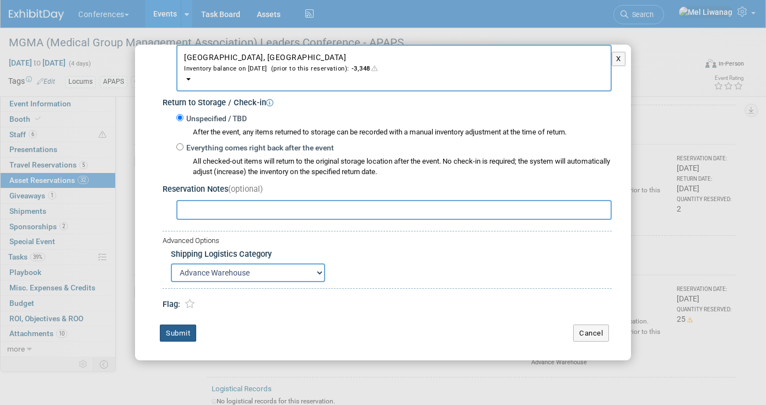
type input "50"
click at [188, 335] on button "Submit" at bounding box center [178, 334] width 36 height 18
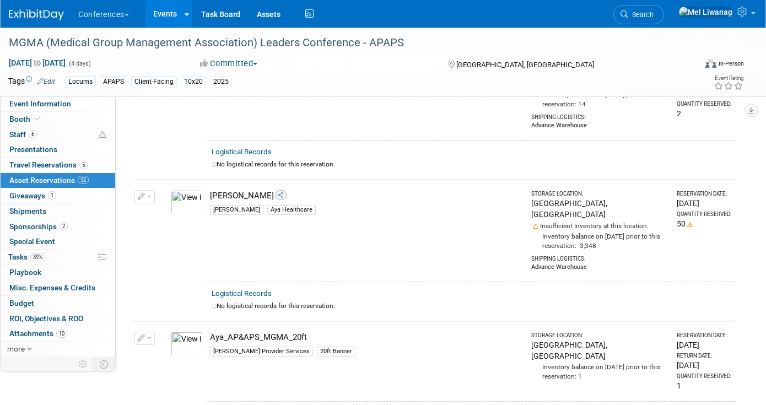
scroll to position [951, 0]
click at [148, 191] on button "button" at bounding box center [144, 197] width 20 height 13
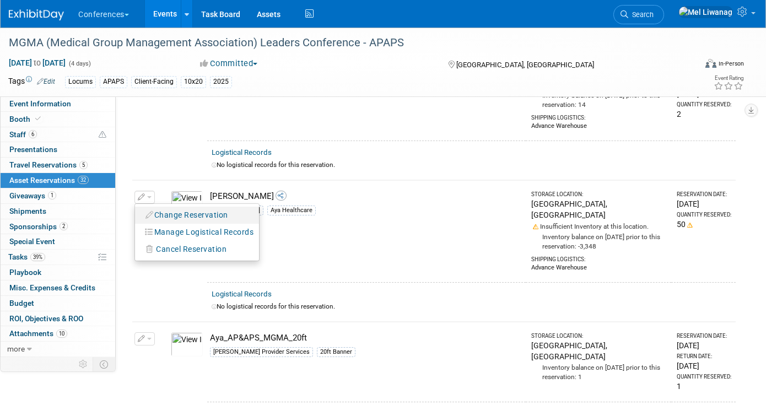
click at [192, 208] on button "Change Reservation" at bounding box center [187, 215] width 93 height 15
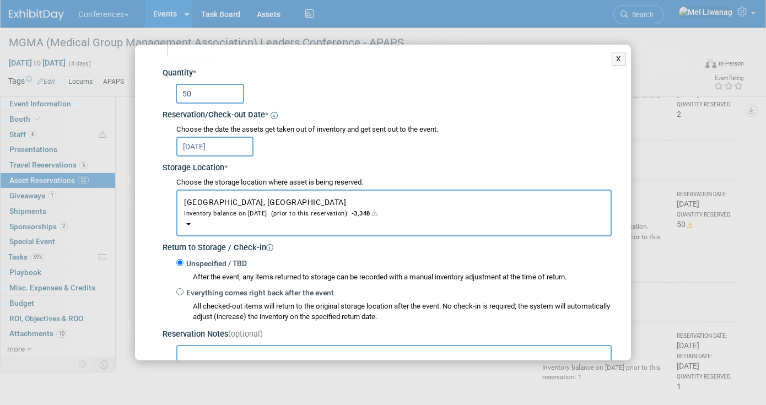
scroll to position [0, 0]
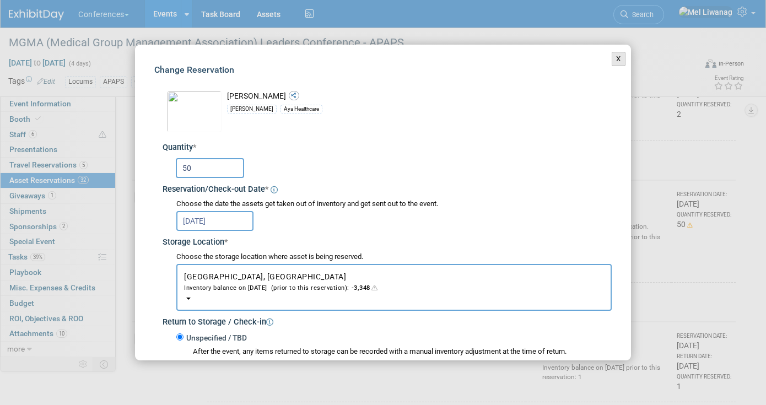
click at [613, 61] on button "X" at bounding box center [619, 59] width 14 height 14
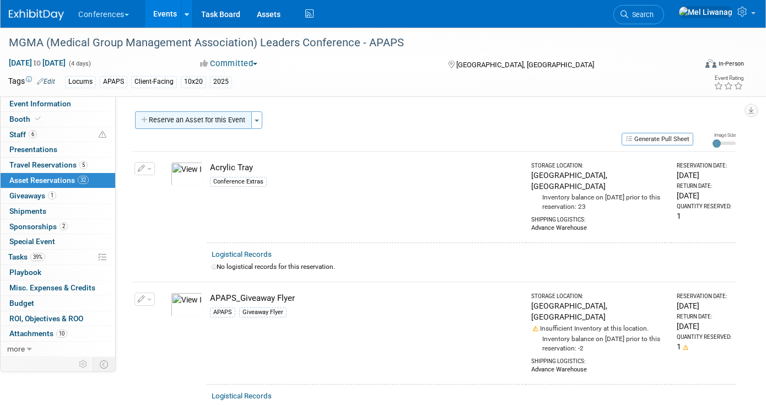
click at [200, 123] on button "Reserve an Asset for this Event" at bounding box center [193, 120] width 117 height 18
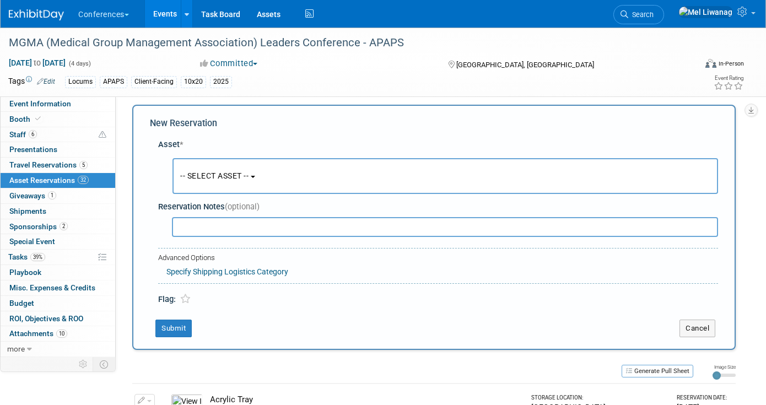
scroll to position [10, 0]
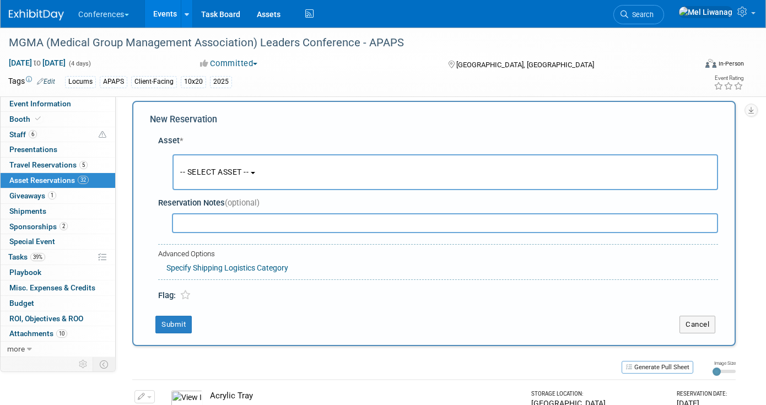
click at [246, 168] on span "-- SELECT ASSET --" at bounding box center [214, 172] width 68 height 9
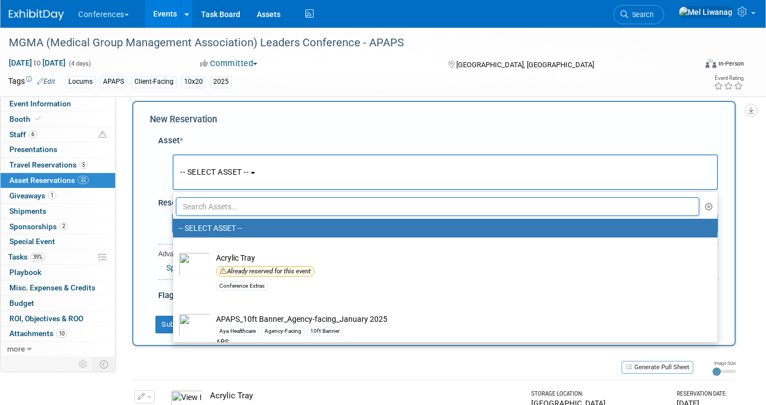
click at [241, 198] on input "text" at bounding box center [438, 206] width 524 height 19
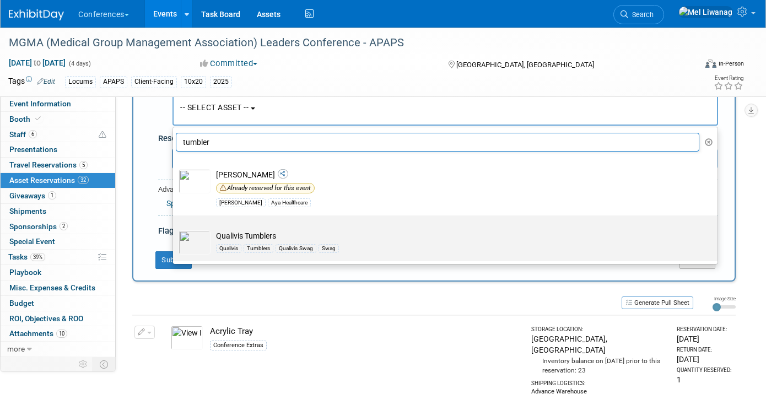
scroll to position [77, 0]
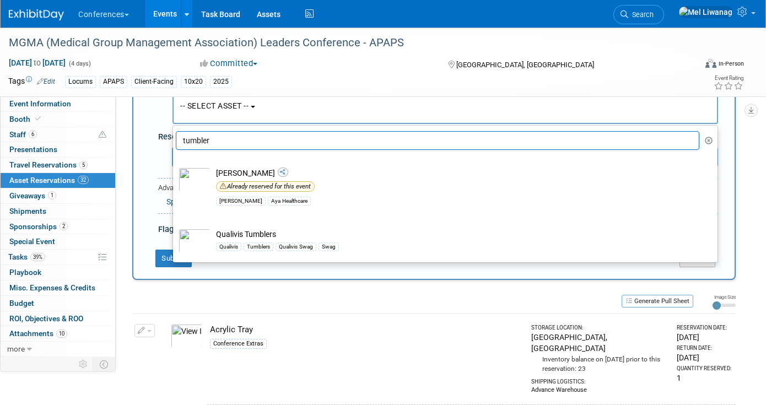
type input "tumbler"
click at [332, 315] on td "Acrylic Tray Conference Extras" at bounding box center [366, 359] width 319 height 91
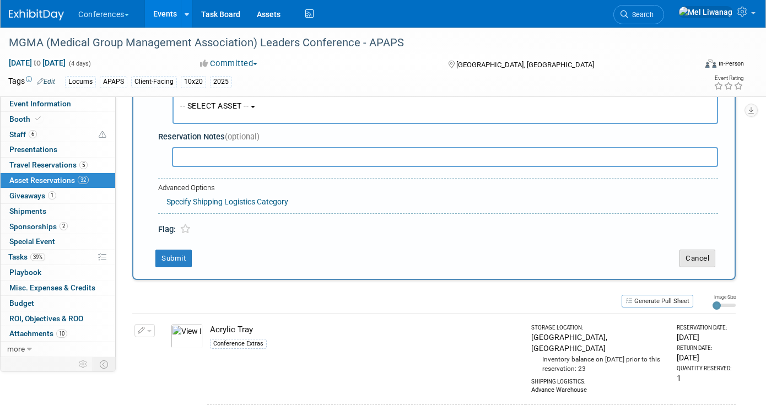
click at [693, 257] on button "Cancel" at bounding box center [698, 259] width 36 height 18
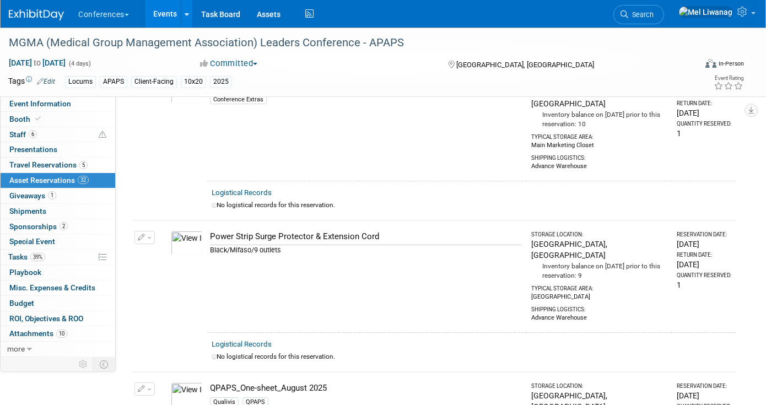
scroll to position [2849, 0]
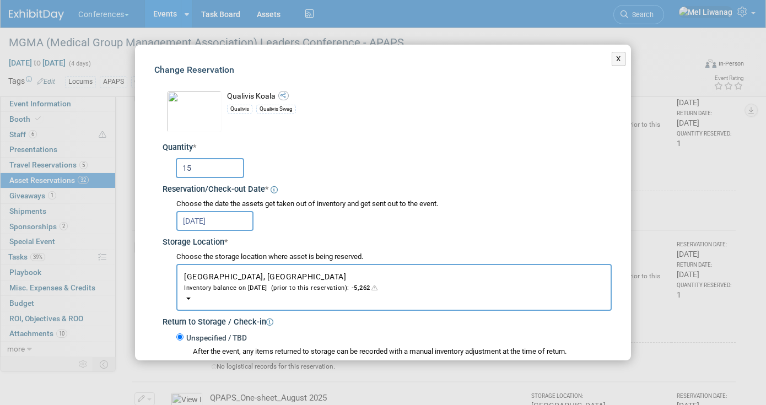
drag, startPoint x: 208, startPoint y: 171, endPoint x: 170, endPoint y: 172, distance: 38.6
click at [170, 172] on div "15" at bounding box center [388, 167] width 445 height 21
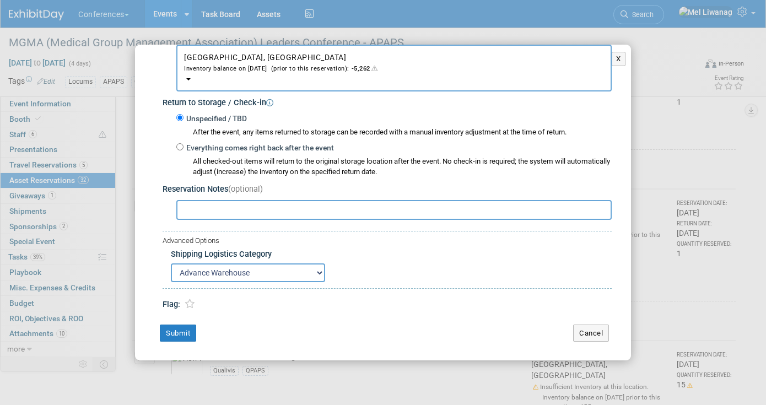
scroll to position [2905, 0]
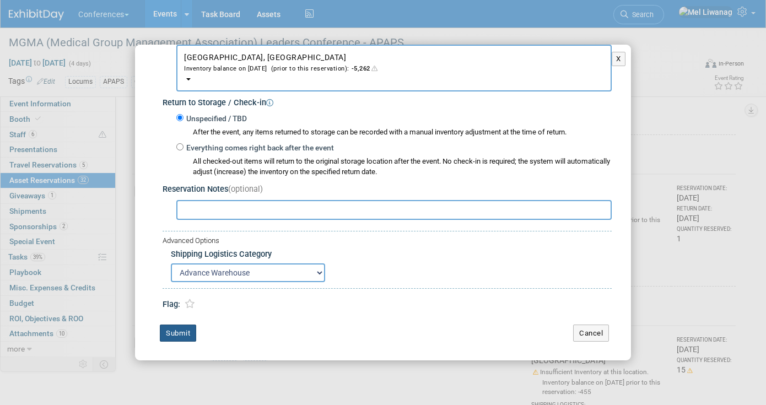
type input "30"
click at [171, 331] on button "Submit" at bounding box center [178, 334] width 36 height 18
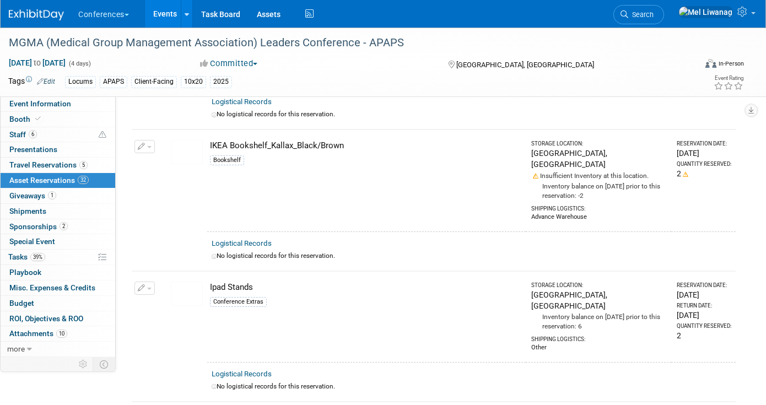
scroll to position [1826, 0]
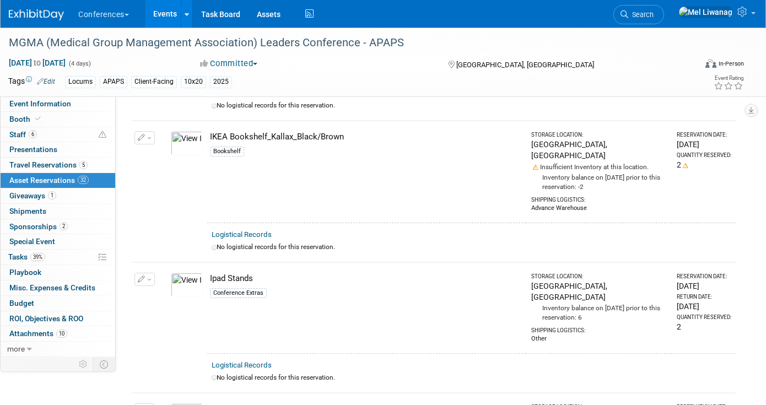
click at [148, 403] on button "button" at bounding box center [144, 409] width 20 height 13
click at [163, 354] on td at bounding box center [162, 373] width 9 height 39
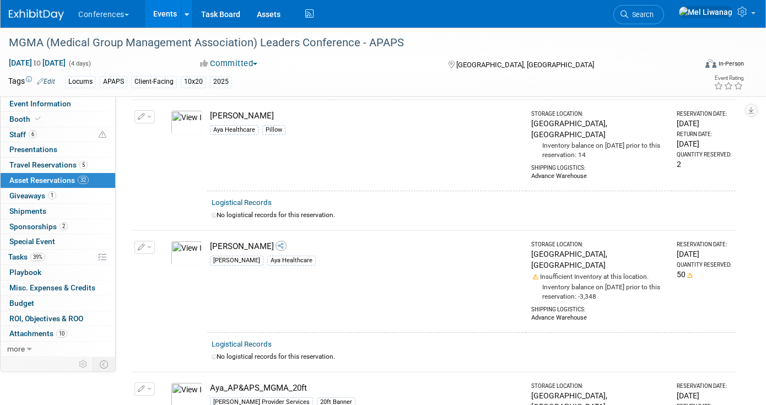
scroll to position [901, 0]
click at [68, 118] on link "Booth" at bounding box center [58, 119] width 115 height 15
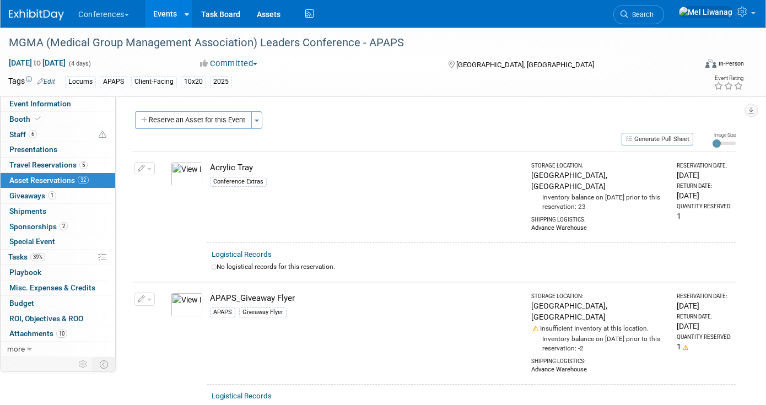
select select "10'x20'"
select select "Yes"
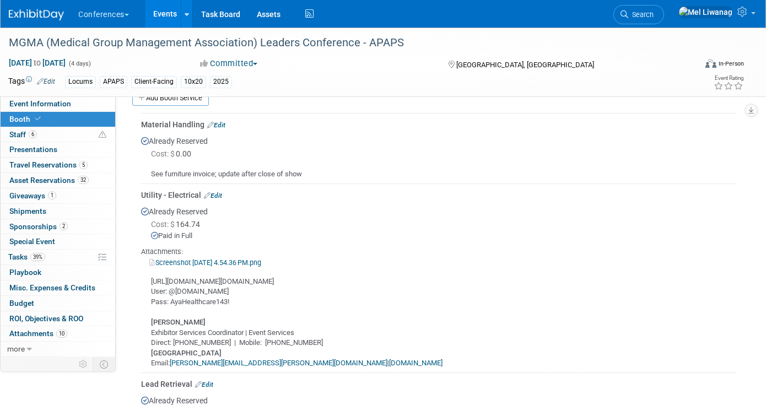
scroll to position [414, 0]
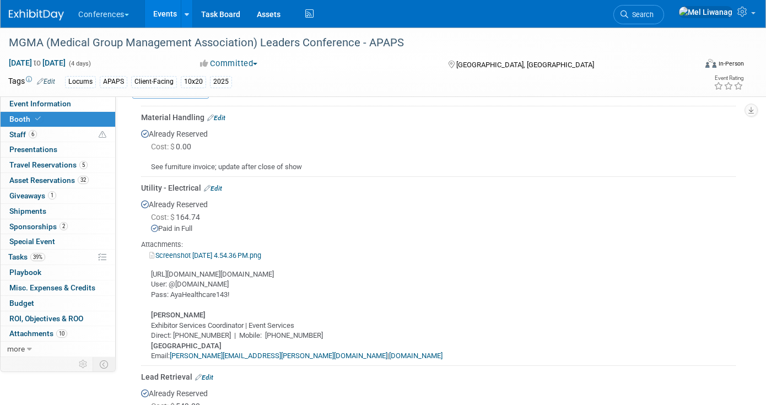
click at [261, 253] on link "Screenshot 2025-06-12 at 4.54.36 PM.png" at bounding box center [205, 255] width 112 height 8
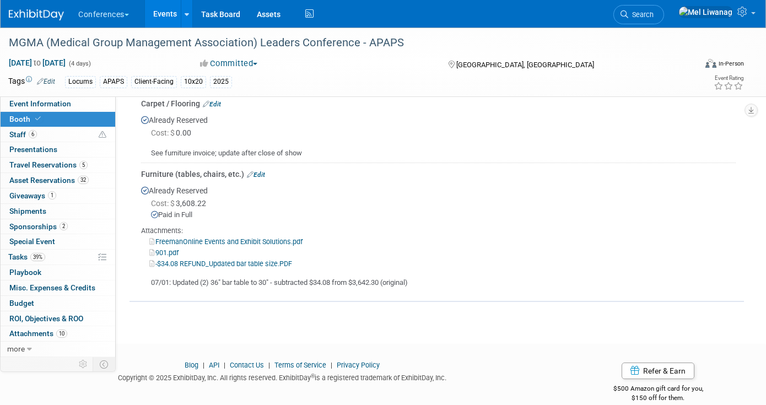
scroll to position [938, 0]
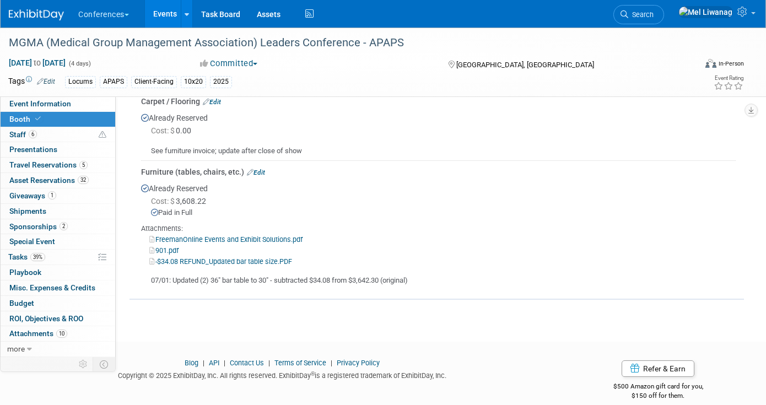
click at [223, 236] on link "FreemanOnline Events and Exhibit Solutions.pdf" at bounding box center [225, 239] width 153 height 8
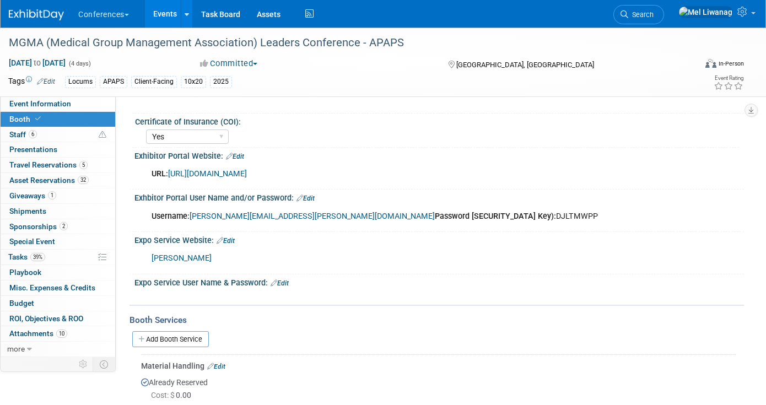
scroll to position [127, 0]
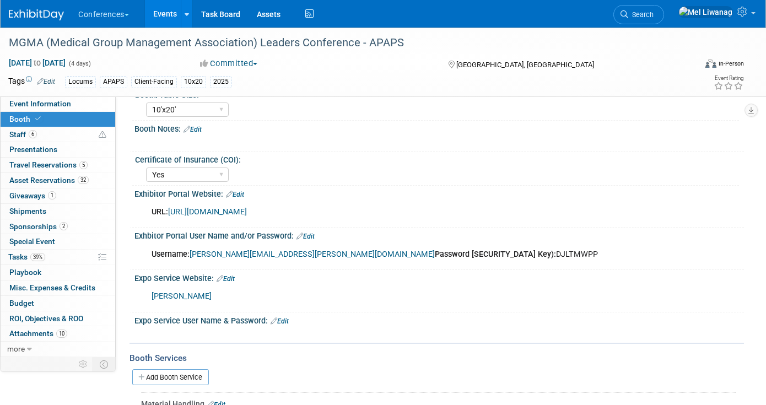
click at [56, 14] on img at bounding box center [36, 14] width 55 height 11
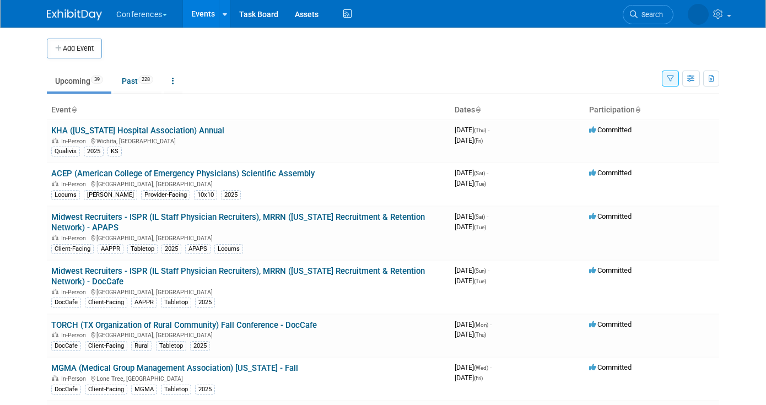
click at [667, 77] on icon "button" at bounding box center [670, 79] width 7 height 7
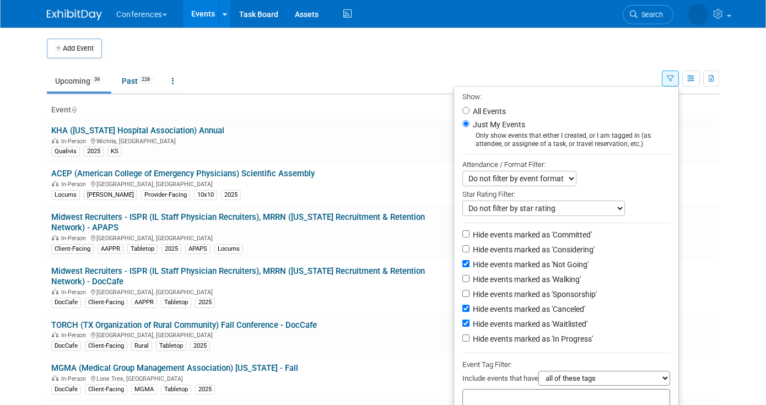
click at [667, 77] on icon "button" at bounding box center [670, 79] width 7 height 7
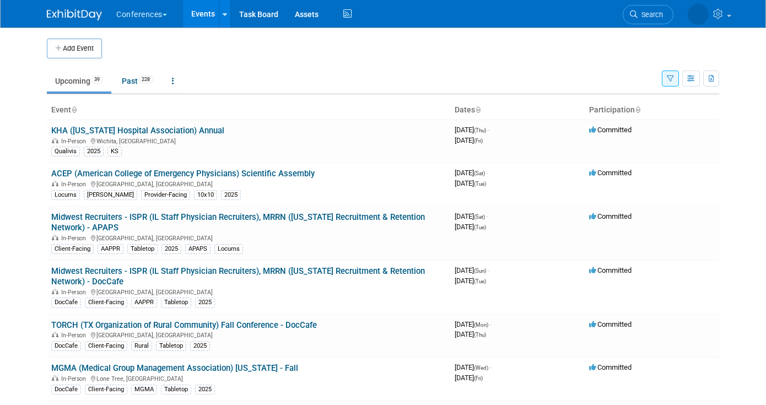
click at [17, 136] on body "Conferences Explore: My Workspaces 2 Go to Workspace: Conferences Marketing Req…" at bounding box center [383, 202] width 766 height 405
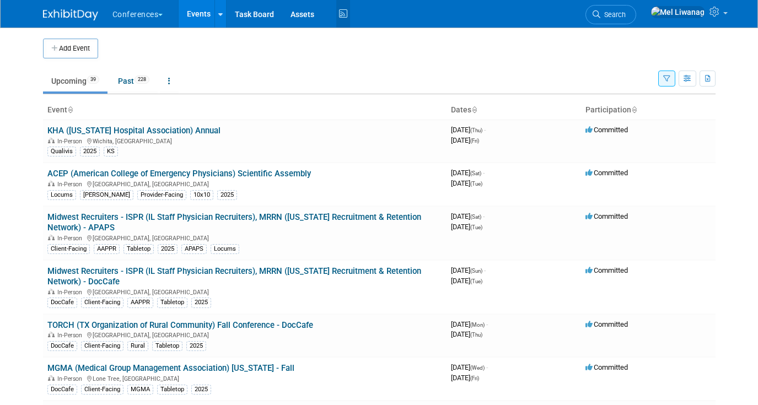
click at [341, 9] on icon at bounding box center [343, 14] width 14 height 17
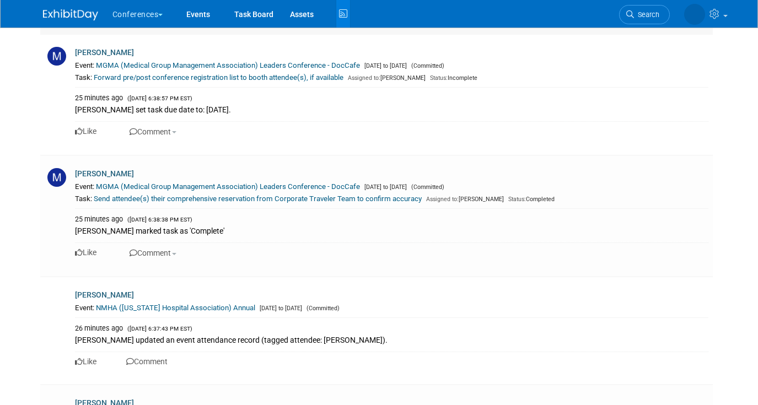
scroll to position [1567, 0]
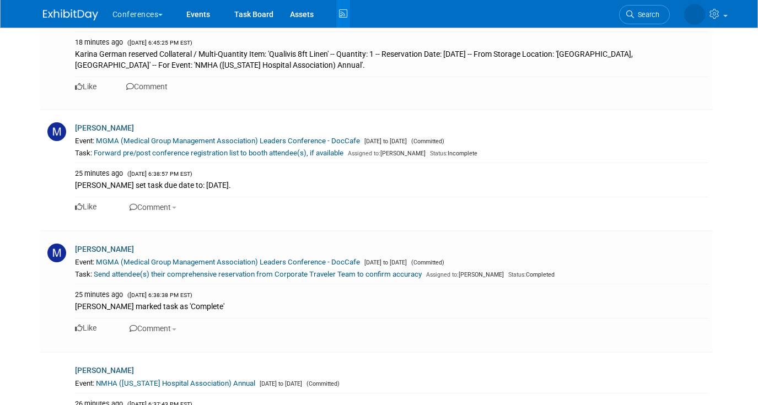
click at [89, 7] on link at bounding box center [77, 9] width 68 height 9
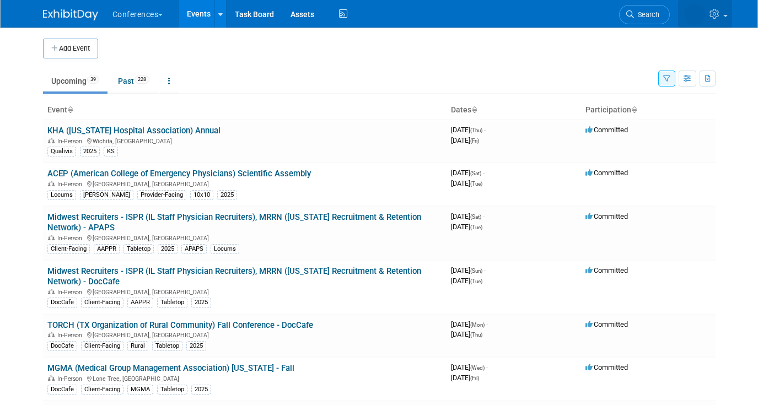
click at [718, 11] on icon at bounding box center [715, 14] width 13 height 10
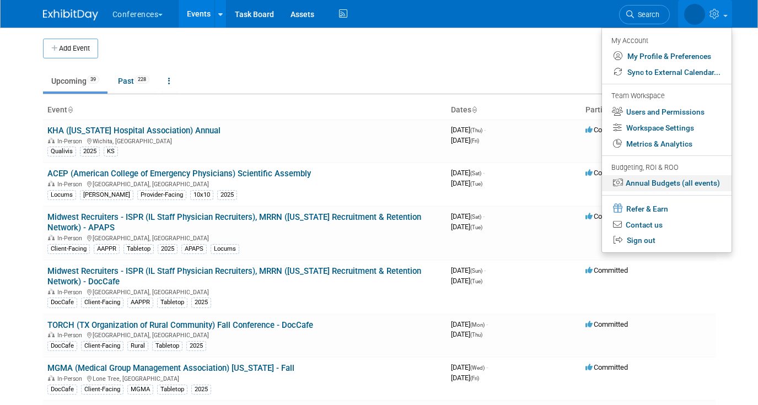
click at [651, 186] on link "Annual Budgets (all events)" at bounding box center [667, 183] width 130 height 16
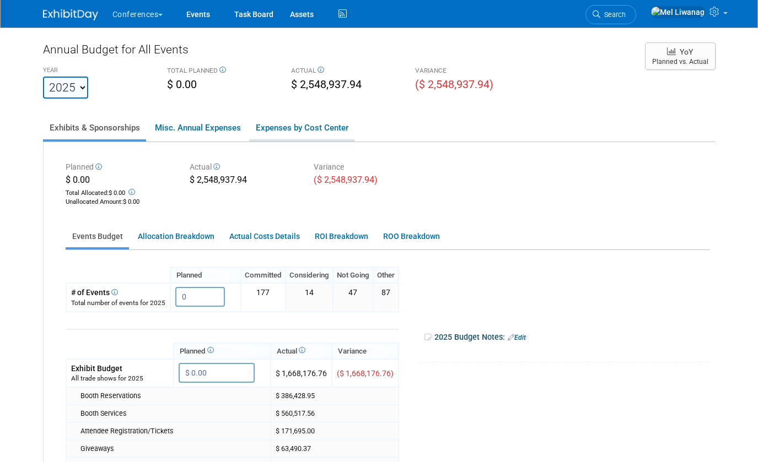
click at [313, 133] on link "Expenses by Cost Center" at bounding box center [301, 127] width 105 height 23
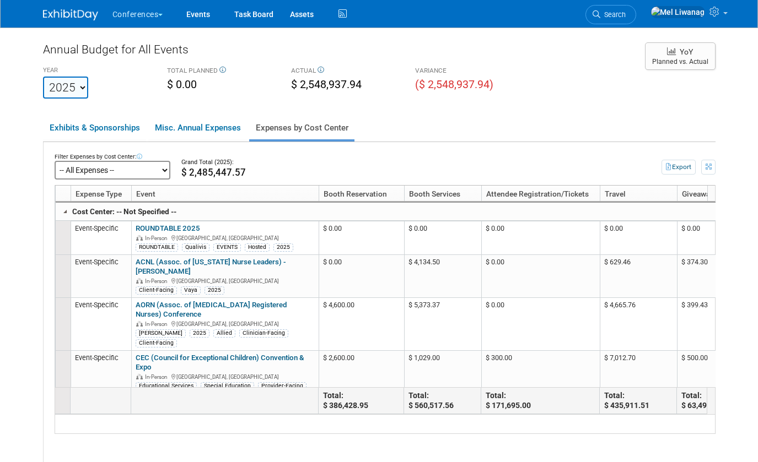
click at [120, 171] on select "-- All Expenses -- -- Cost Center Not Specified -- Aya Education Aya Healthcare…" at bounding box center [113, 170] width 116 height 19
click select "-- All Expenses -- -- Cost Center Not Specified -- Aya Education Aya Healthcare…" at bounding box center [113, 170] width 116 height 19
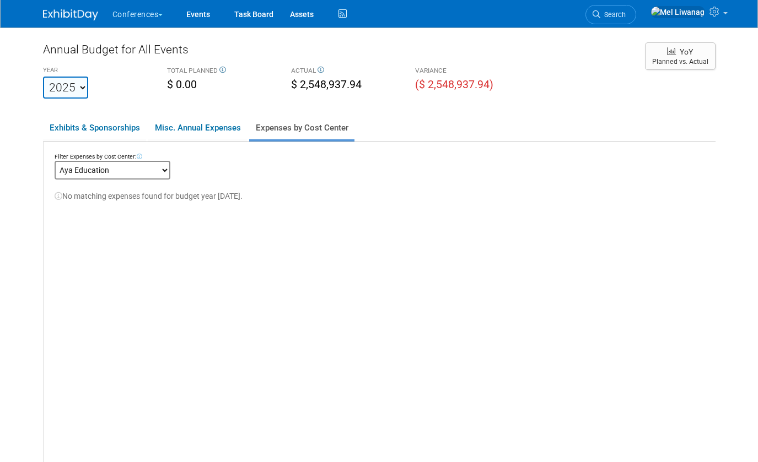
click at [107, 170] on select "-- All Expenses -- -- Cost Center Not Specified -- Aya Education Aya Healthcare…" at bounding box center [113, 170] width 116 height 19
click select "-- All Expenses -- -- Cost Center Not Specified -- Aya Education Aya Healthcare…" at bounding box center [113, 170] width 116 height 19
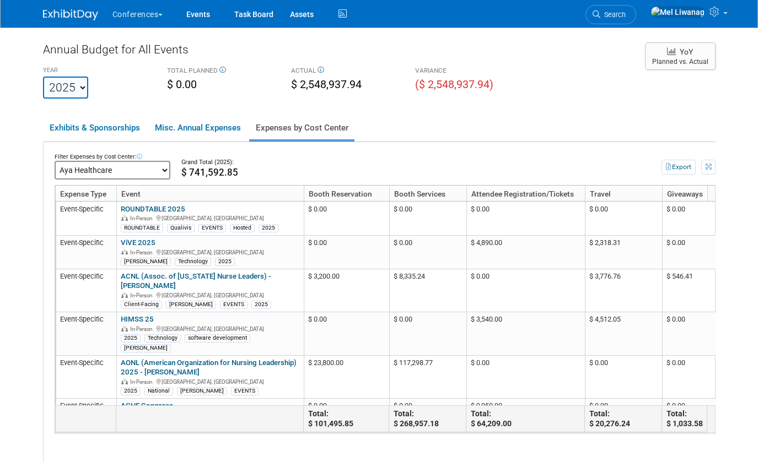
click at [115, 170] on select "-- All Expenses -- -- Cost Center Not Specified -- Aya Education Aya Healthcare…" at bounding box center [113, 170] width 116 height 19
click select "-- All Expenses -- -- Cost Center Not Specified -- Aya Education Aya Healthcare…" at bounding box center [113, 170] width 116 height 19
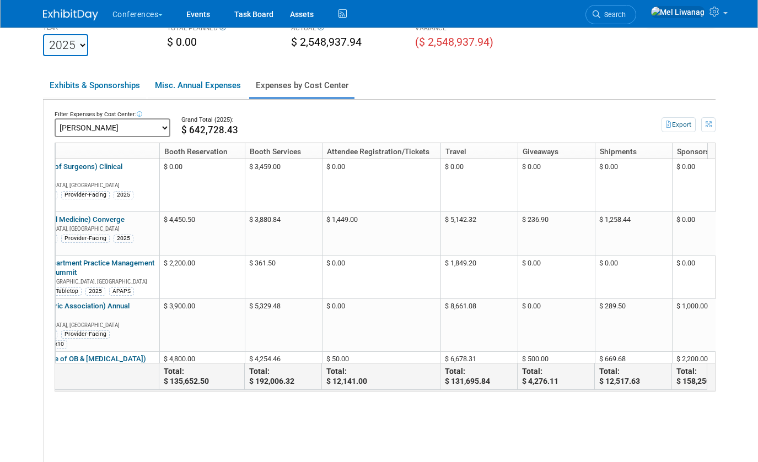
scroll to position [0, 145]
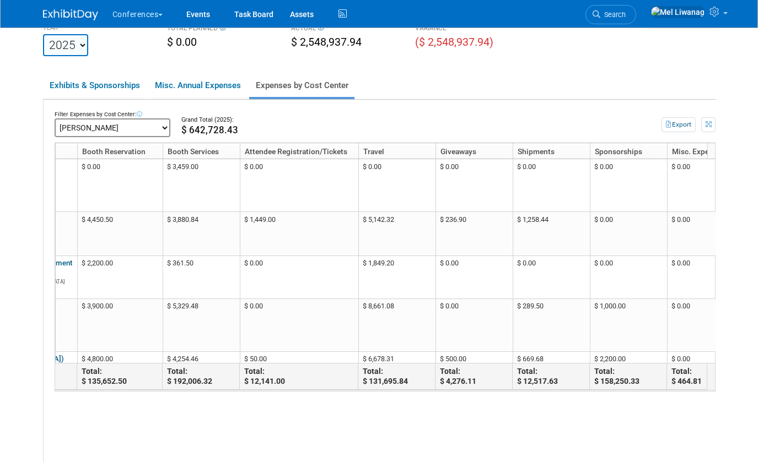
click at [55, 10] on img at bounding box center [70, 14] width 55 height 11
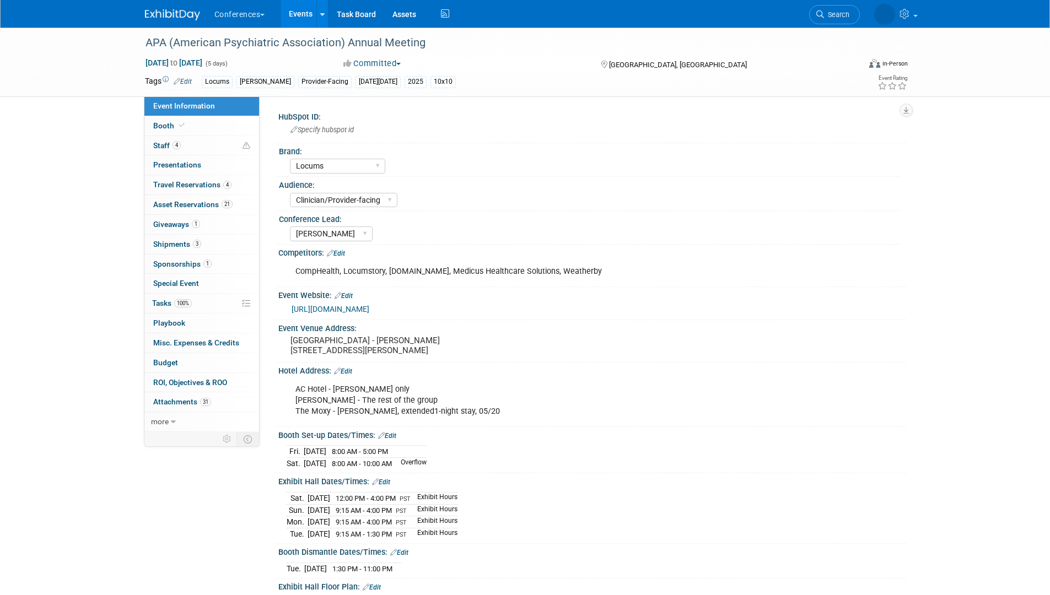
select select "Locums"
select select "Clinician/Provider-facing"
select select "[PERSON_NAME]"
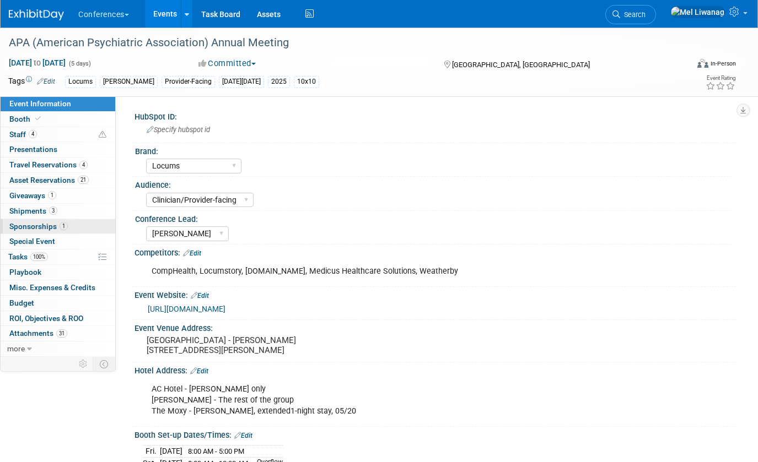
click at [66, 231] on link "1 Sponsorships 1" at bounding box center [58, 226] width 115 height 15
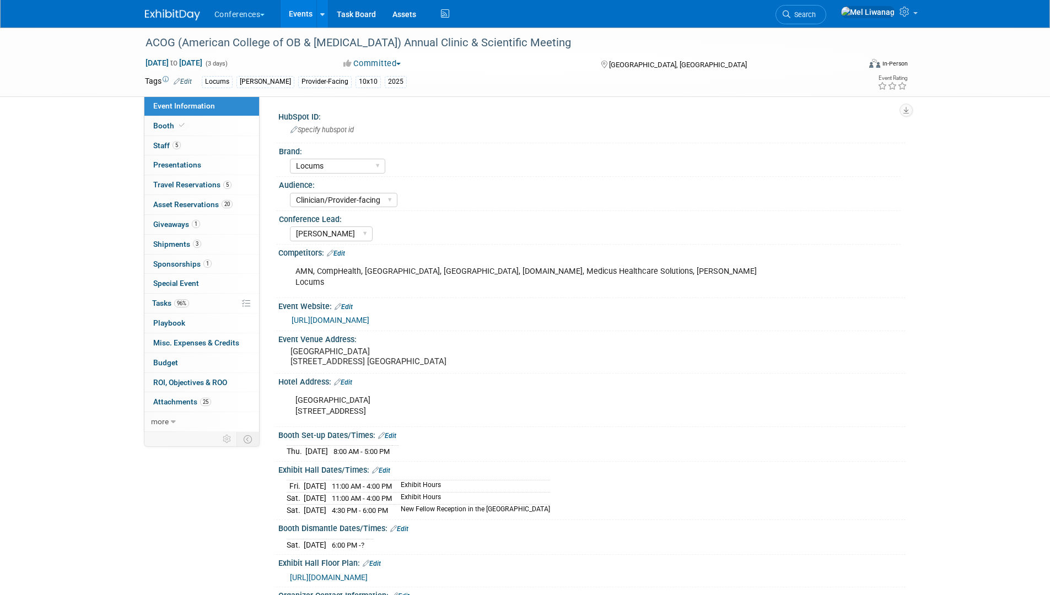
select select "Locums"
select select "Clinician/Provider-facing"
select select "[PERSON_NAME]"
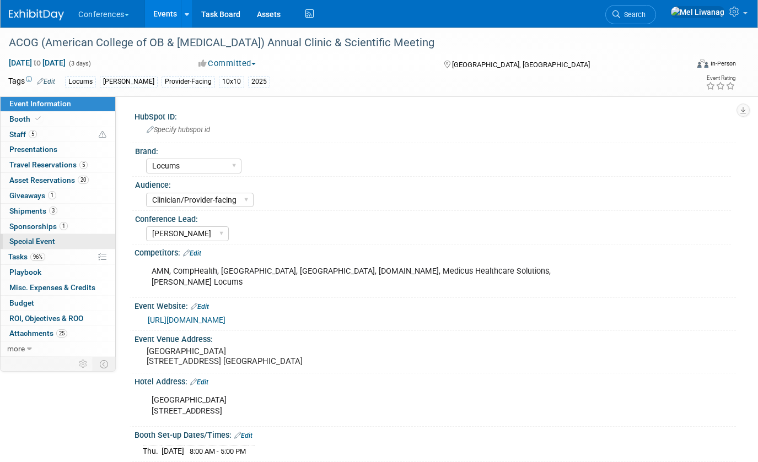
click at [49, 240] on span "Special Event" at bounding box center [32, 241] width 46 height 9
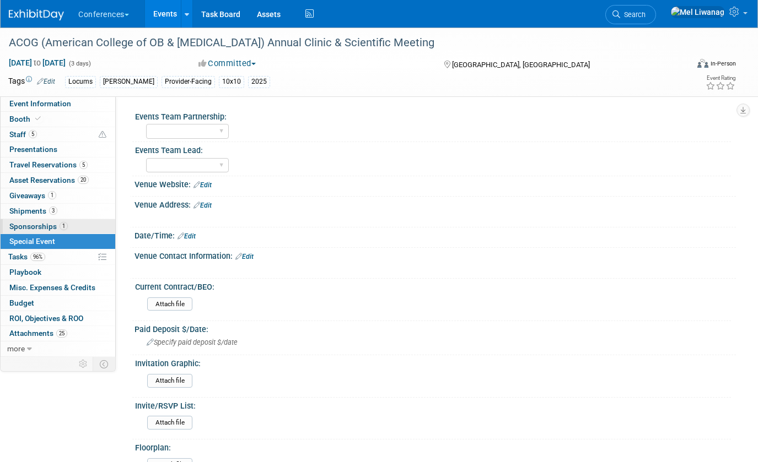
click at [57, 226] on span "Sponsorships 1" at bounding box center [38, 226] width 58 height 9
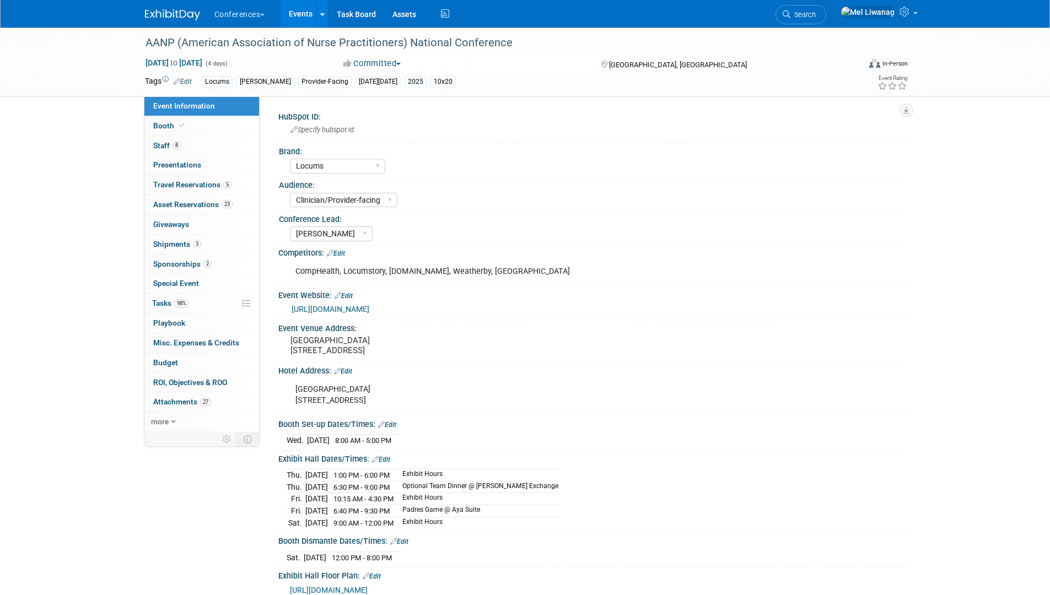
select select "Locums"
select select "Clinician/Provider-facing"
select select "[PERSON_NAME]"
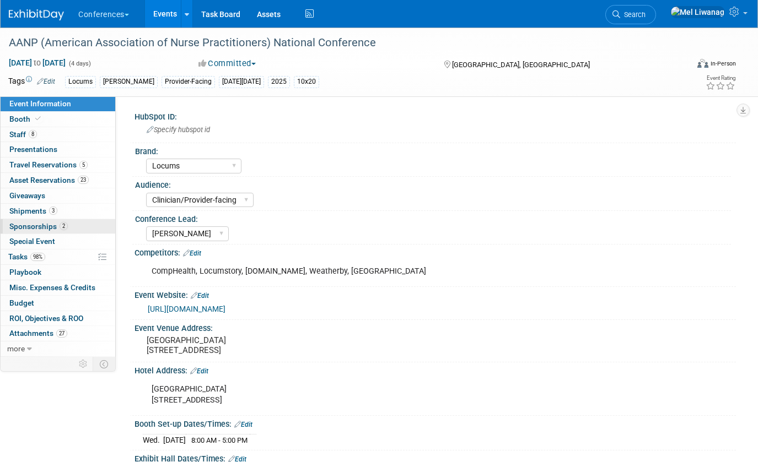
click at [48, 228] on span "Sponsorships 2" at bounding box center [38, 226] width 58 height 9
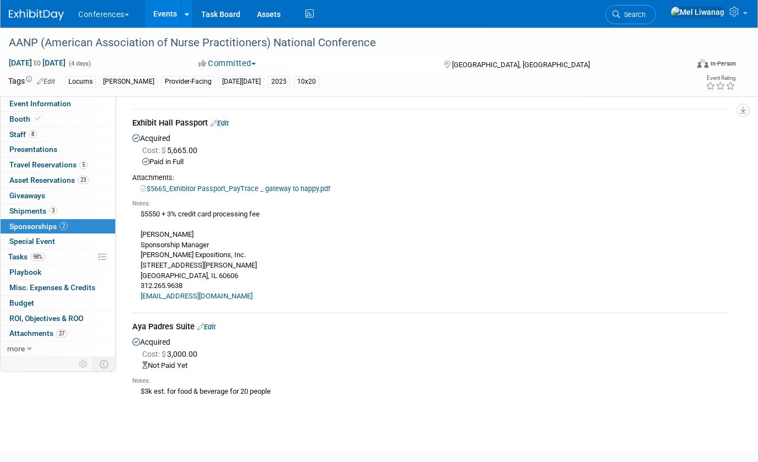
scroll to position [90, 0]
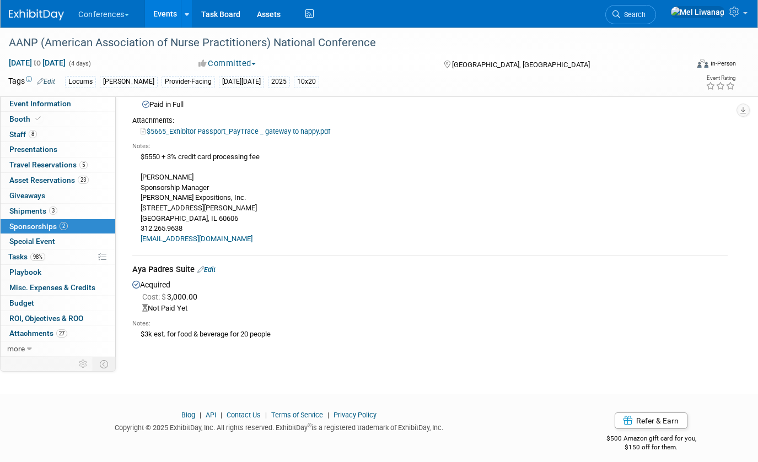
click at [212, 269] on link "Edit" at bounding box center [206, 270] width 18 height 8
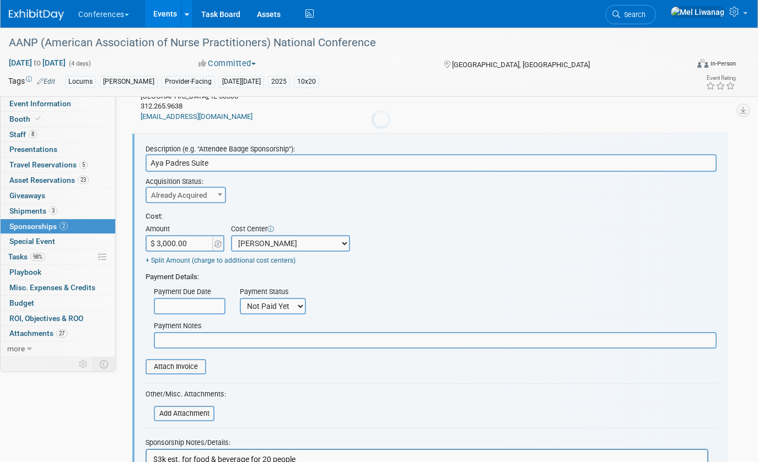
scroll to position [220, 0]
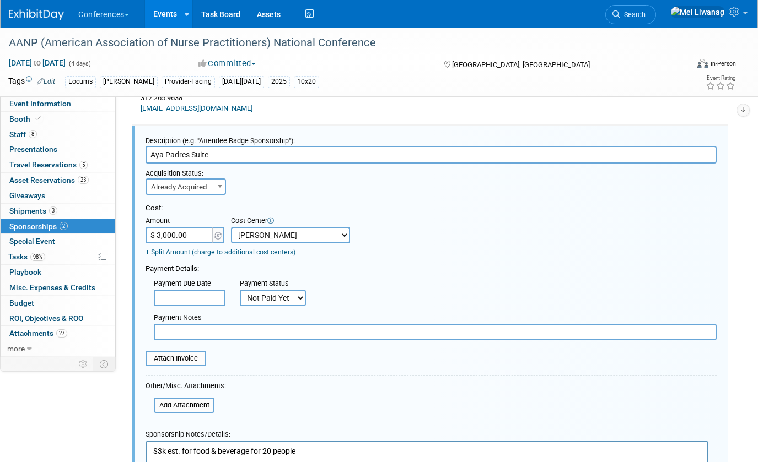
click at [200, 237] on input "$ 3,000.00" at bounding box center [179, 235] width 69 height 17
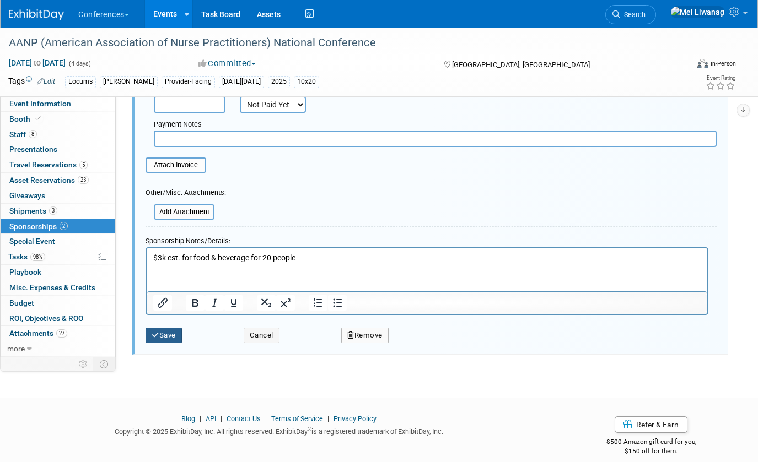
type input "$"
type input "$ 0.00"
click at [180, 342] on button "Save" at bounding box center [163, 335] width 36 height 15
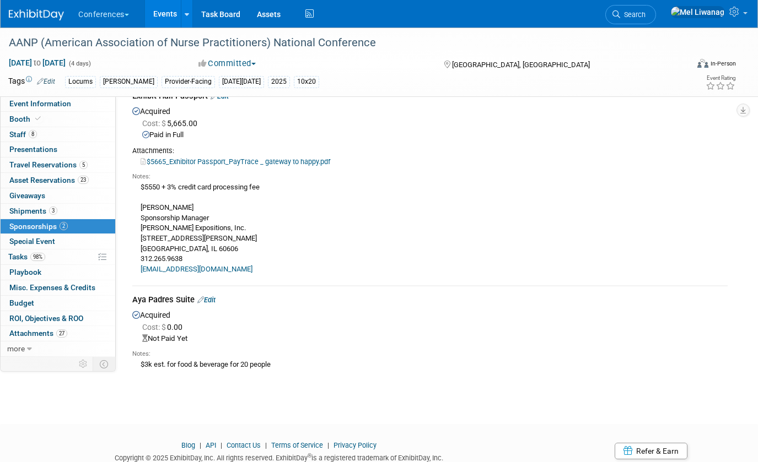
scroll to position [44, 0]
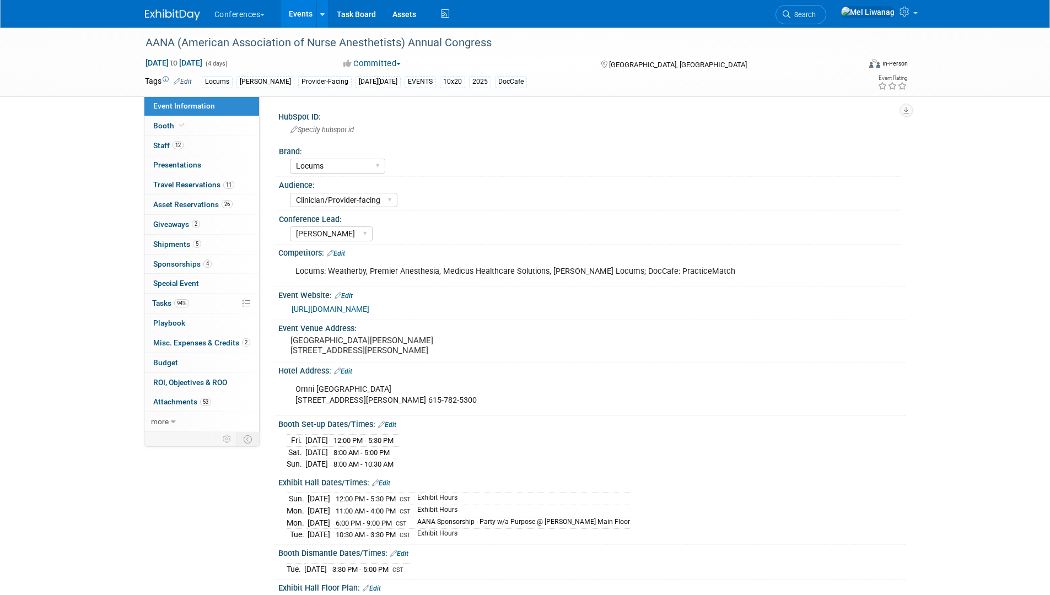
select select "Locums"
select select "Clinician/Provider-facing"
select select "[PERSON_NAME]"
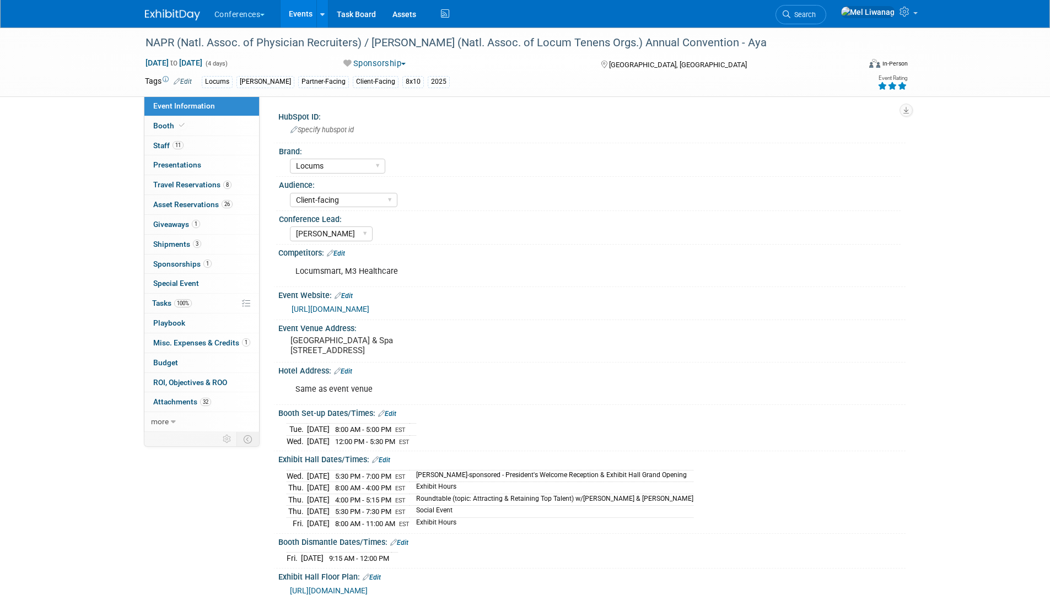
select select "Locums"
select select "Client-facing"
select select "[PERSON_NAME]"
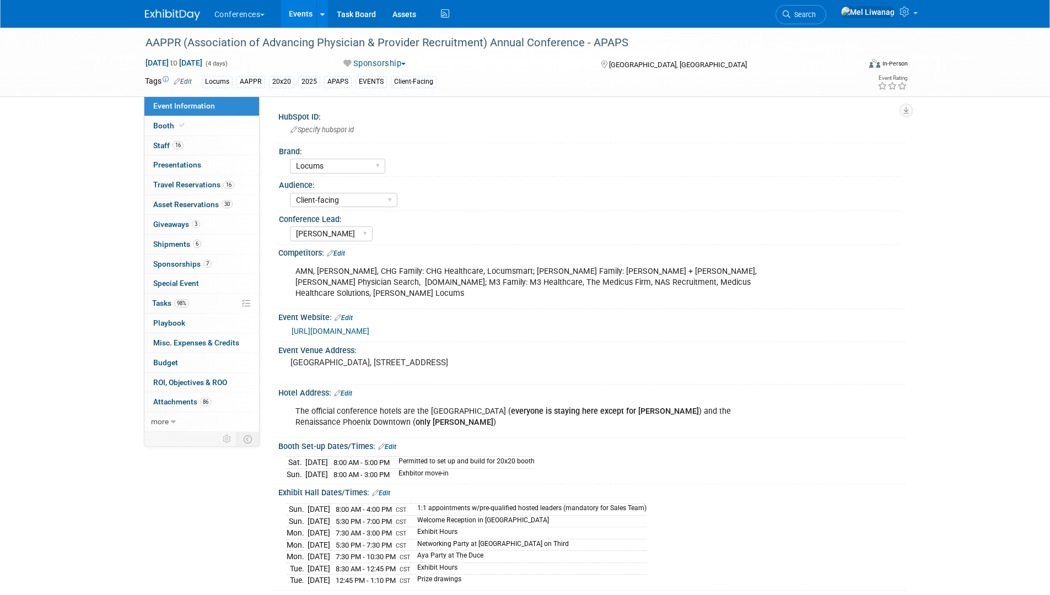
select select "Locums"
select select "Client-facing"
select select "[PERSON_NAME]"
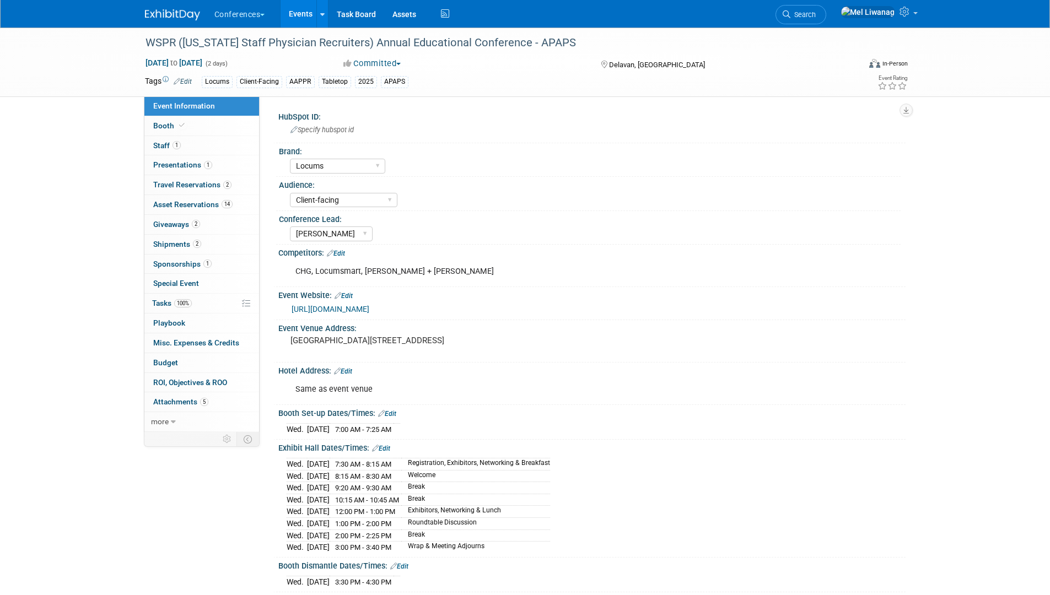
select select "Locums"
select select "Client-facing"
select select "[PERSON_NAME]"
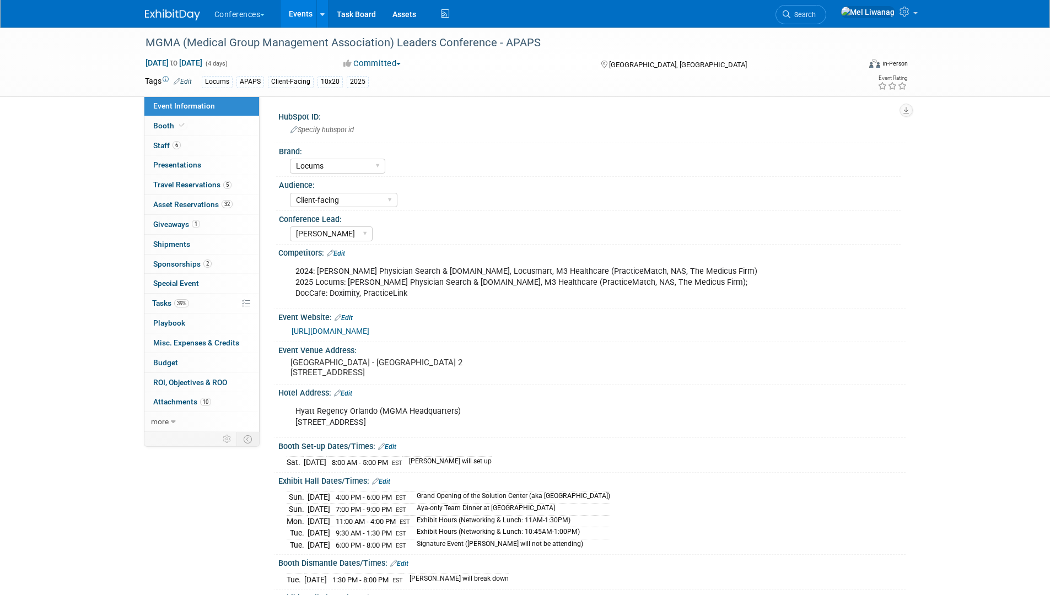
select select "Locums"
select select "Client-facing"
select select "[PERSON_NAME]"
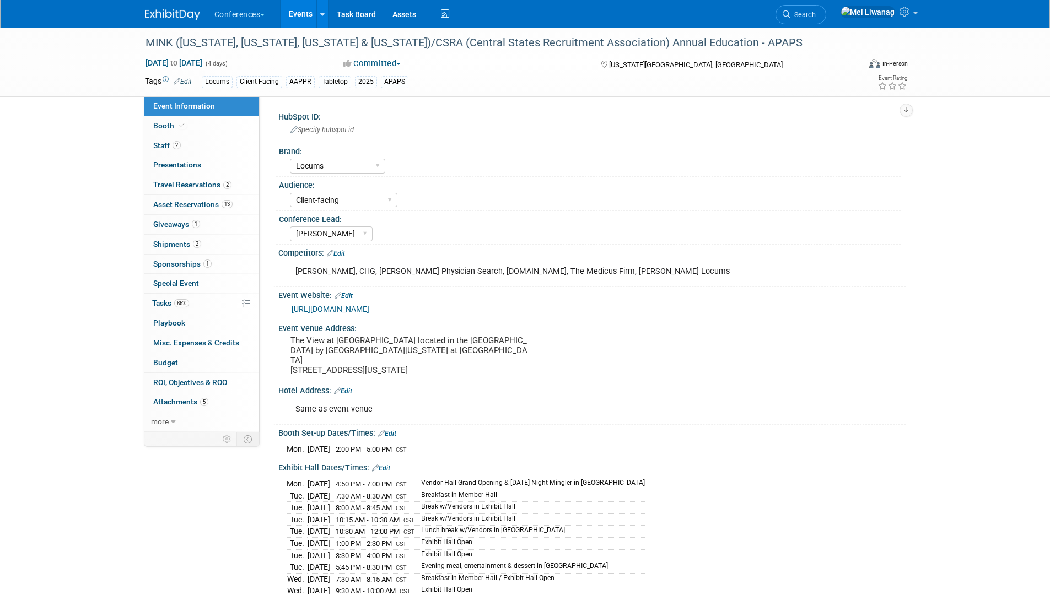
select select "Locums"
select select "Client-facing"
select select "[PERSON_NAME]"
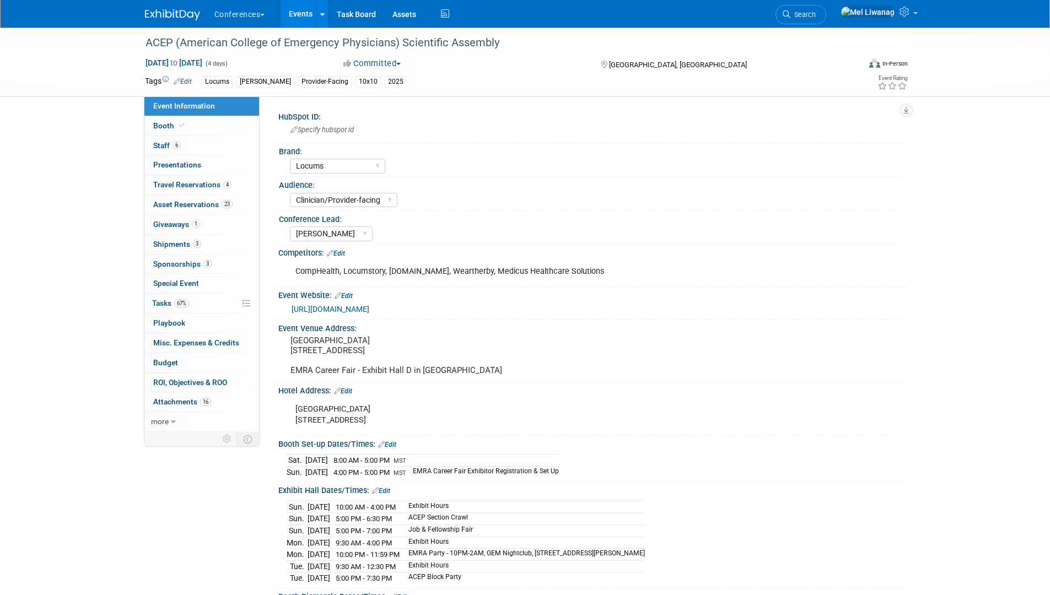
select select "Locums"
select select "Clinician/Provider-facing"
select select "[PERSON_NAME]"
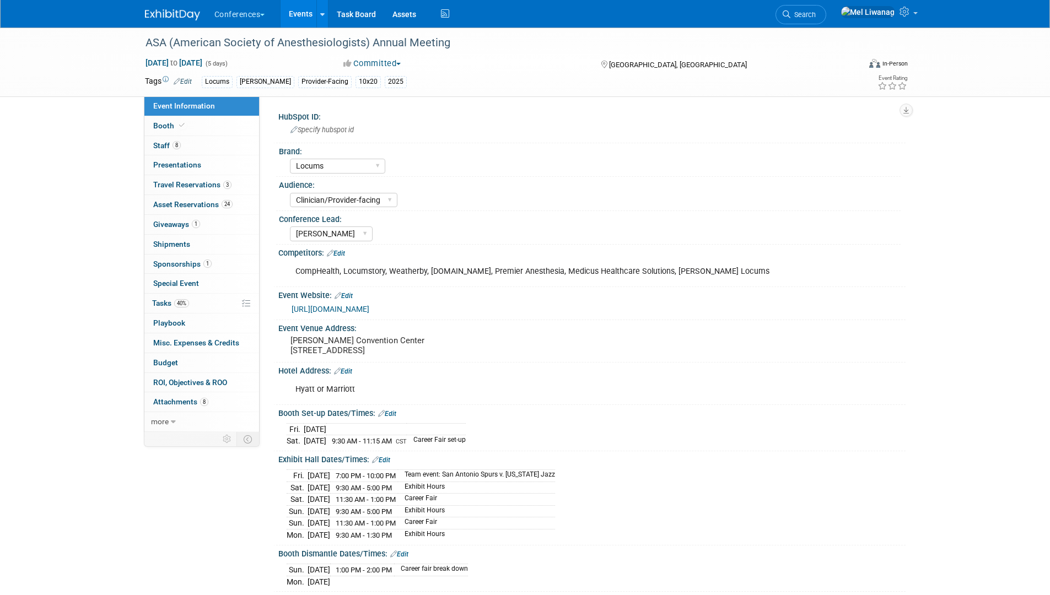
select select "Locums"
select select "Clinician/Provider-facing"
select select "[PERSON_NAME]"
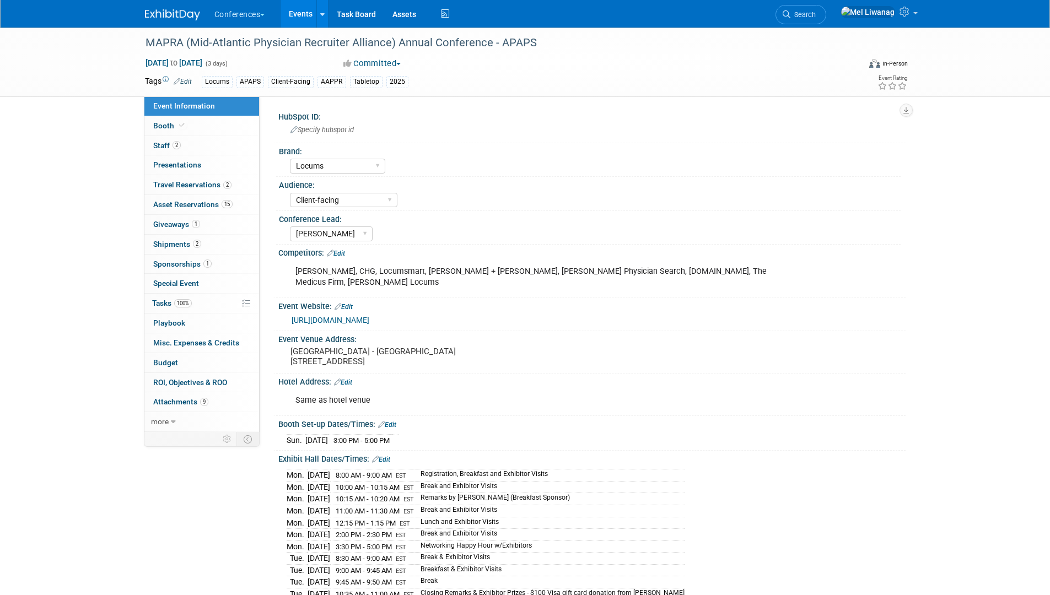
select select "Locums"
select select "Client-facing"
select select "[PERSON_NAME]"
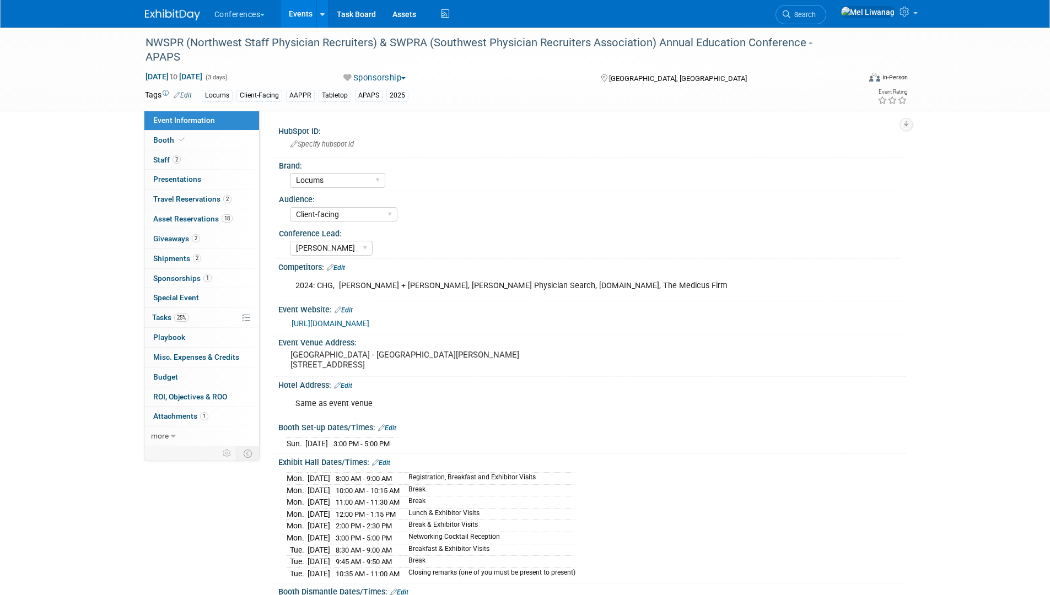
select select "Locums"
select select "Client-facing"
select select "[PERSON_NAME]"
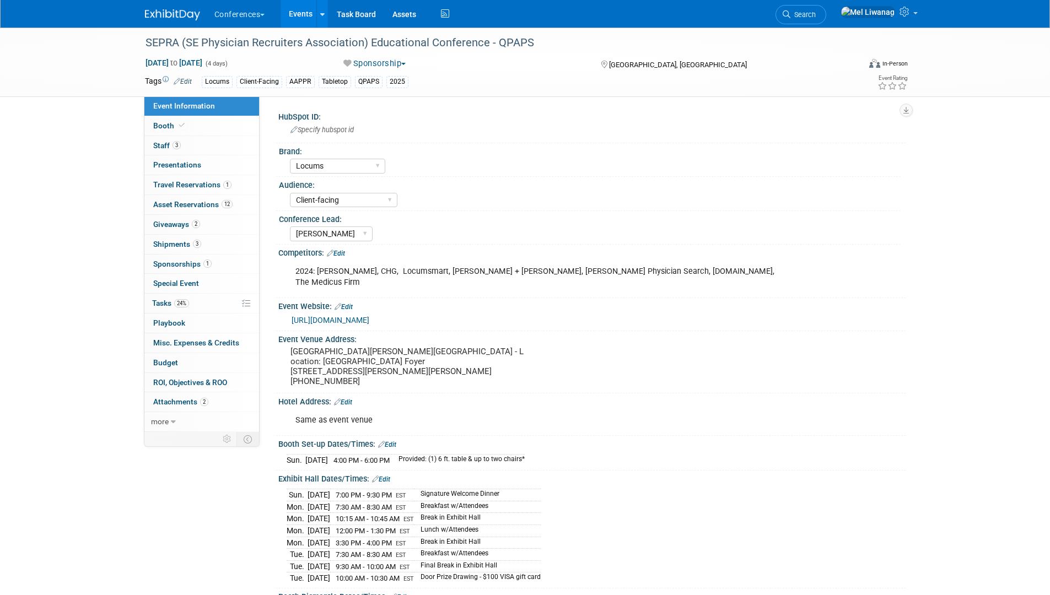
select select "Locums"
select select "Client-facing"
select select "[PERSON_NAME]"
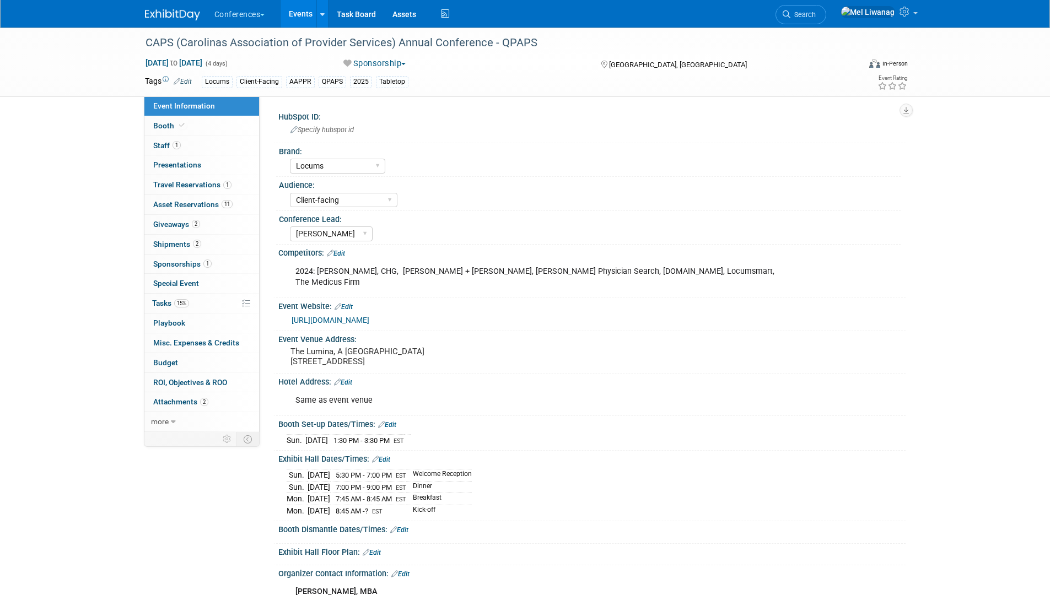
select select "Locums"
select select "Client-facing"
select select "[PERSON_NAME]"
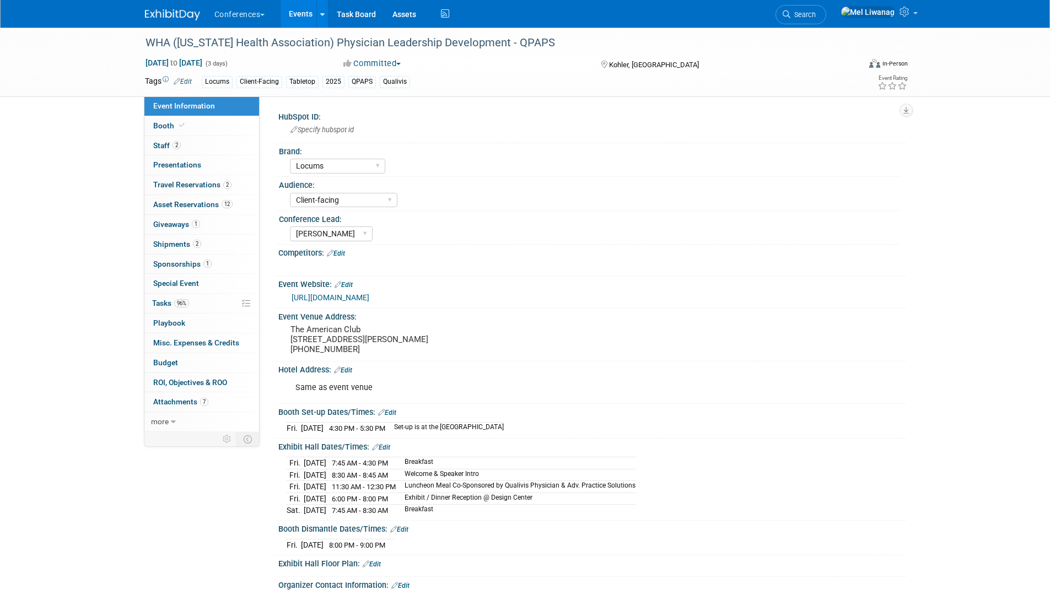
select select "Locums"
select select "Client-facing"
select select "[PERSON_NAME]"
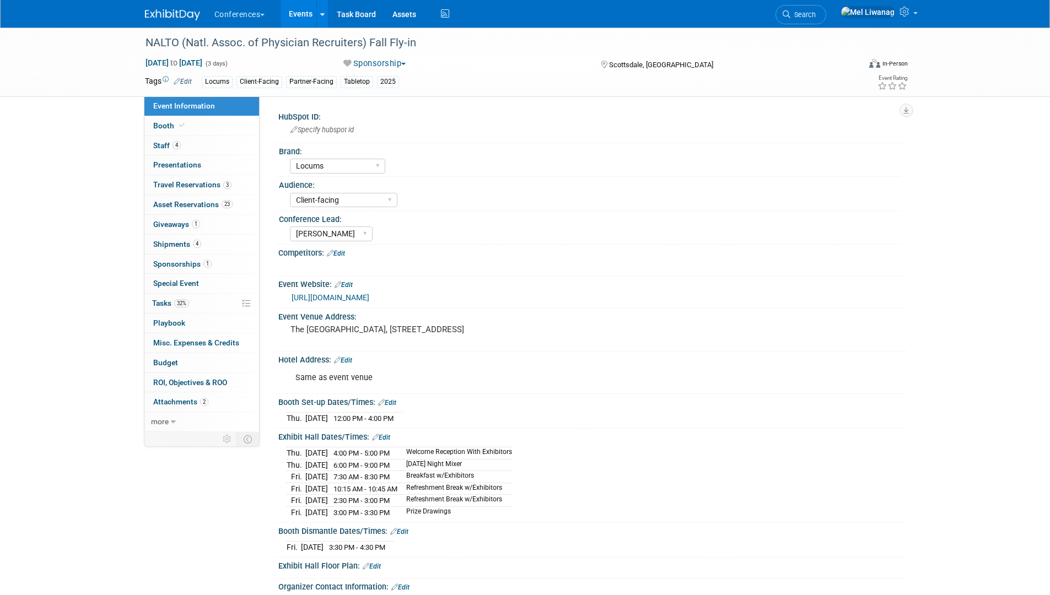
select select "Locums"
select select "Client-facing"
select select "[PERSON_NAME]"
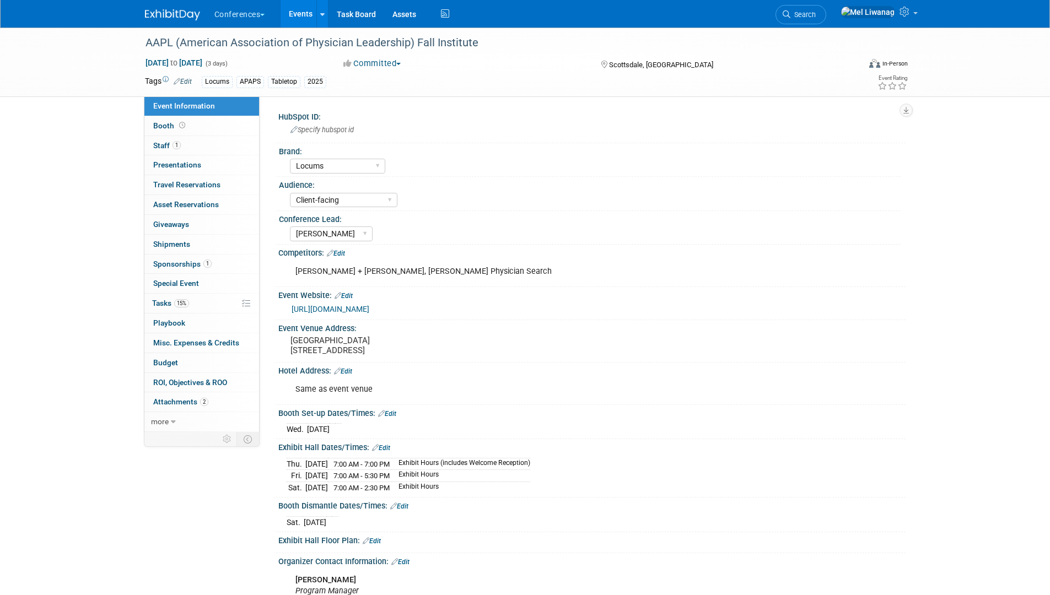
select select "Locums"
select select "Client-facing"
select select "[PERSON_NAME]"
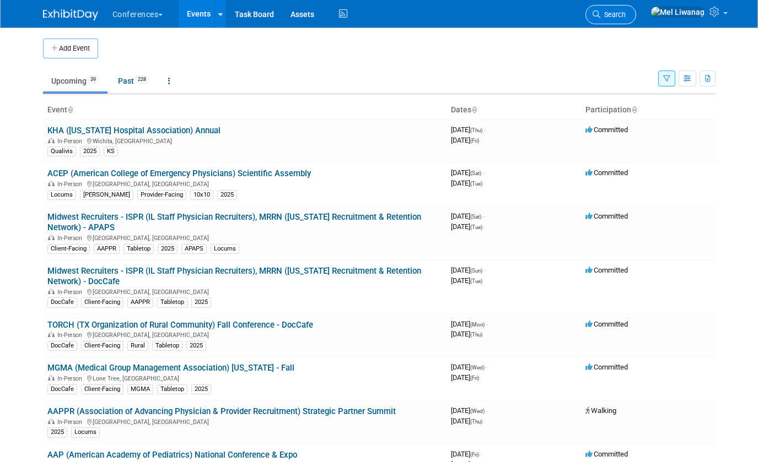
click at [636, 8] on link "Search" at bounding box center [610, 14] width 51 height 19
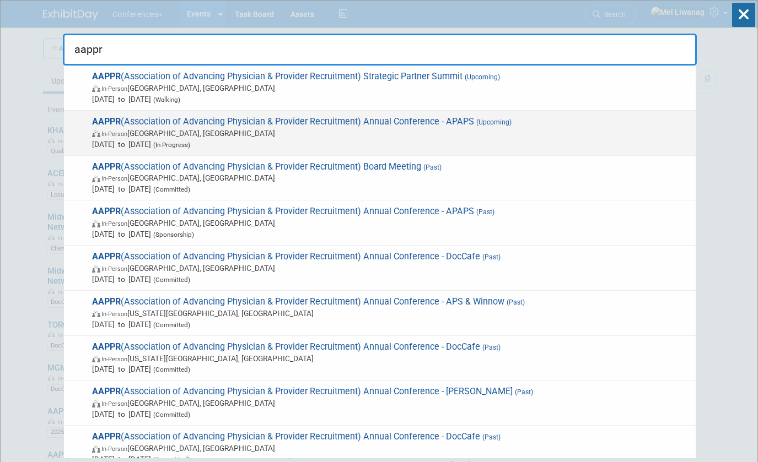
type input "aappr"
click at [482, 125] on span "(Upcoming)" at bounding box center [492, 122] width 37 height 8
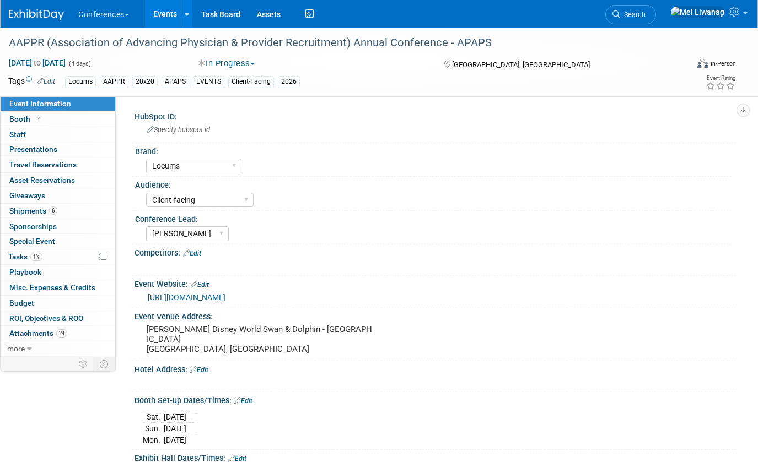
select select "Locums"
select select "Client-facing"
select select "[PERSON_NAME]"
click at [40, 256] on span "1%" at bounding box center [36, 257] width 12 height 8
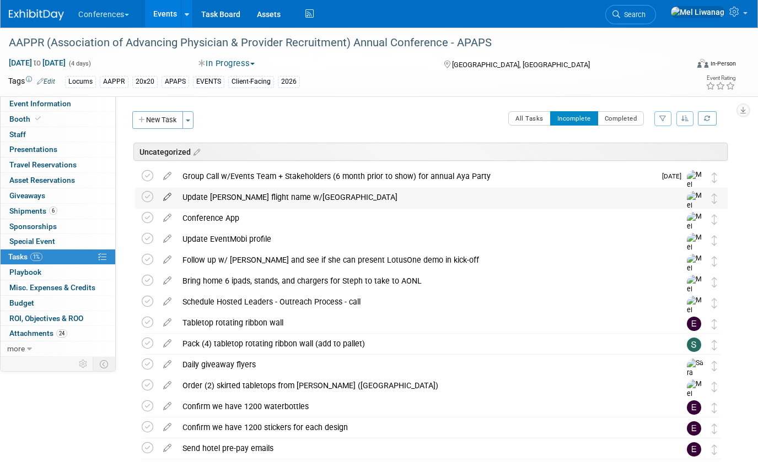
click at [165, 195] on icon at bounding box center [167, 195] width 19 height 14
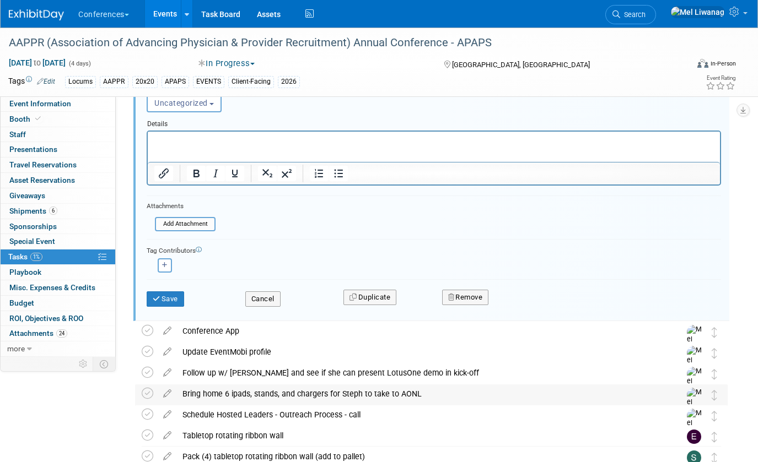
scroll to position [252, 0]
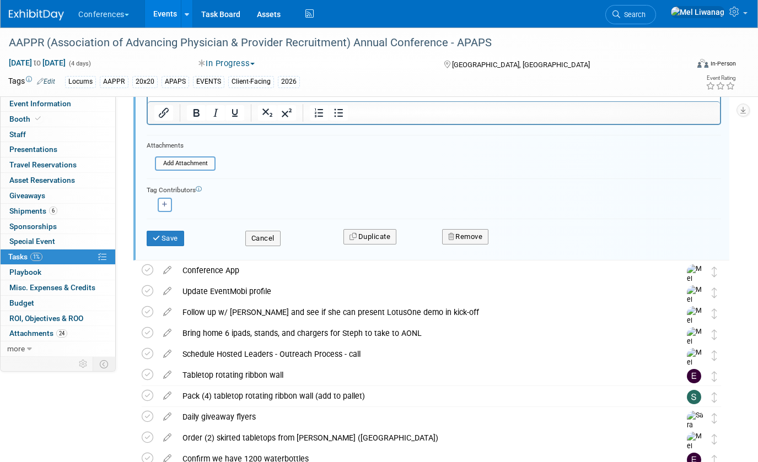
click at [467, 245] on div "Remove" at bounding box center [557, 237] width 246 height 26
click at [471, 241] on button "Remove" at bounding box center [465, 236] width 47 height 15
click at [515, 244] on link "Yes" at bounding box center [527, 246] width 32 height 18
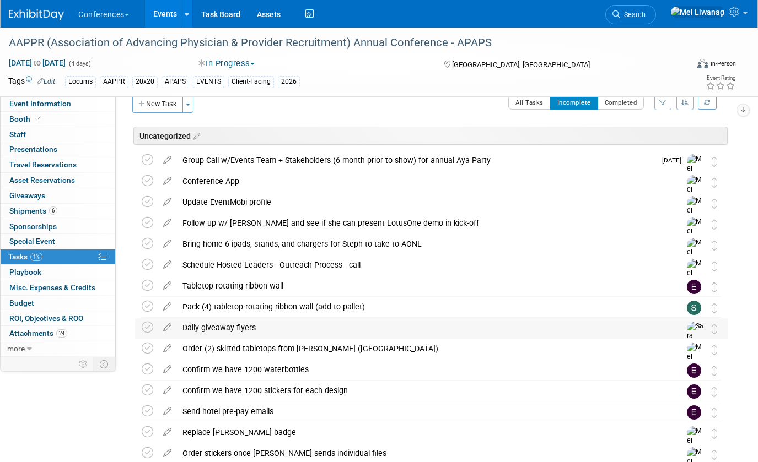
scroll to position [0, 0]
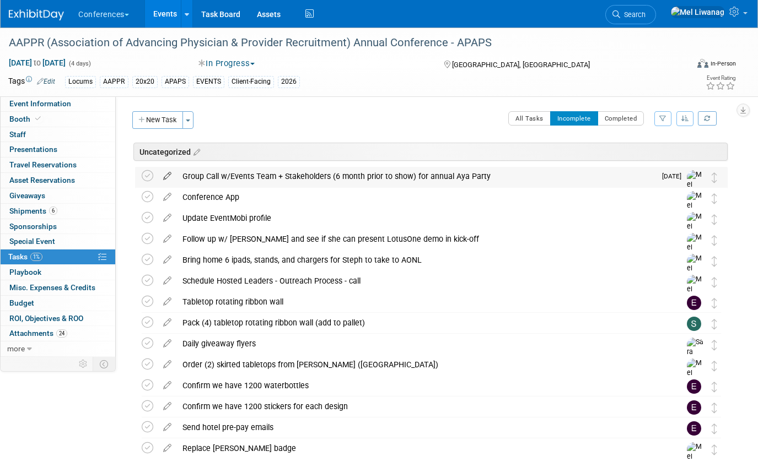
click at [169, 177] on icon at bounding box center [167, 174] width 19 height 14
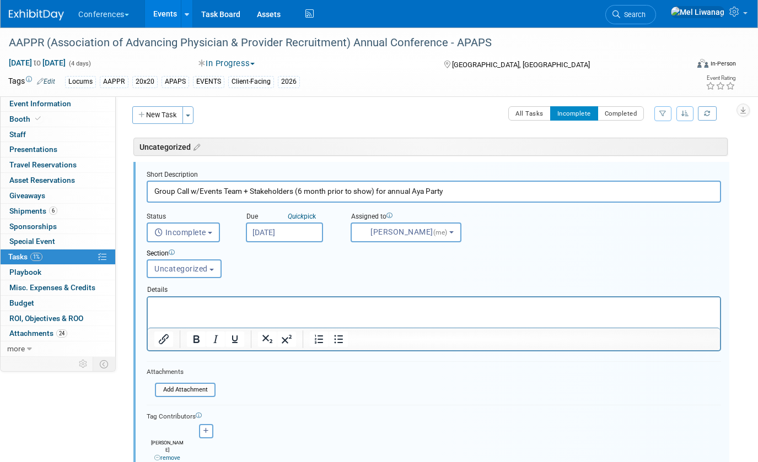
scroll to position [6, 0]
click at [274, 242] on div "Section Uncategorized Special Event Travel Expo & Convention Services Shipping …" at bounding box center [409, 261] width 542 height 38
click at [277, 234] on input "[DATE]" at bounding box center [284, 232] width 77 height 20
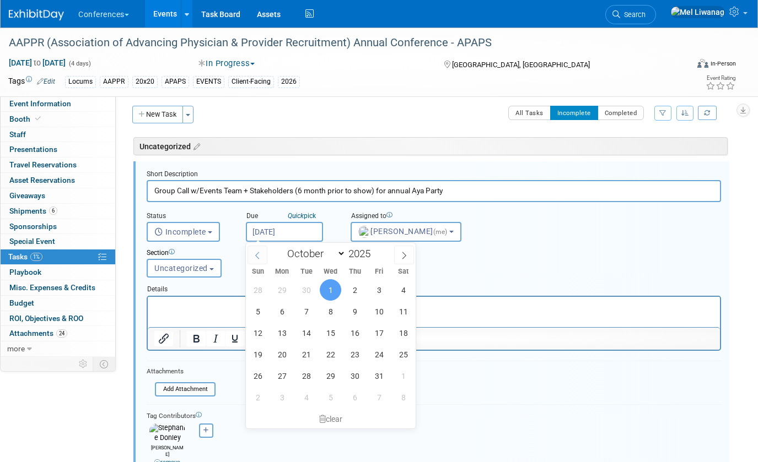
click at [262, 260] on span at bounding box center [257, 255] width 20 height 19
select select "8"
click at [301, 291] on span "2" at bounding box center [305, 289] width 21 height 21
type input "[DATE]"
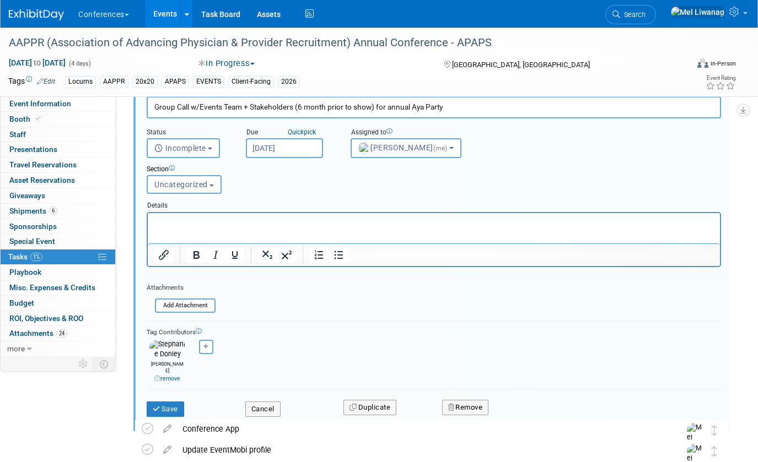
scroll to position [93, 0]
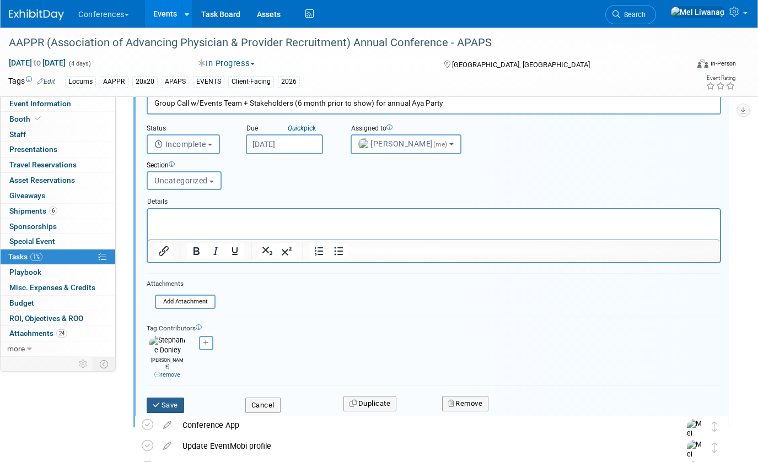
click at [184, 398] on button "Save" at bounding box center [165, 405] width 37 height 15
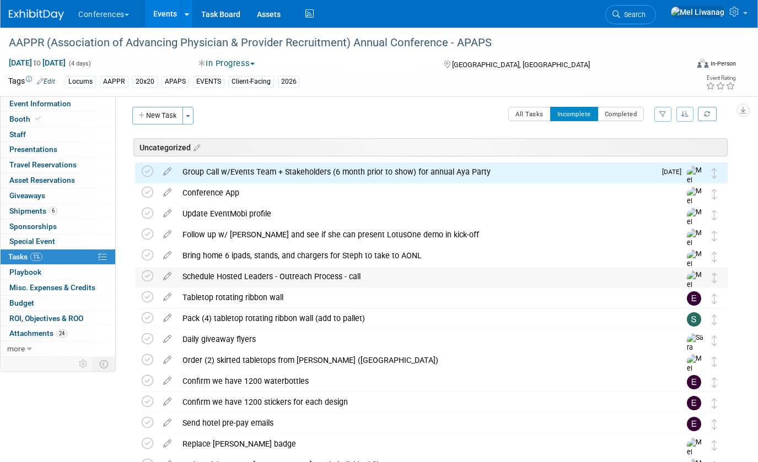
scroll to position [0, 0]
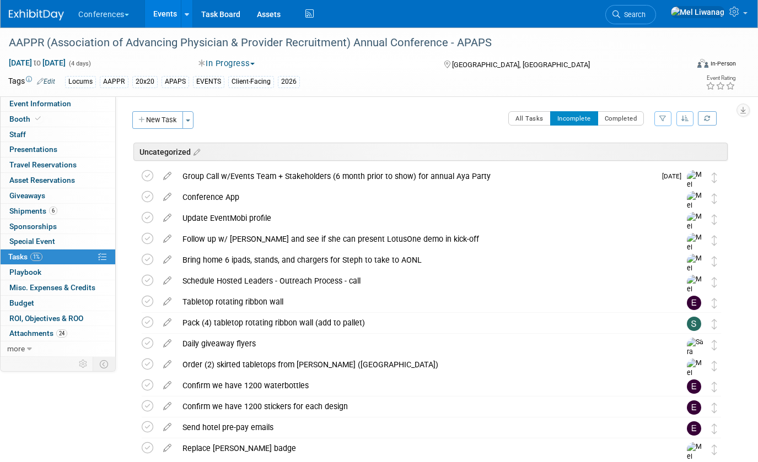
click at [242, 172] on div "Group Call w/Events Team + Stakeholders (6 month prior to show) for annual Aya …" at bounding box center [416, 176] width 478 height 19
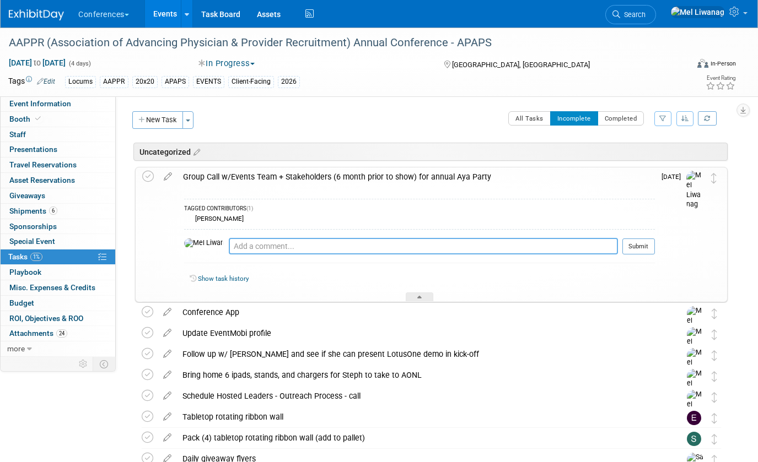
click at [236, 251] on textarea at bounding box center [423, 246] width 389 height 17
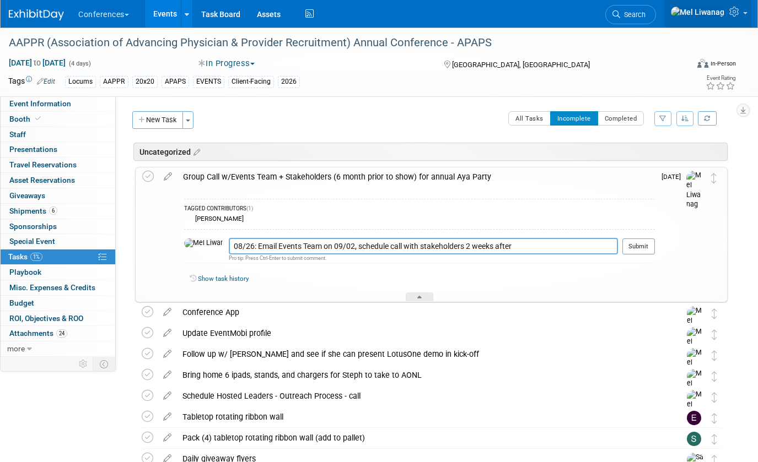
type textarea "08/26: Email Events Team on 09/02, schedule call with stakeholders 2 weeks after"
click at [639, 257] on div at bounding box center [638, 259] width 33 height 8
click at [638, 249] on button "Submit" at bounding box center [638, 247] width 33 height 17
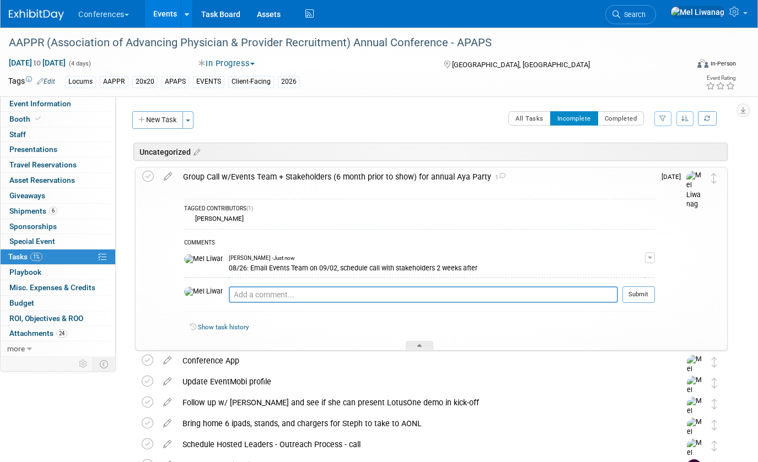
click at [471, 174] on div "Group Call w/Events Team + Stakeholders (6 month prior to show) for annual Aya …" at bounding box center [415, 177] width 477 height 19
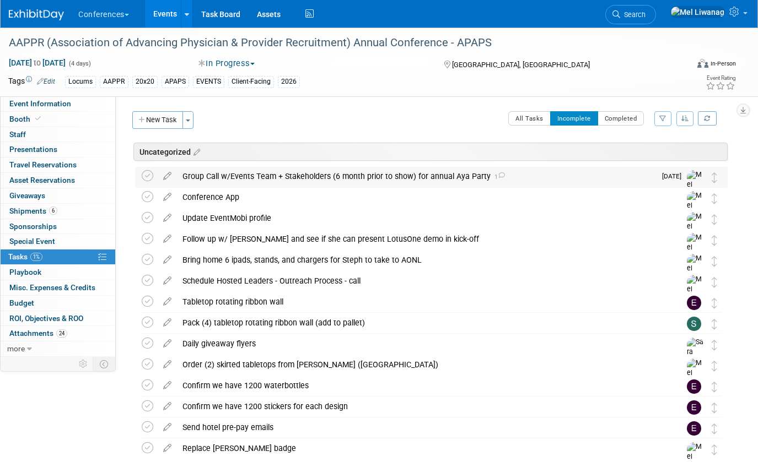
click at [358, 180] on div "Group Call w/Events Team + Stakeholders (6 month prior to show) for annual Aya …" at bounding box center [416, 176] width 478 height 19
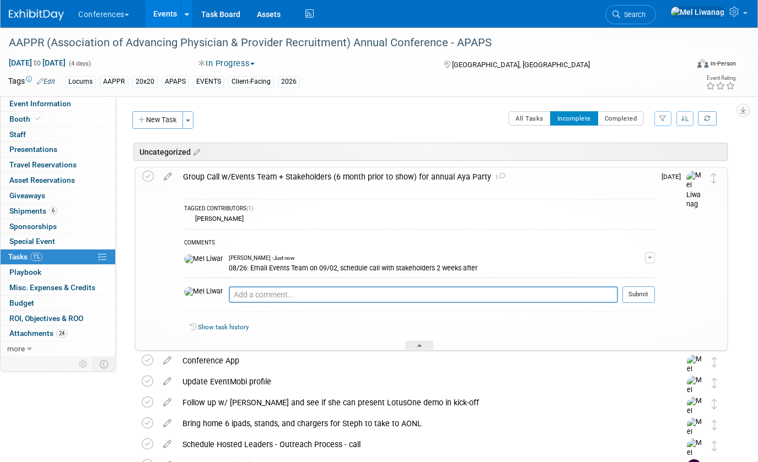
click at [301, 175] on div "Group Call w/Events Team + Stakeholders (6 month prior to show) for annual Aya …" at bounding box center [415, 177] width 477 height 19
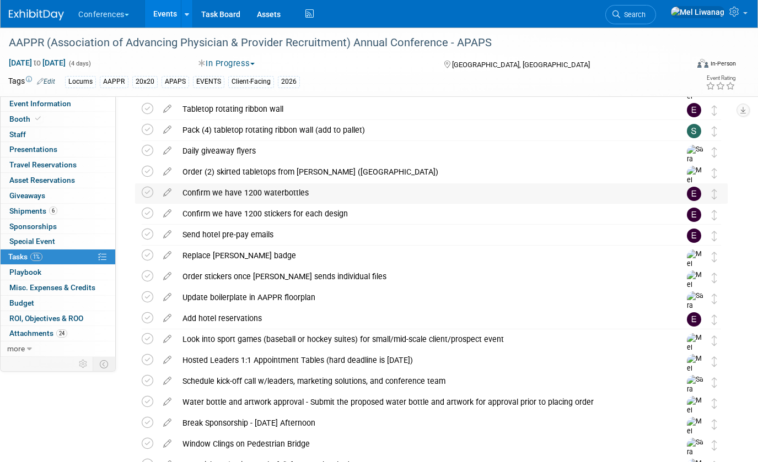
scroll to position [197, 0]
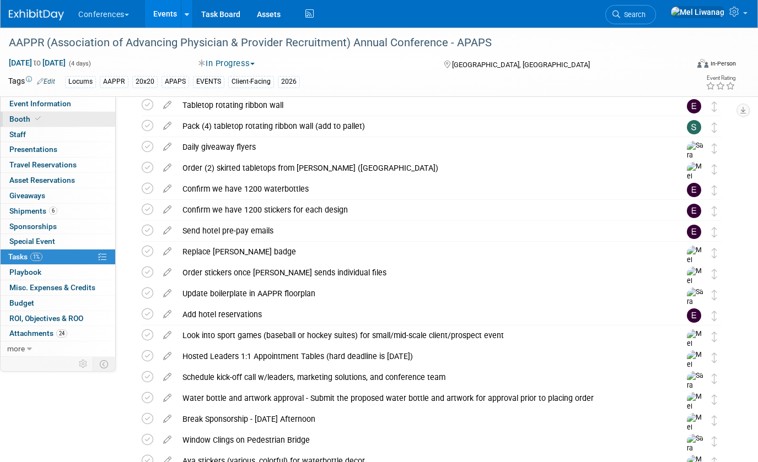
click at [74, 112] on link "Booth" at bounding box center [58, 119] width 115 height 15
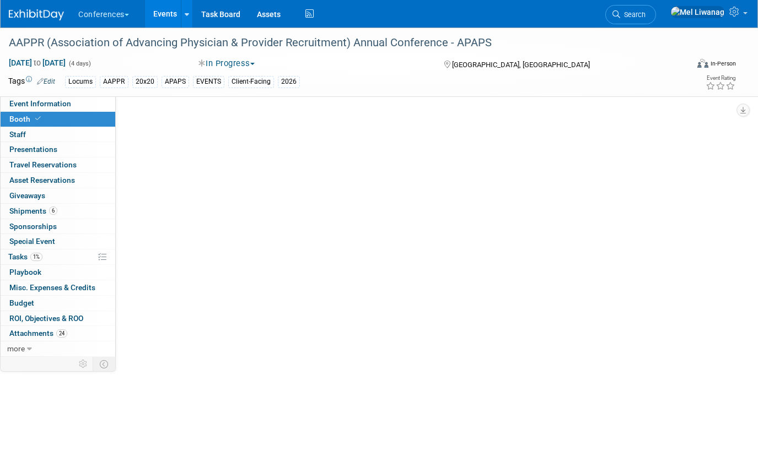
scroll to position [0, 0]
select select "20'x30'"
select select "Yes"
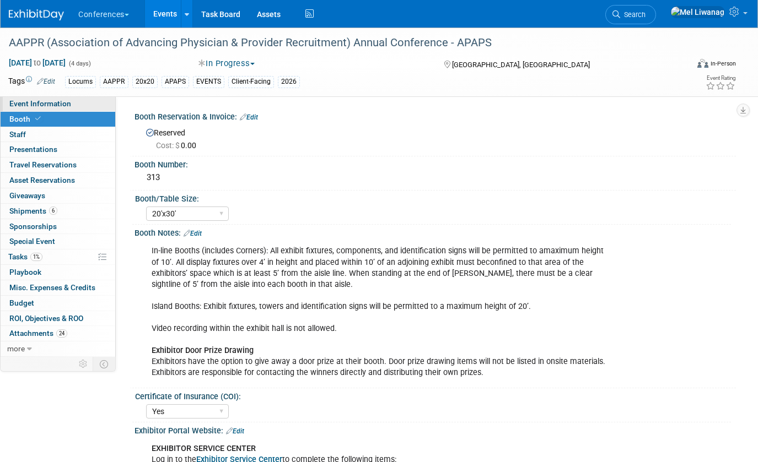
click at [72, 101] on link "Event Information" at bounding box center [58, 103] width 115 height 15
select select "Locums"
select select "Client-facing"
select select "[PERSON_NAME]"
